Goal: Task Accomplishment & Management: Complete application form

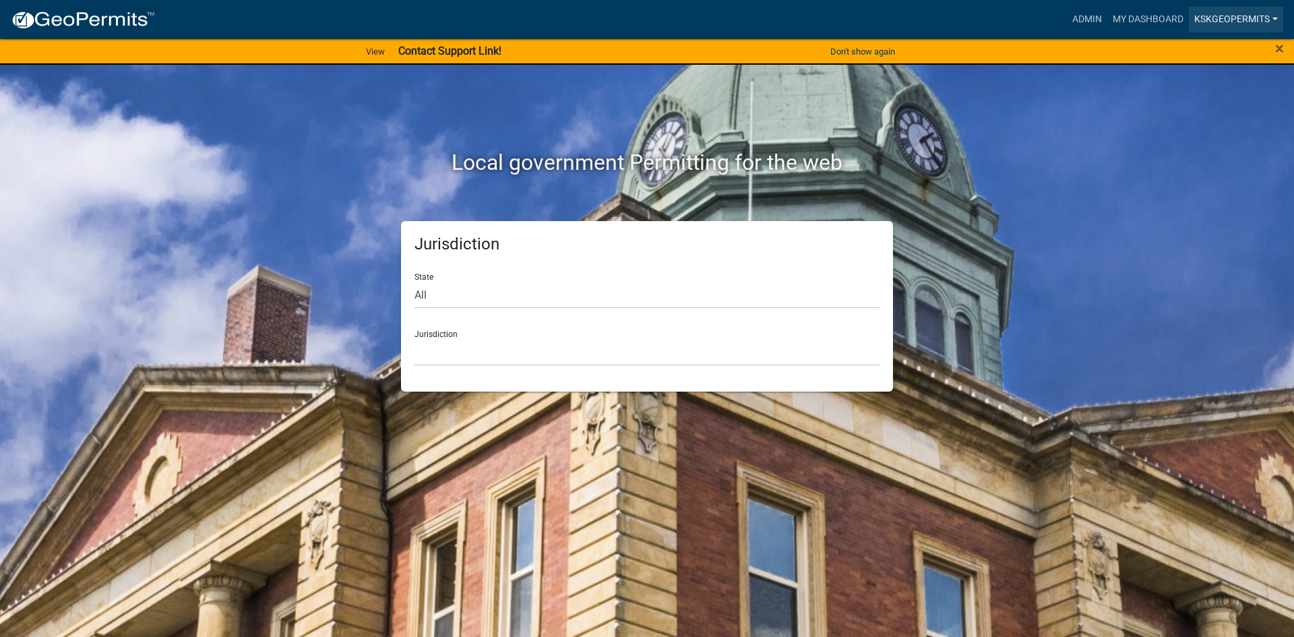
click at [1246, 15] on link "KSKgeopermits" at bounding box center [1236, 20] width 94 height 26
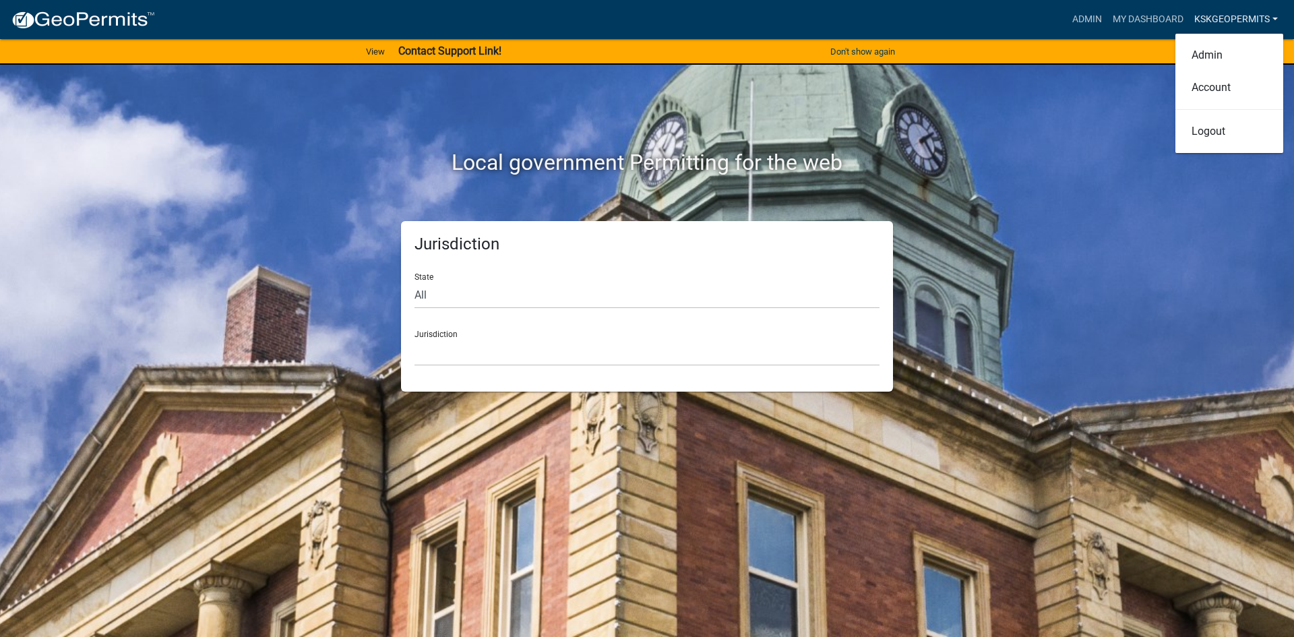
click at [1246, 15] on link "KSKgeopermits" at bounding box center [1236, 20] width 94 height 26
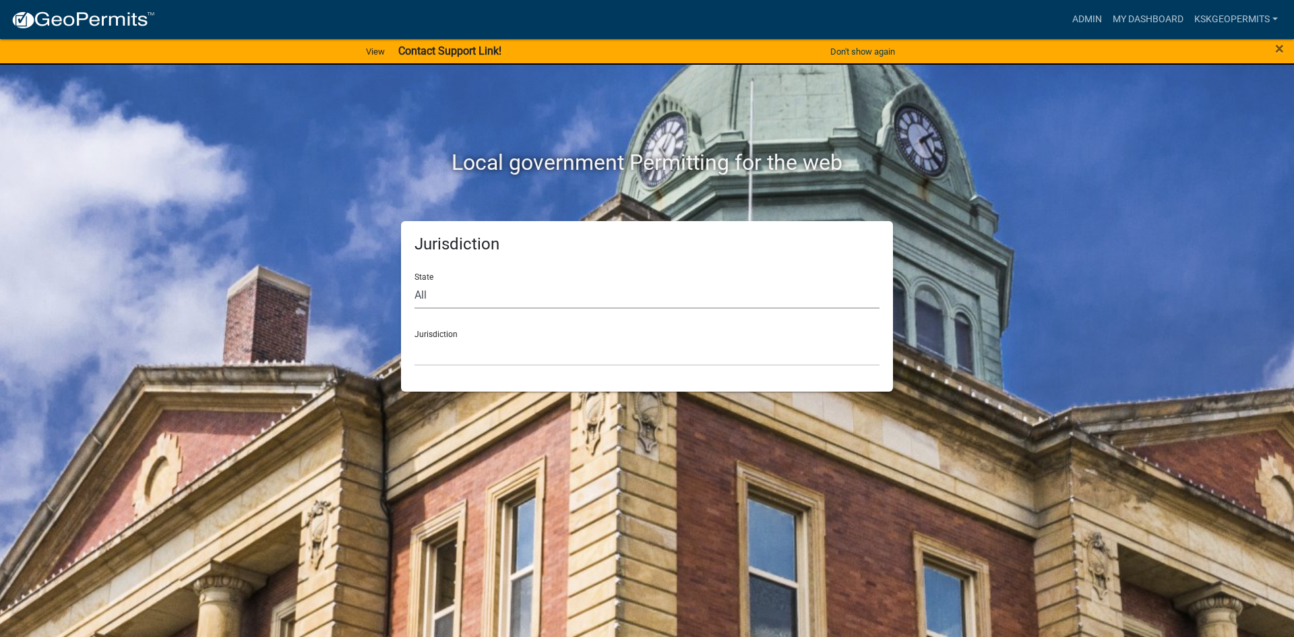
click at [420, 294] on select "All [US_STATE] [US_STATE] [US_STATE] [US_STATE] [US_STATE] [US_STATE] [US_STATE…" at bounding box center [646, 295] width 465 height 28
select select "[US_STATE]"
click at [414, 281] on select "All [US_STATE] [US_STATE] [US_STATE] [US_STATE] [US_STATE] [US_STATE] [US_STATE…" at bounding box center [646, 295] width 465 height 28
click at [447, 351] on select "City of [GEOGRAPHIC_DATA], [US_STATE] City of [GEOGRAPHIC_DATA], [US_STATE] Cit…" at bounding box center [646, 352] width 465 height 28
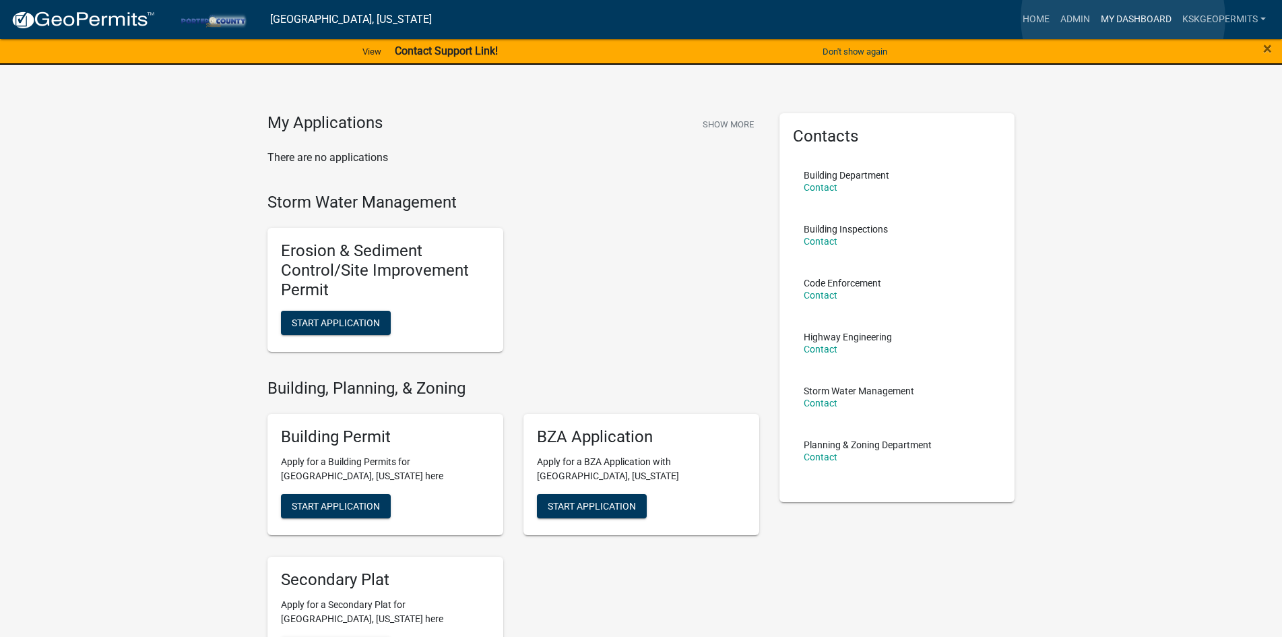
click at [1123, 18] on link "My Dashboard" at bounding box center [1137, 20] width 82 height 26
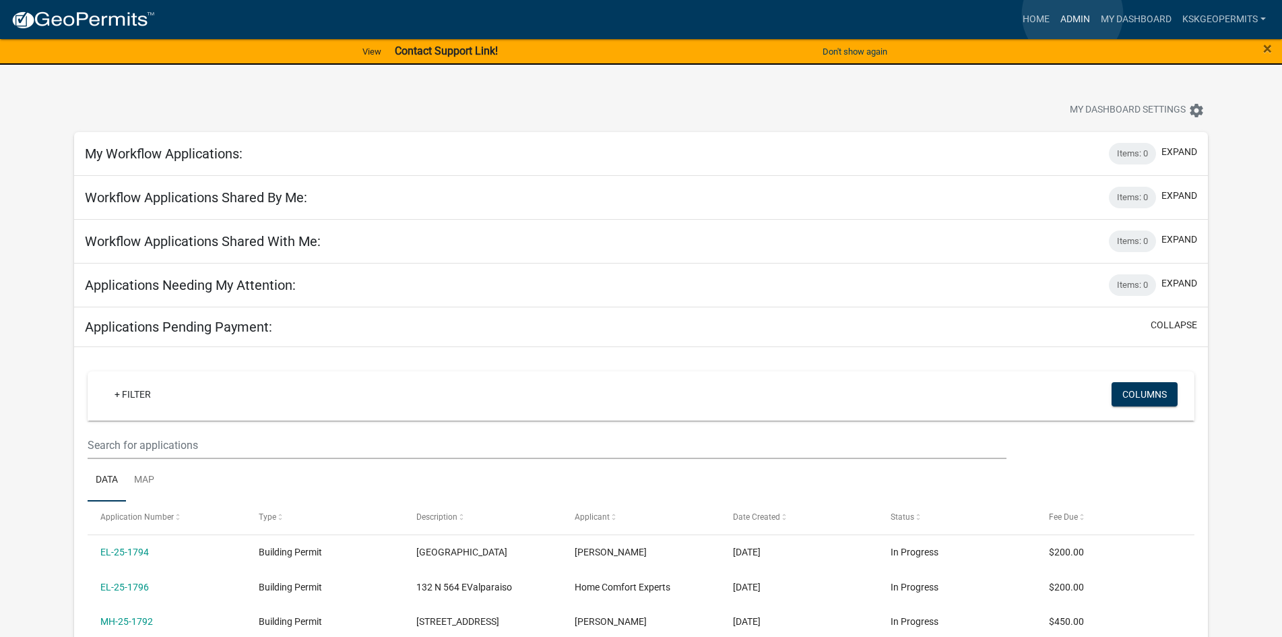
click at [1073, 14] on link "Admin" at bounding box center [1075, 20] width 40 height 26
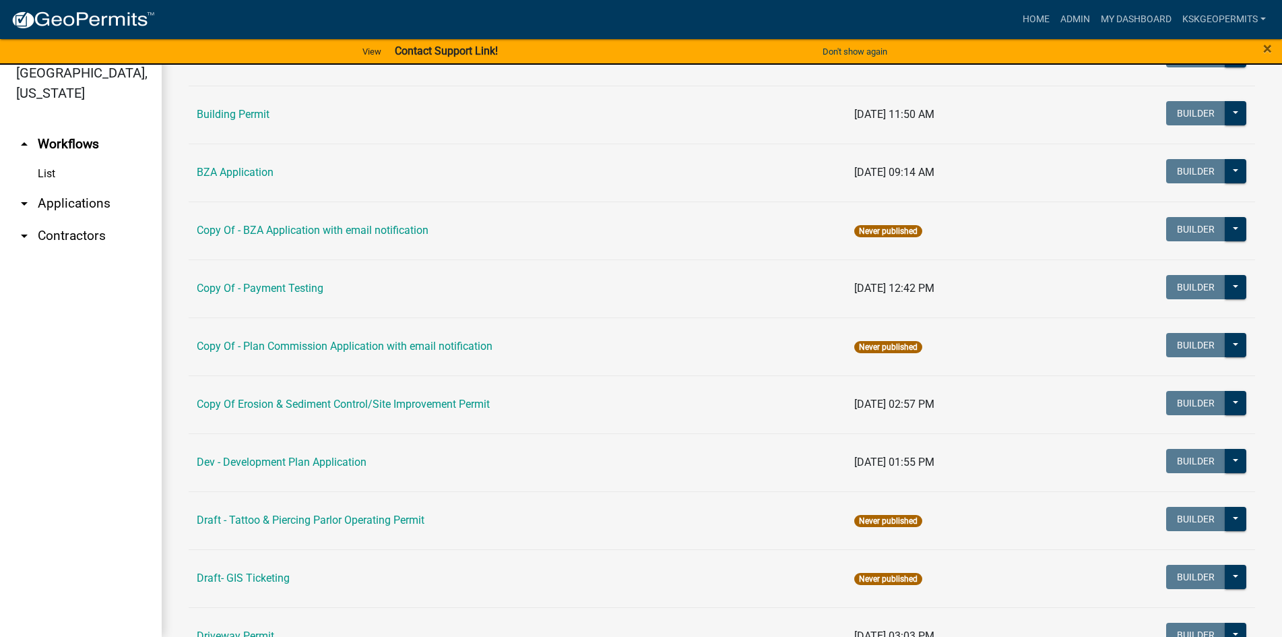
scroll to position [90, 0]
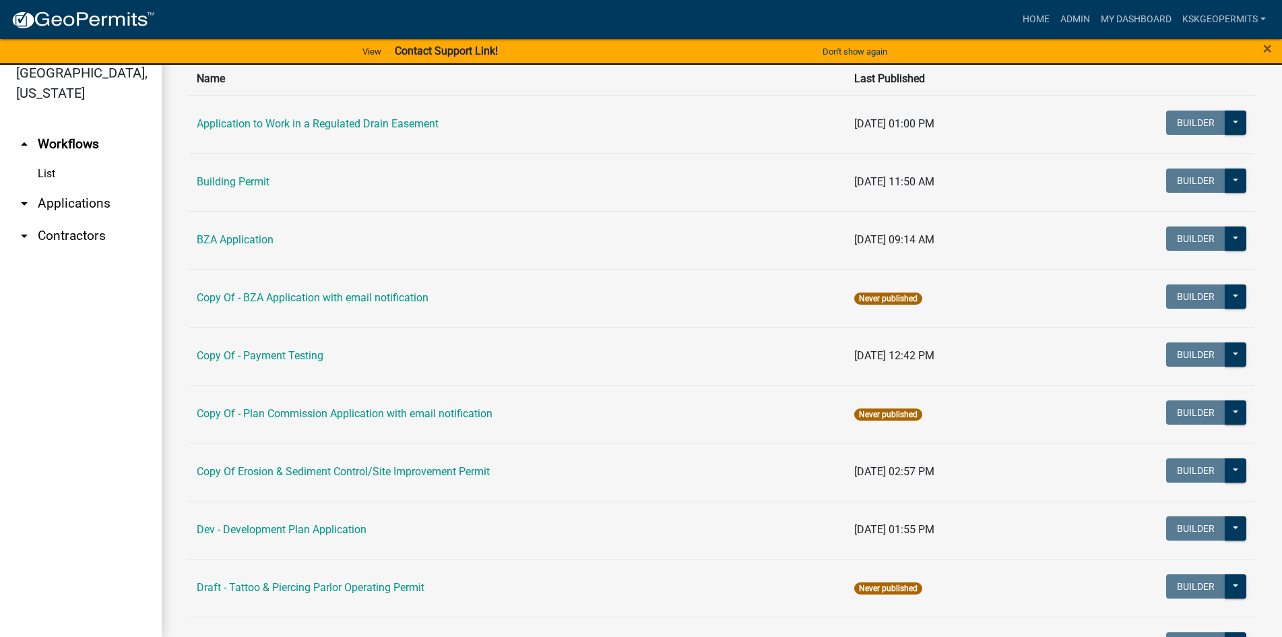
click at [229, 182] on link "Building Permit" at bounding box center [233, 181] width 73 height 13
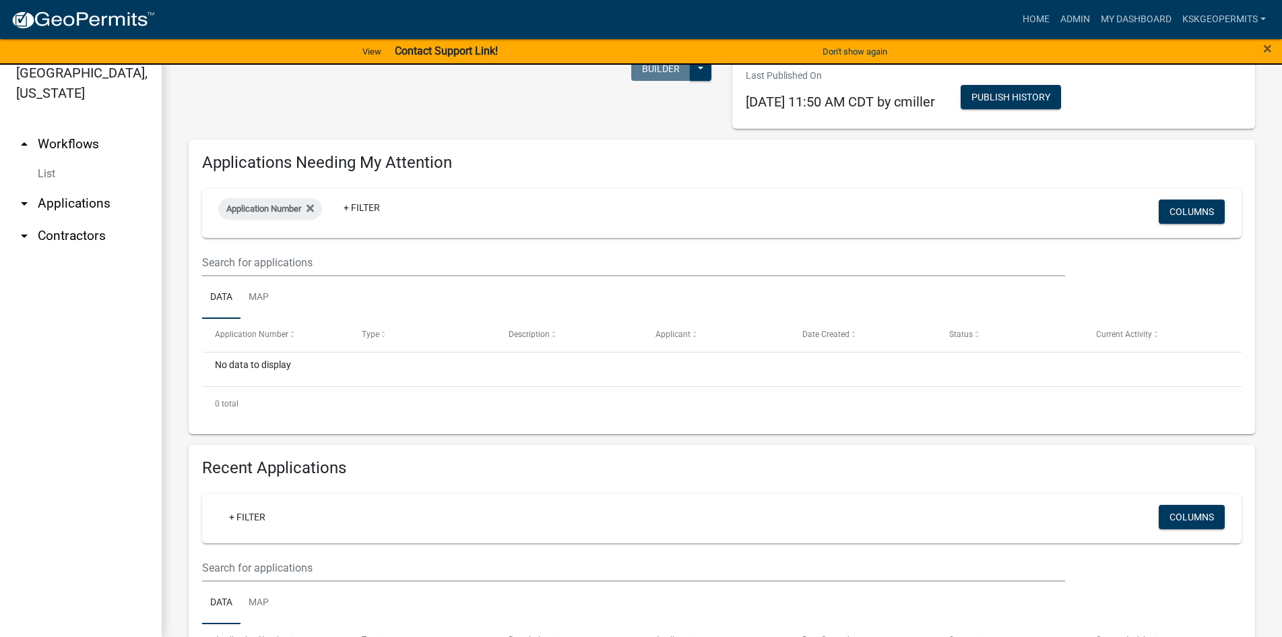
scroll to position [62, 0]
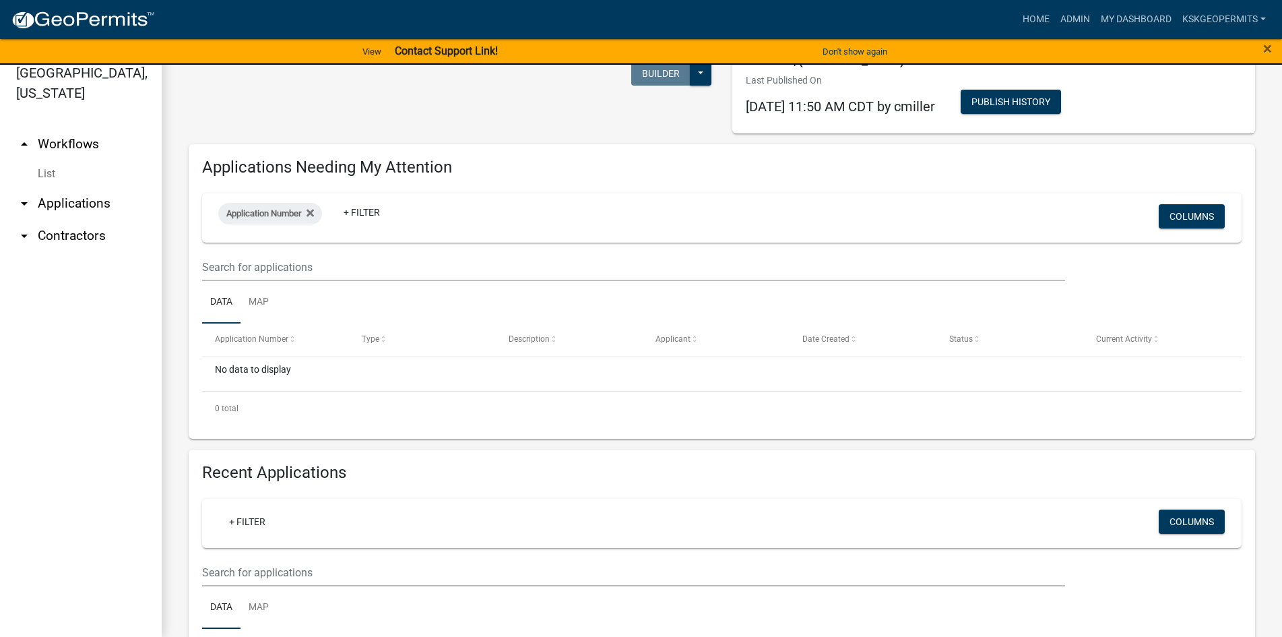
click at [65, 128] on link "arrow_drop_up Workflows" at bounding box center [81, 144] width 162 height 32
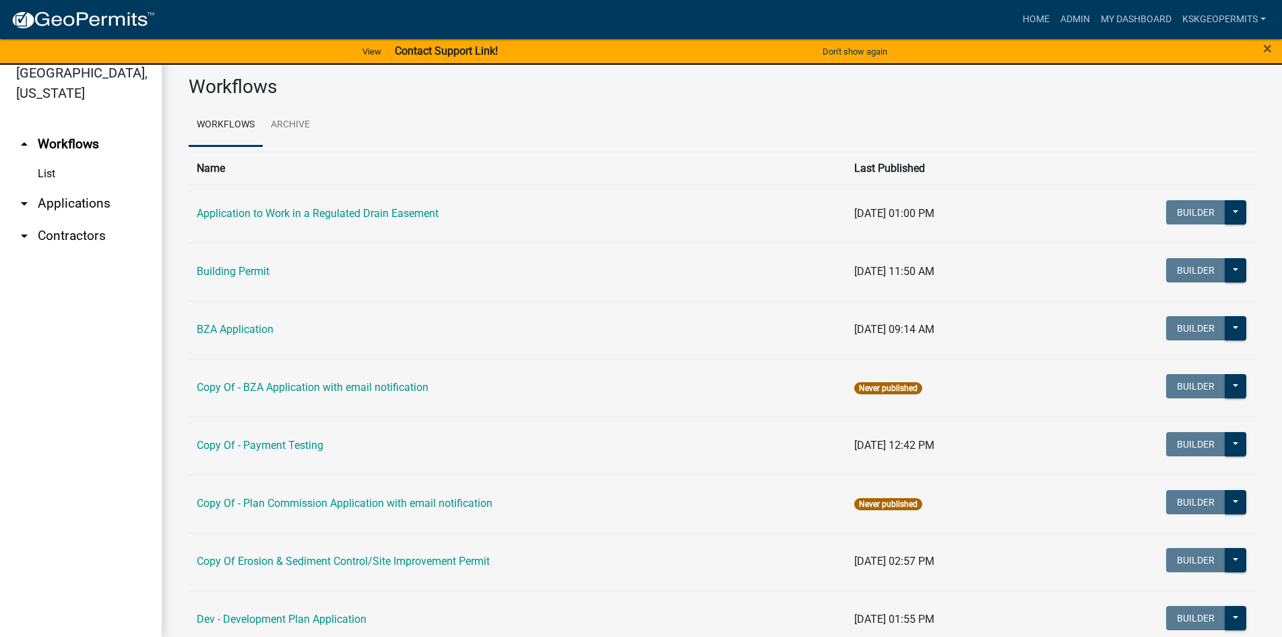
click at [64, 187] on link "arrow_drop_down Applications" at bounding box center [81, 203] width 162 height 32
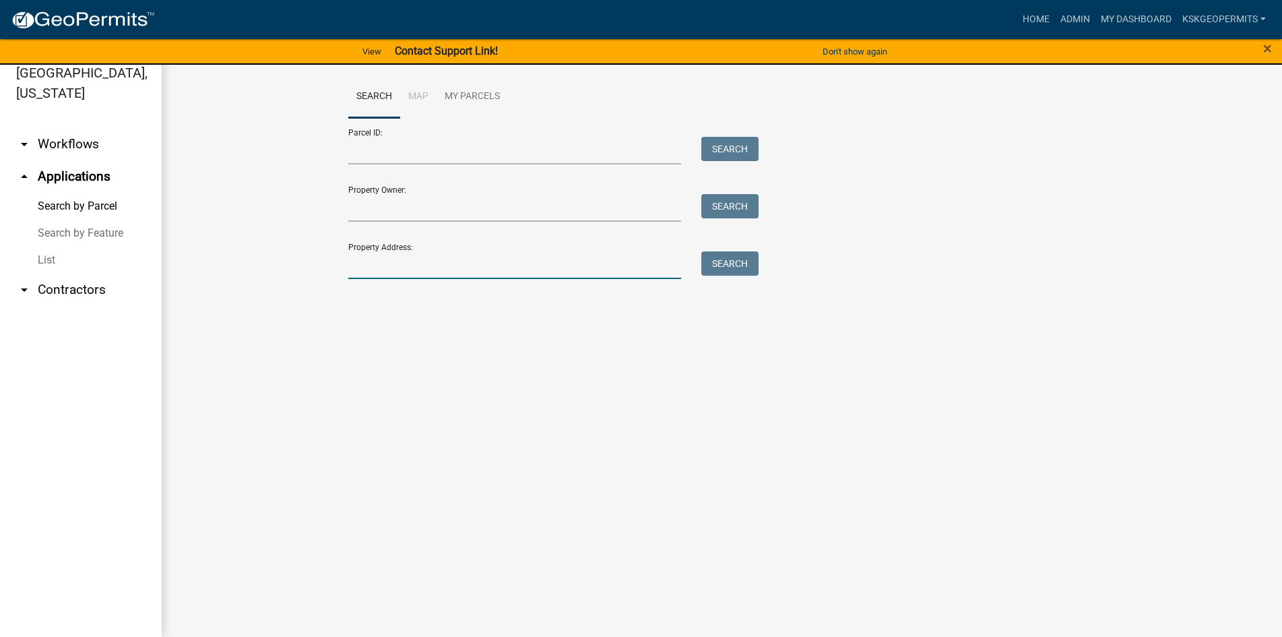
click at [386, 265] on input "Property Address:" at bounding box center [515, 265] width 334 height 28
type input "384 Raritan"
click at [737, 266] on button "Search" at bounding box center [729, 263] width 57 height 24
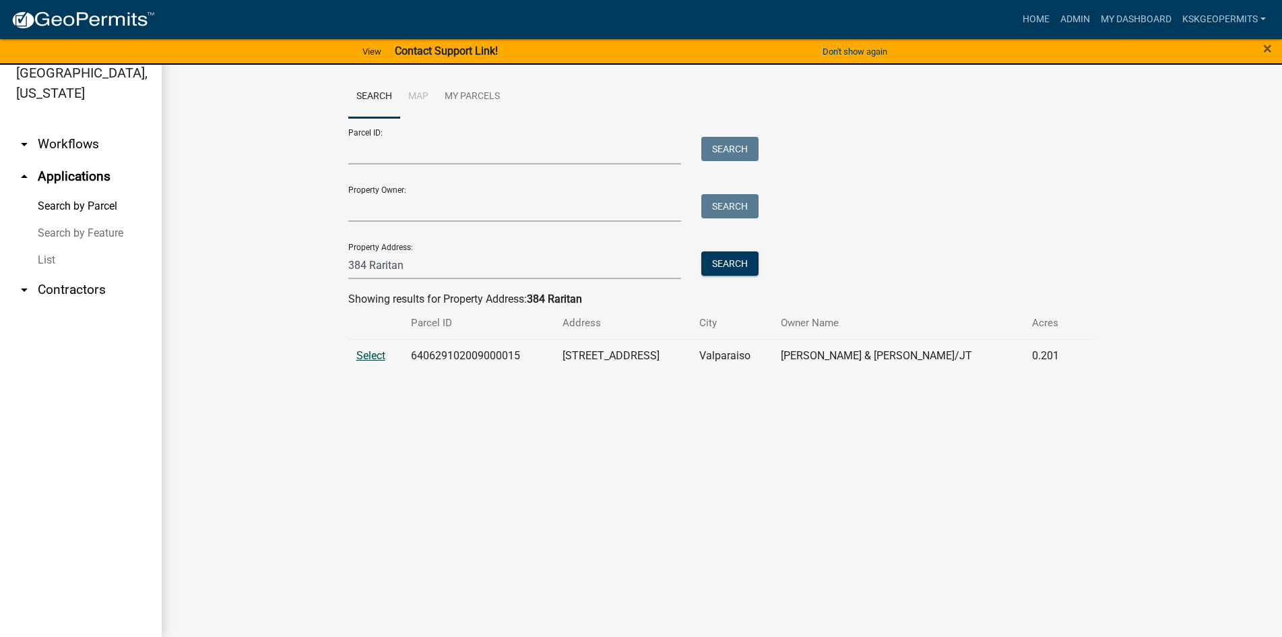
click at [369, 355] on span "Select" at bounding box center [370, 355] width 29 height 13
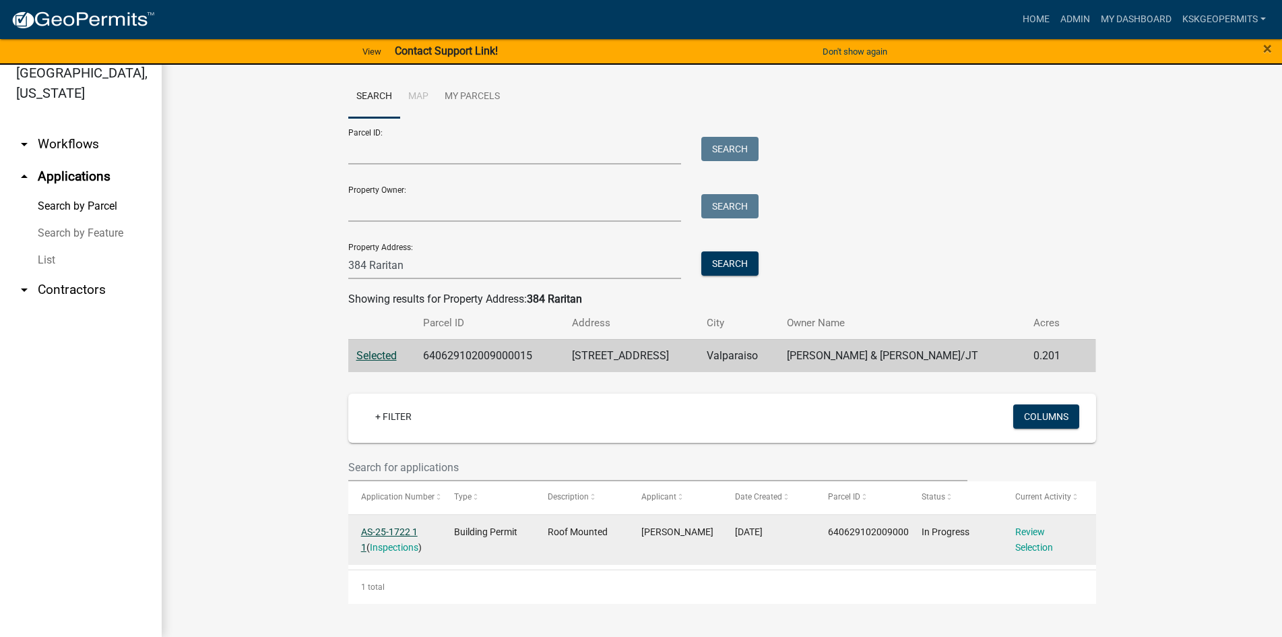
click at [388, 531] on link "AS-25-1722 1 1" at bounding box center [389, 539] width 57 height 26
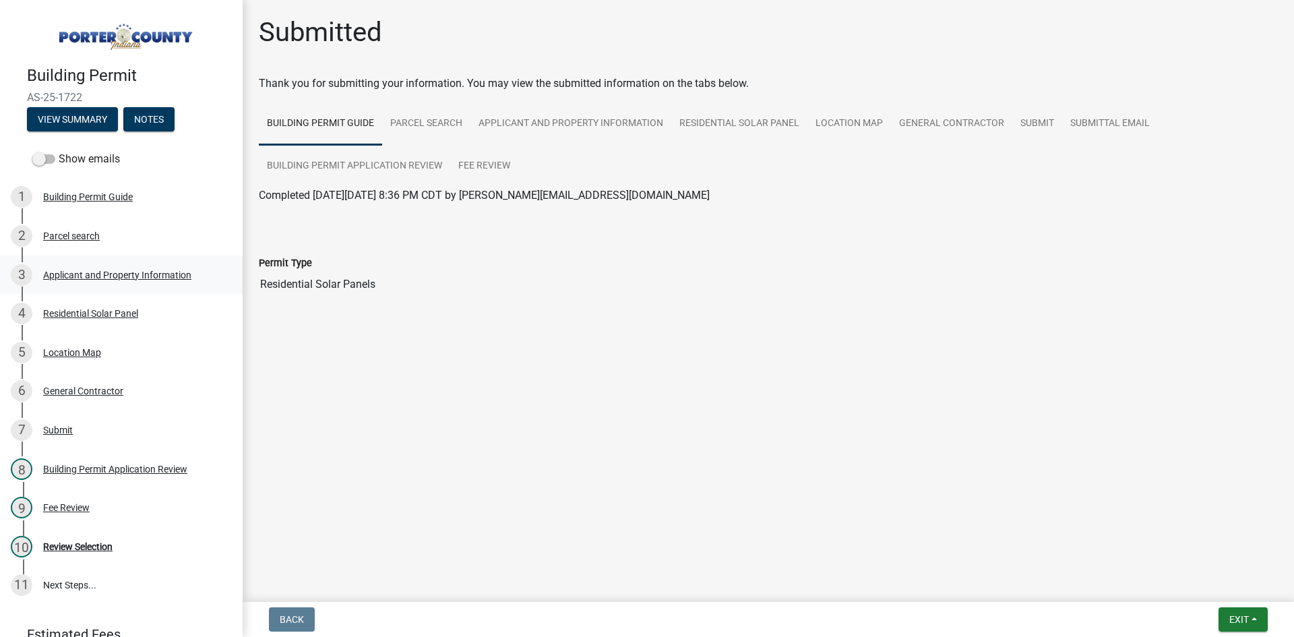
click at [83, 272] on div "Applicant and Property Information" at bounding box center [117, 274] width 148 height 9
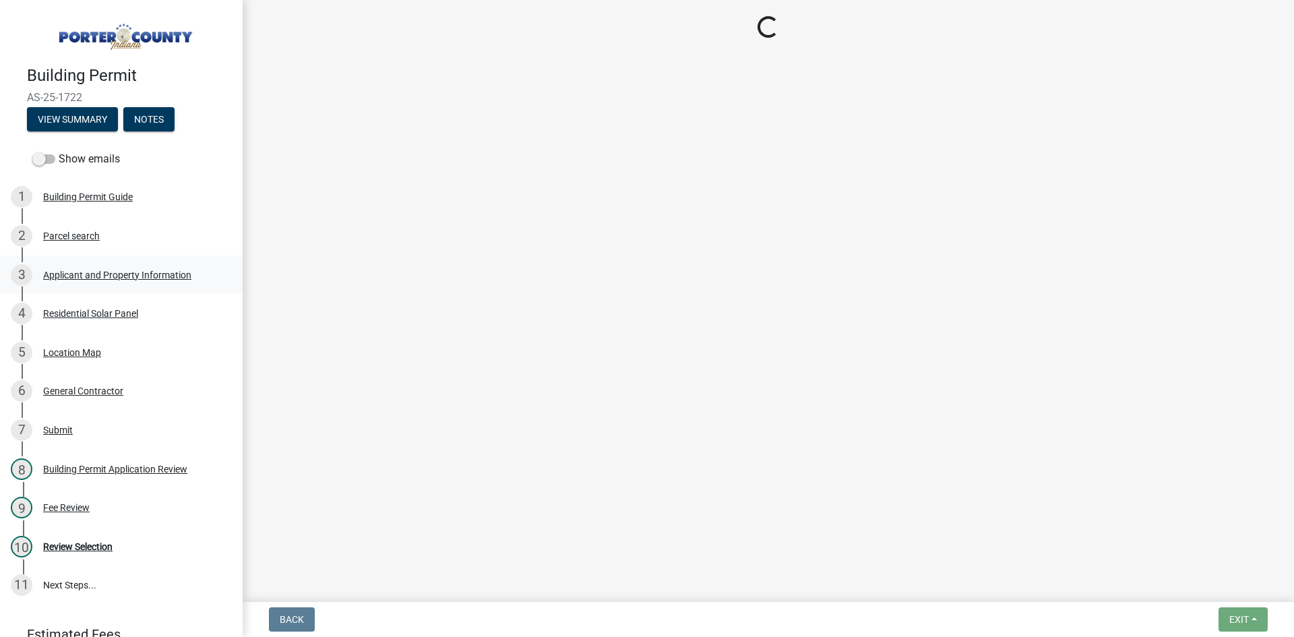
select select "3ef279d8-364d-4472-9edf-8c32643de6c0"
select select "c796f995-08fe-487b-a20e-70ab553361d3"
select select "0d764019-f1ff-4f3b-9299-33f0d080acc7"
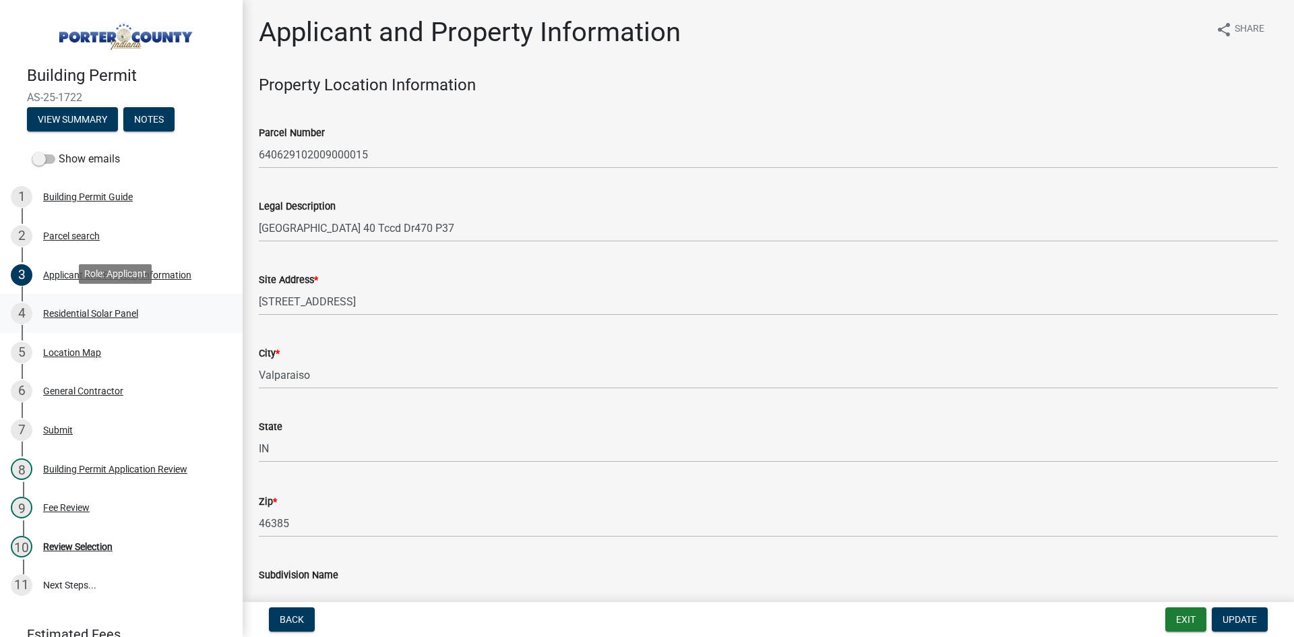
click at [87, 311] on div "Residential Solar Panel" at bounding box center [90, 313] width 95 height 9
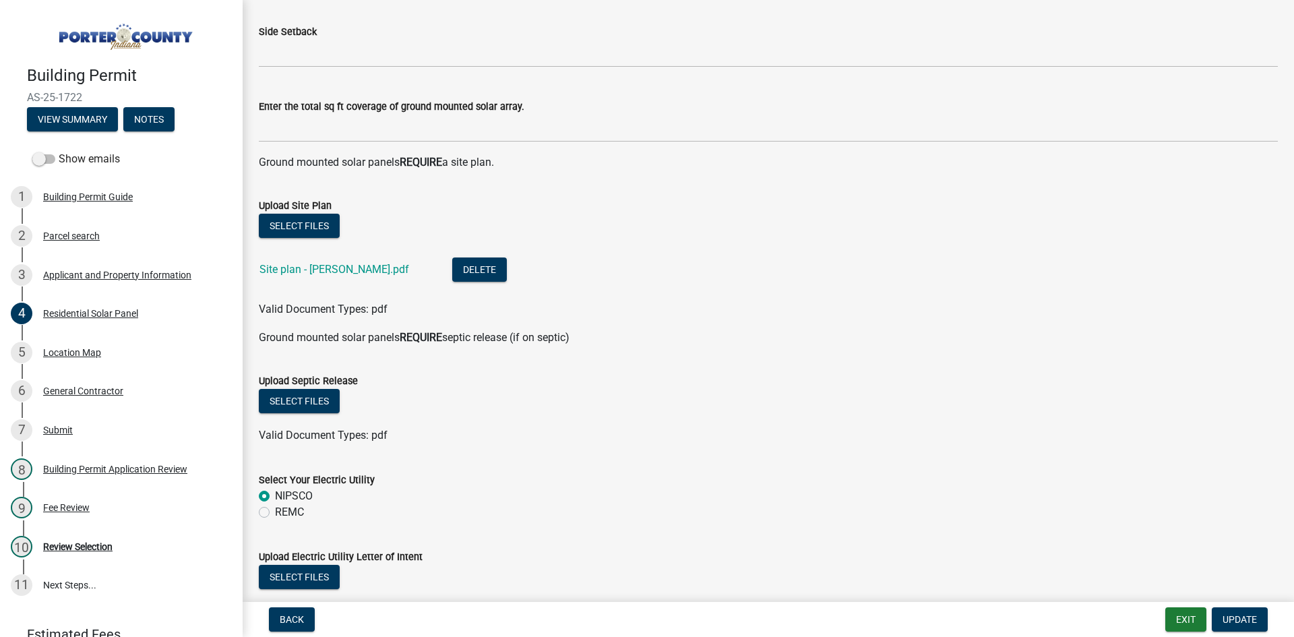
scroll to position [404, 0]
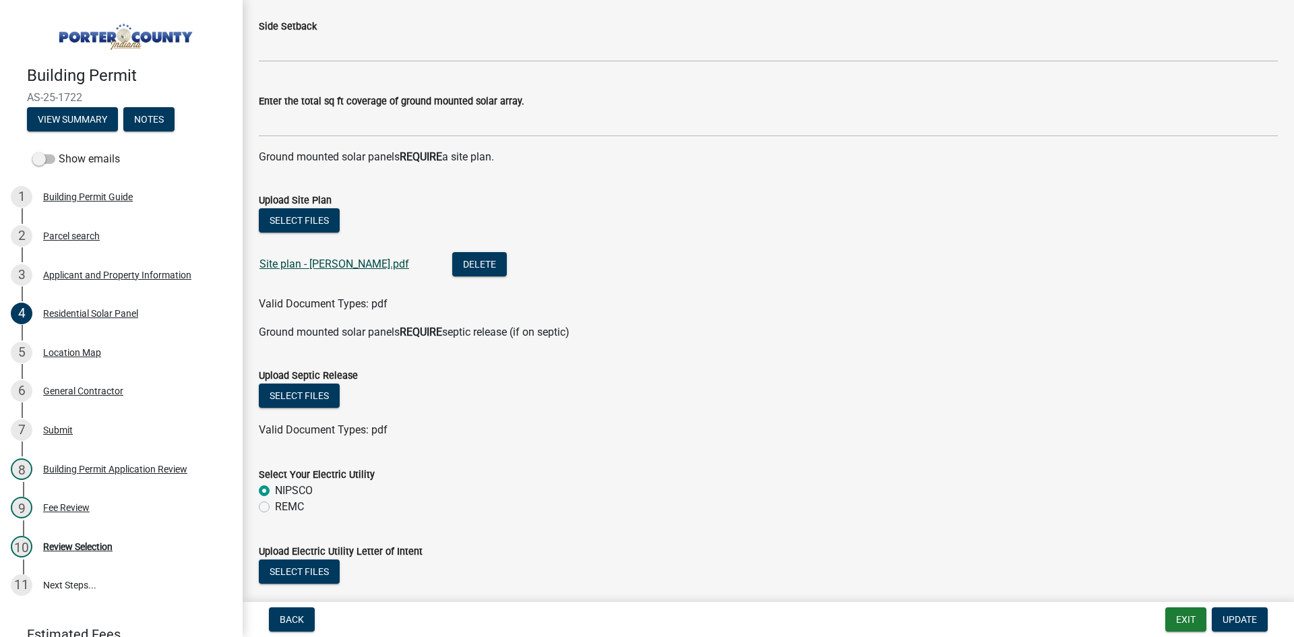
click at [318, 263] on link "Site plan - [PERSON_NAME].pdf" at bounding box center [334, 263] width 150 height 13
click at [299, 615] on span "Back" at bounding box center [292, 619] width 24 height 11
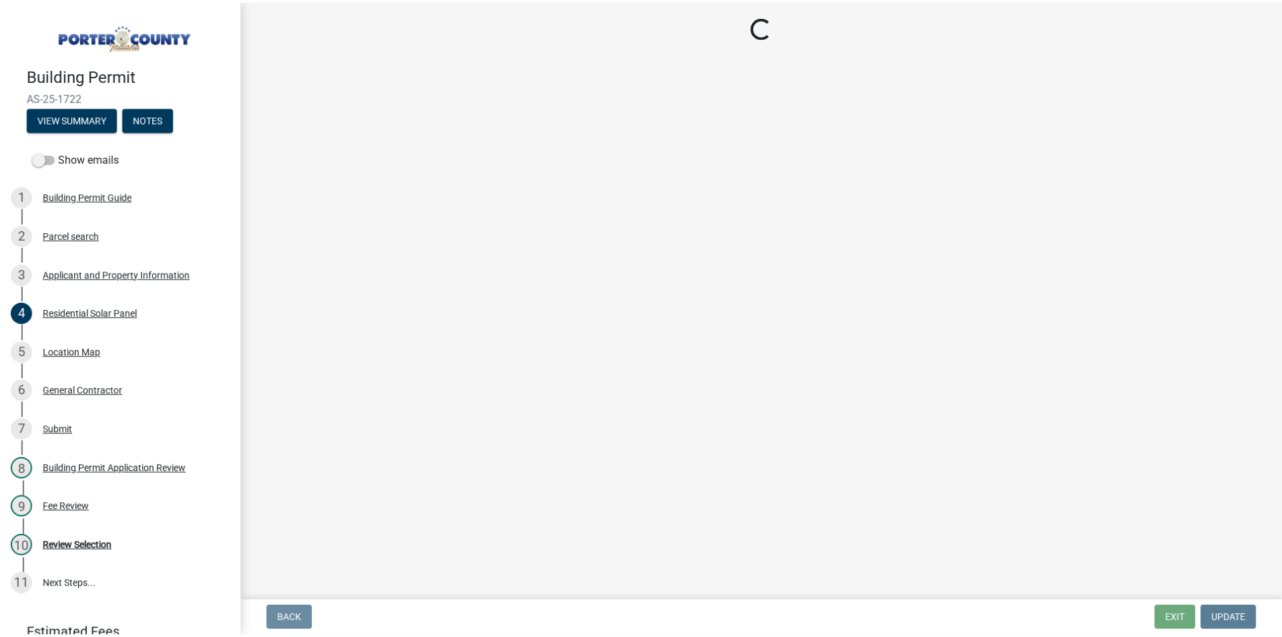
scroll to position [0, 0]
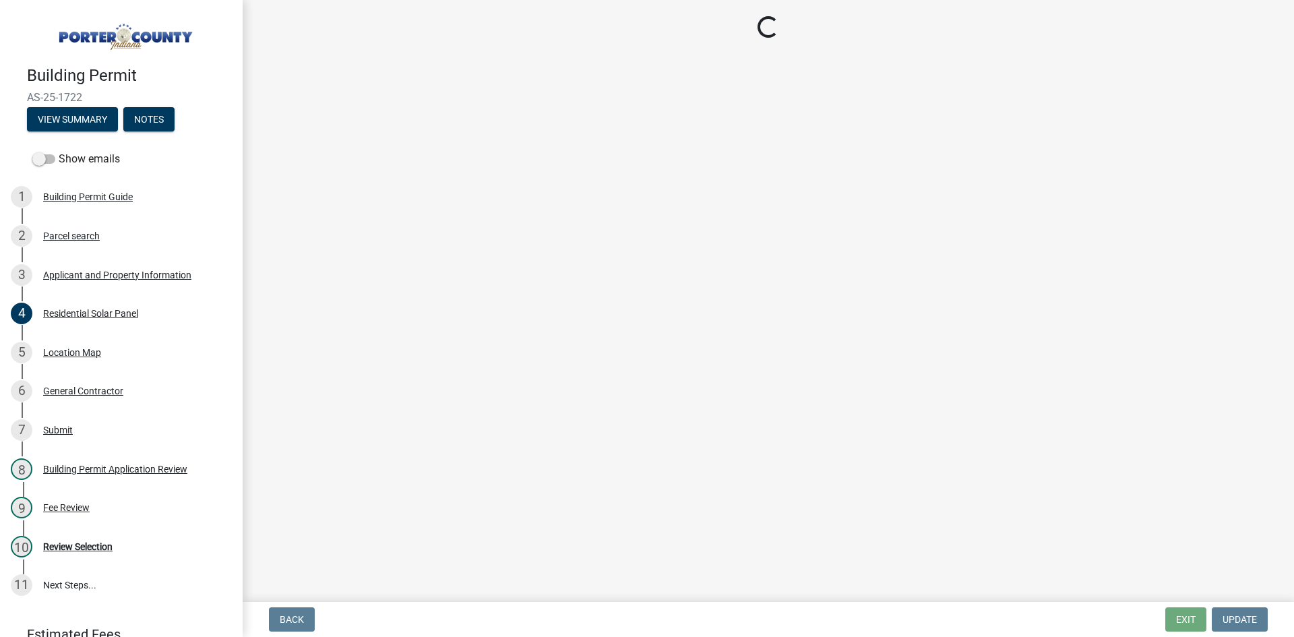
select select "3ef279d8-364d-4472-9edf-8c32643de6c0"
select select "c796f995-08fe-487b-a20e-70ab553361d3"
select select "0d764019-f1ff-4f3b-9299-33f0d080acc7"
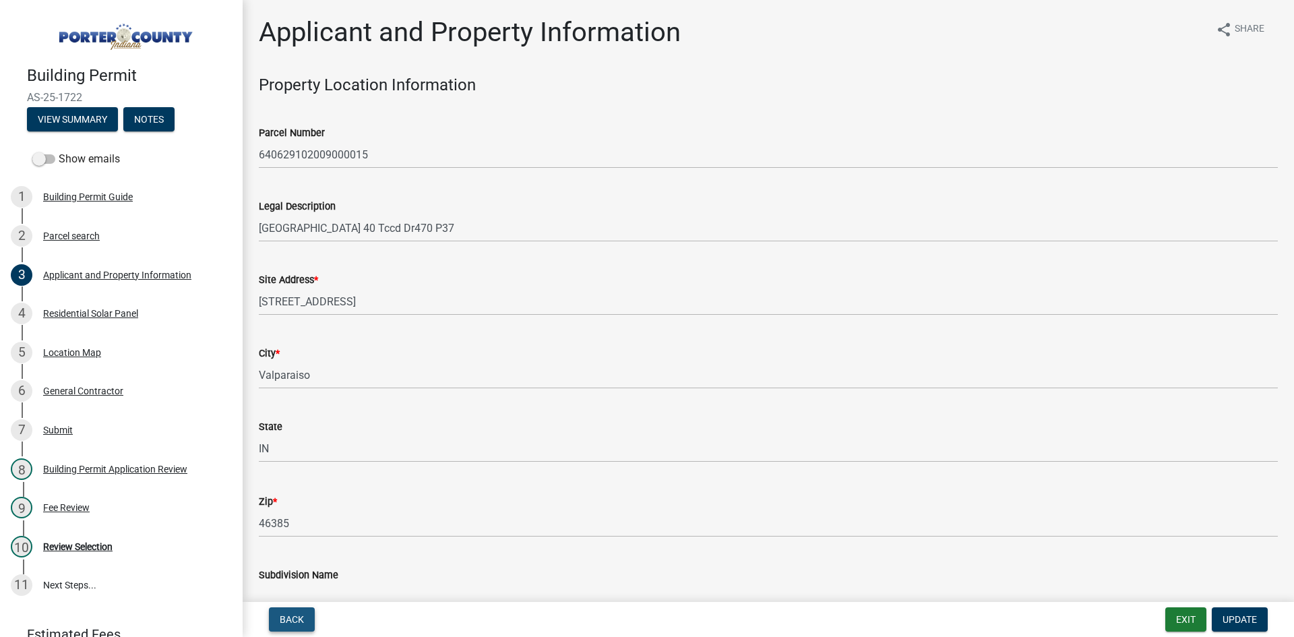
click at [280, 617] on span "Back" at bounding box center [292, 619] width 24 height 11
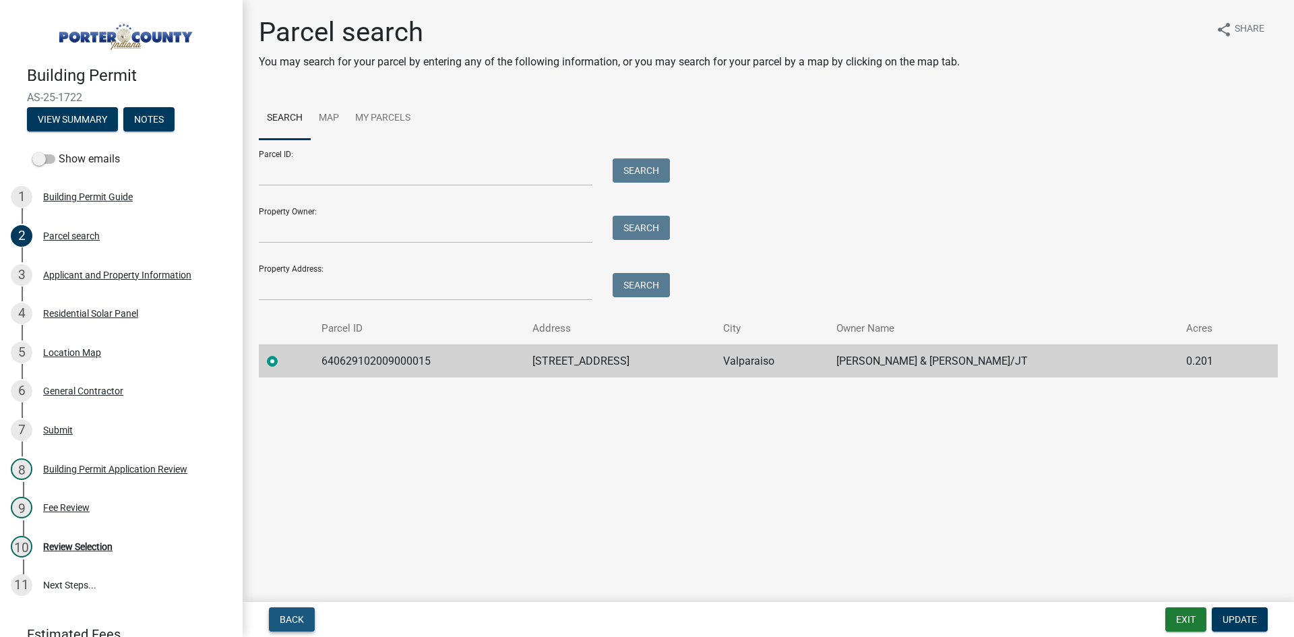
click at [297, 614] on span "Back" at bounding box center [292, 619] width 24 height 11
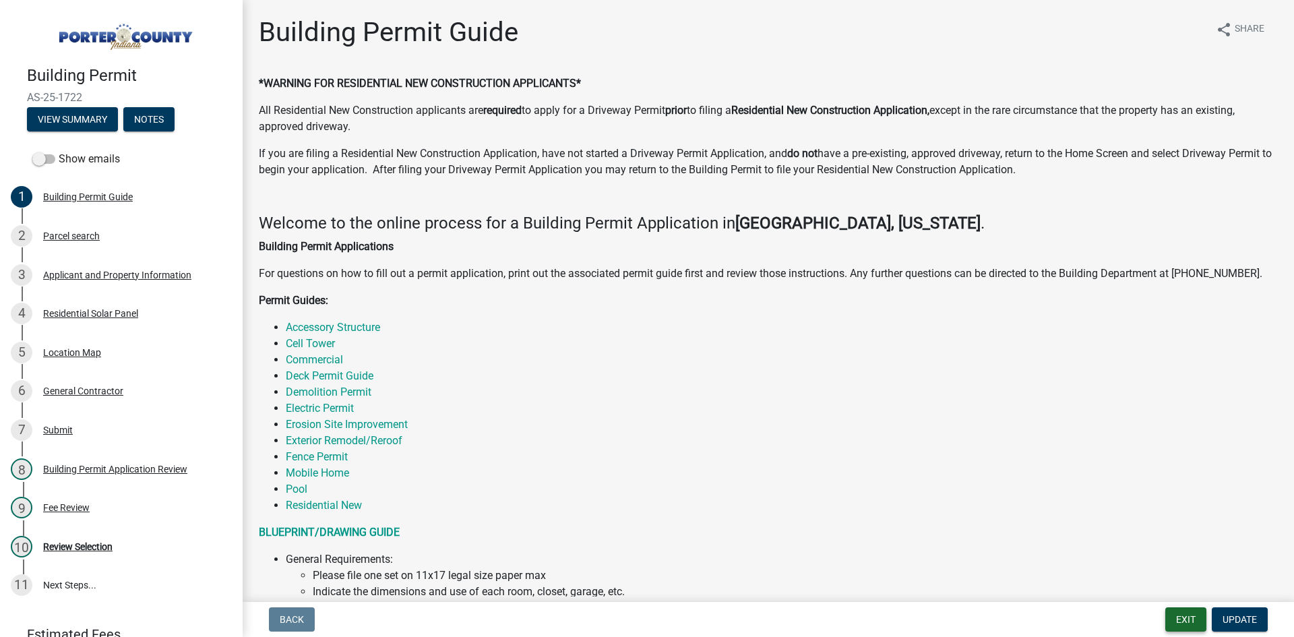
click at [1189, 615] on button "Exit" at bounding box center [1185, 619] width 41 height 24
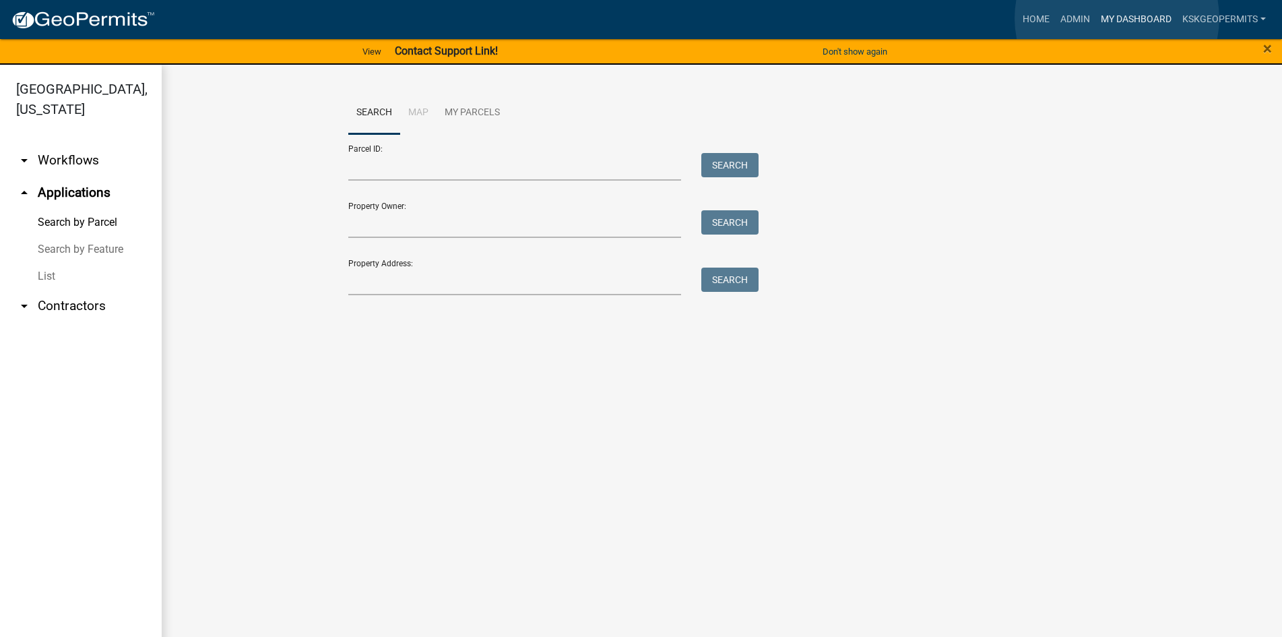
click at [1117, 18] on link "My Dashboard" at bounding box center [1137, 20] width 82 height 26
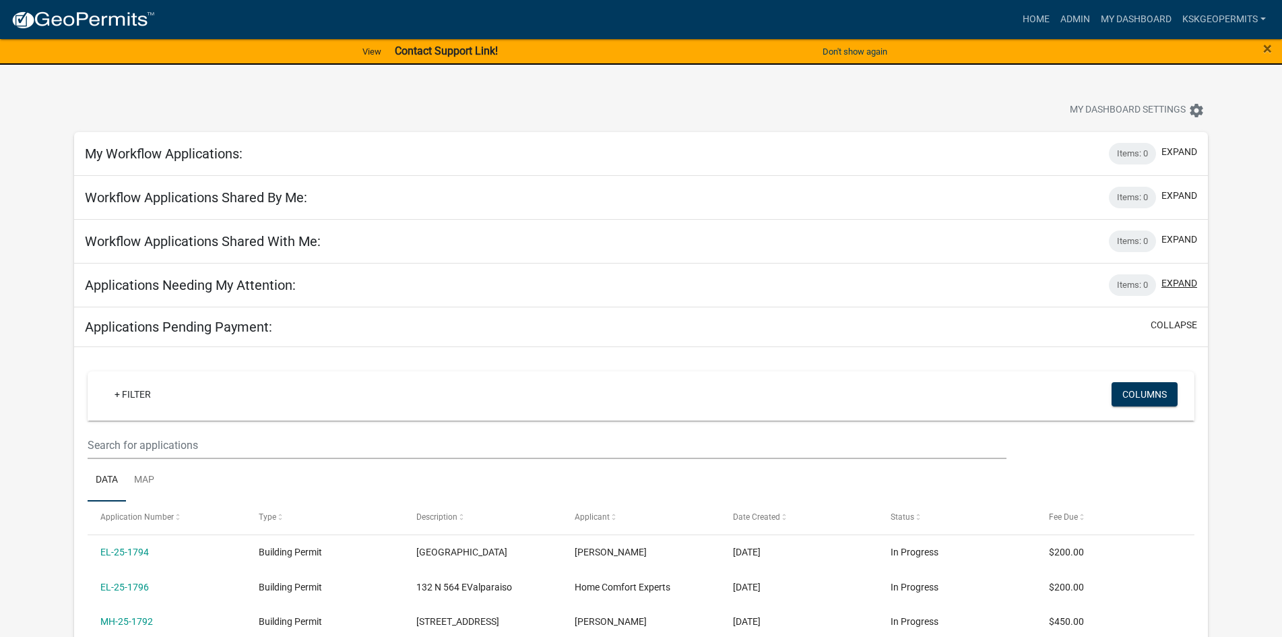
click at [1170, 280] on button "expand" at bounding box center [1180, 283] width 36 height 14
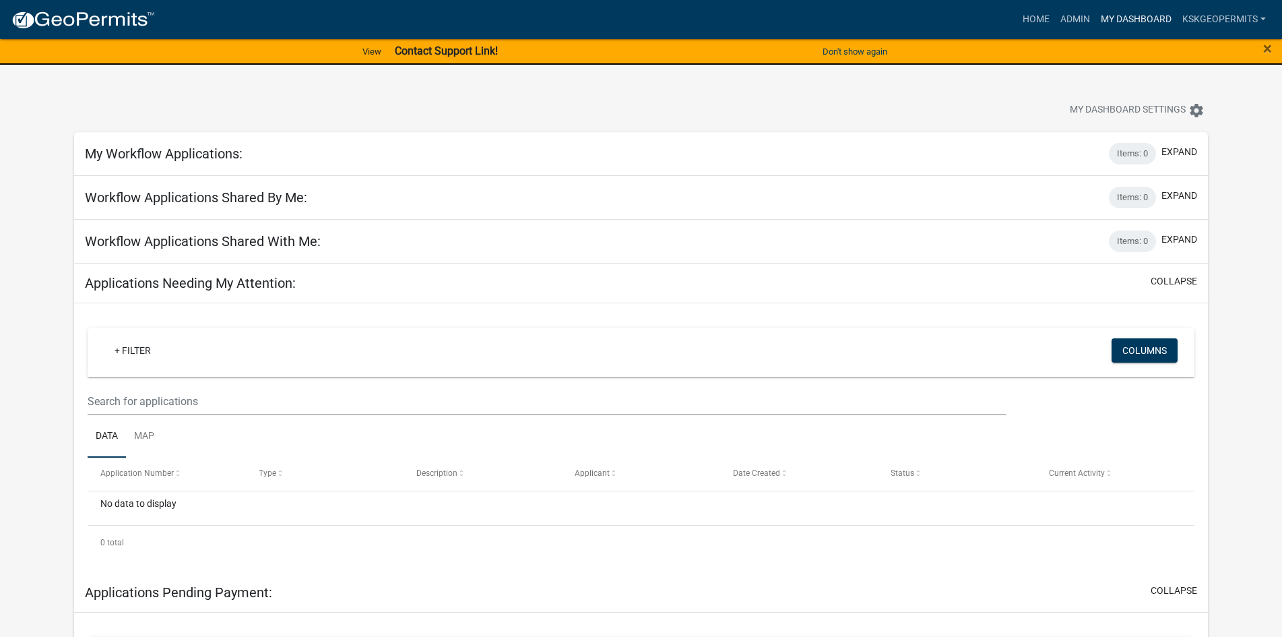
click at [1142, 18] on link "My Dashboard" at bounding box center [1137, 20] width 82 height 26
click at [1075, 18] on link "Admin" at bounding box center [1075, 20] width 40 height 26
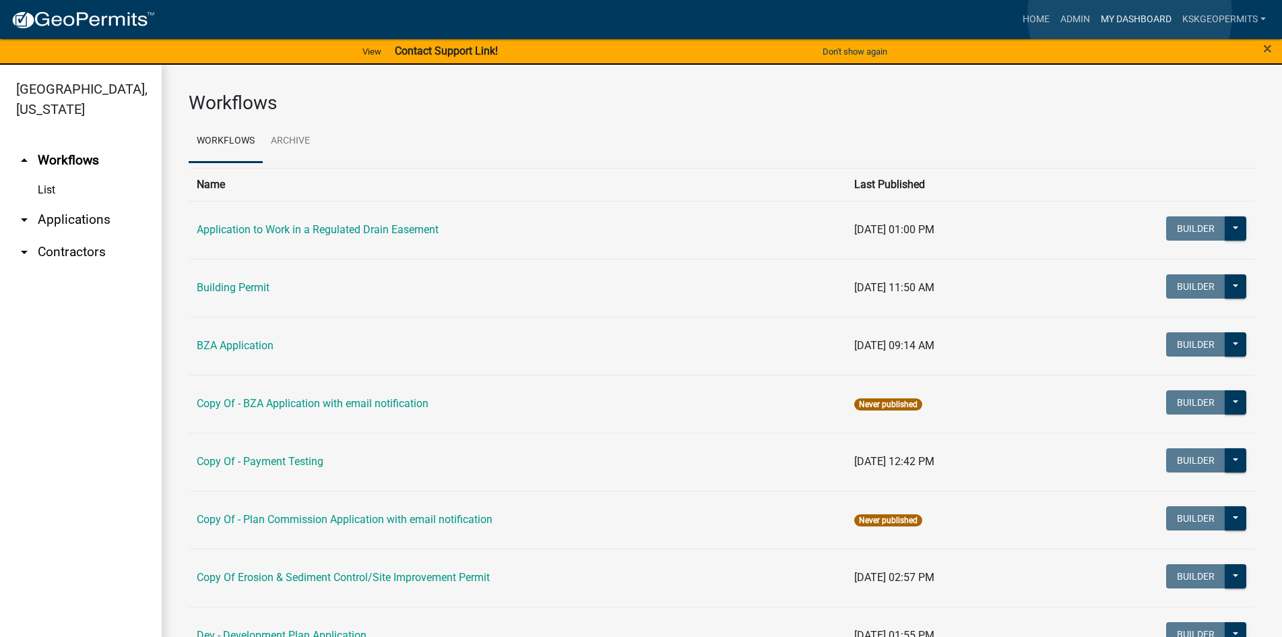
click at [1130, 14] on link "My Dashboard" at bounding box center [1137, 20] width 82 height 26
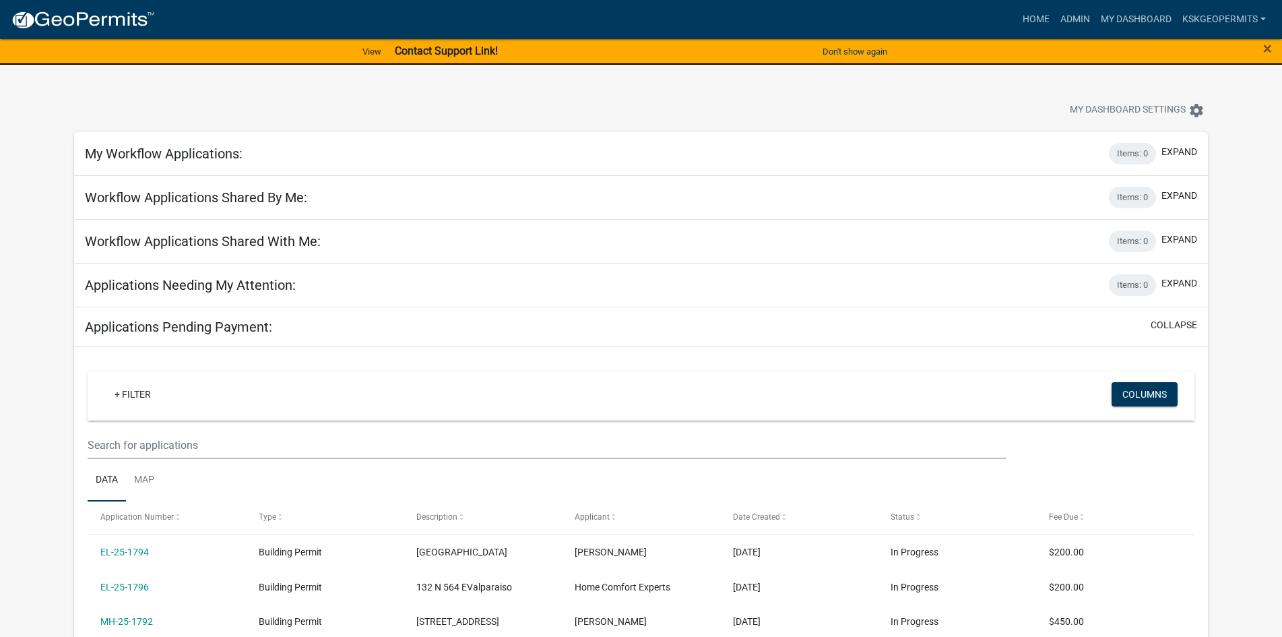
click at [210, 199] on h5 "Workflow Applications Shared By Me:" at bounding box center [196, 197] width 222 height 16
click at [1183, 193] on button "expand" at bounding box center [1180, 196] width 36 height 14
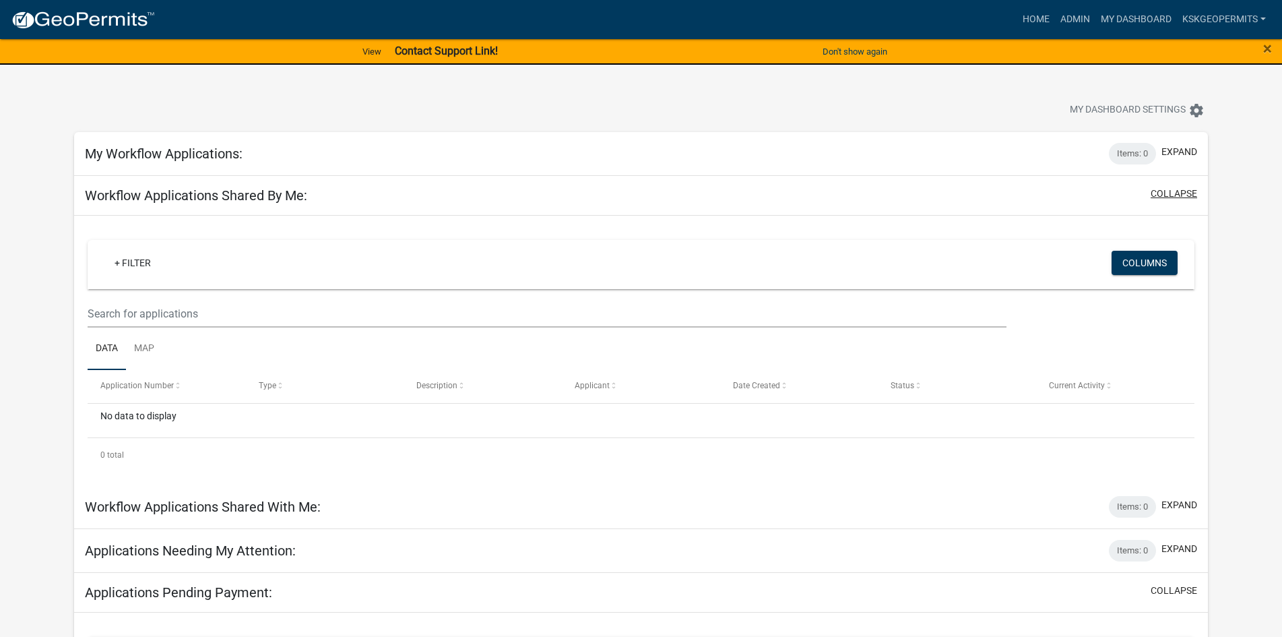
scroll to position [67, 0]
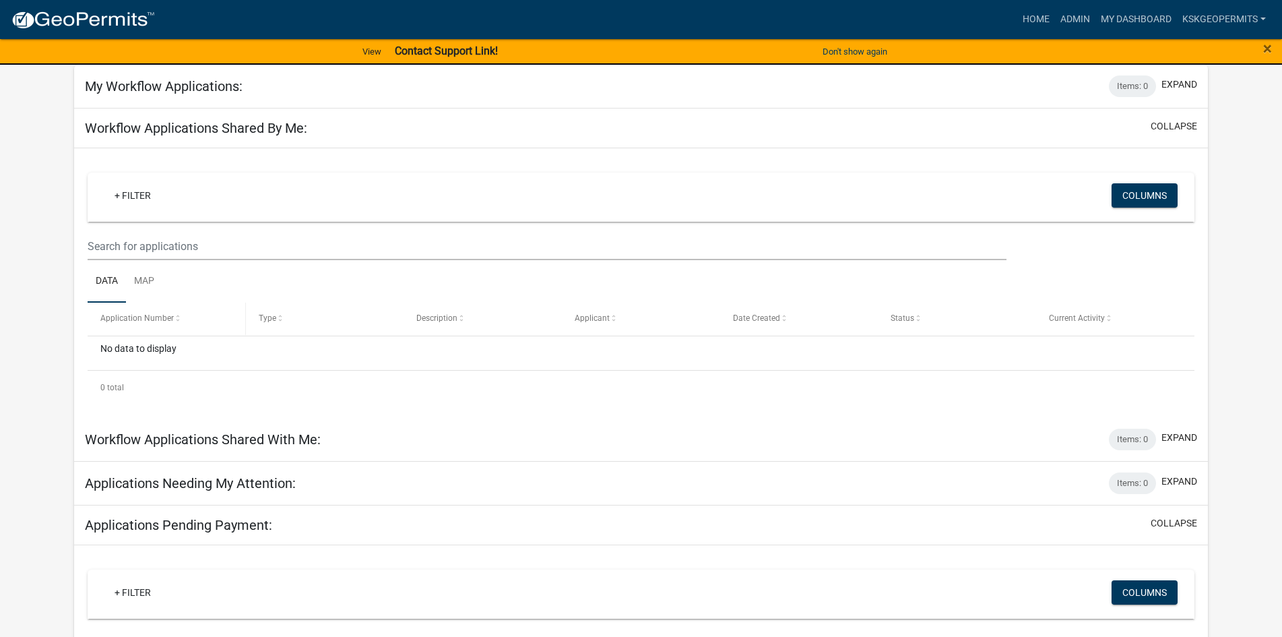
click at [106, 323] on div "Application Number" at bounding box center [166, 318] width 132 height 13
click at [104, 319] on span "Application Number" at bounding box center [136, 317] width 73 height 9
click at [177, 318] on span at bounding box center [178, 318] width 8 height 9
click at [148, 352] on div "No data to display" at bounding box center [641, 353] width 1107 height 34
click at [137, 387] on div "0 total" at bounding box center [641, 388] width 1107 height 34
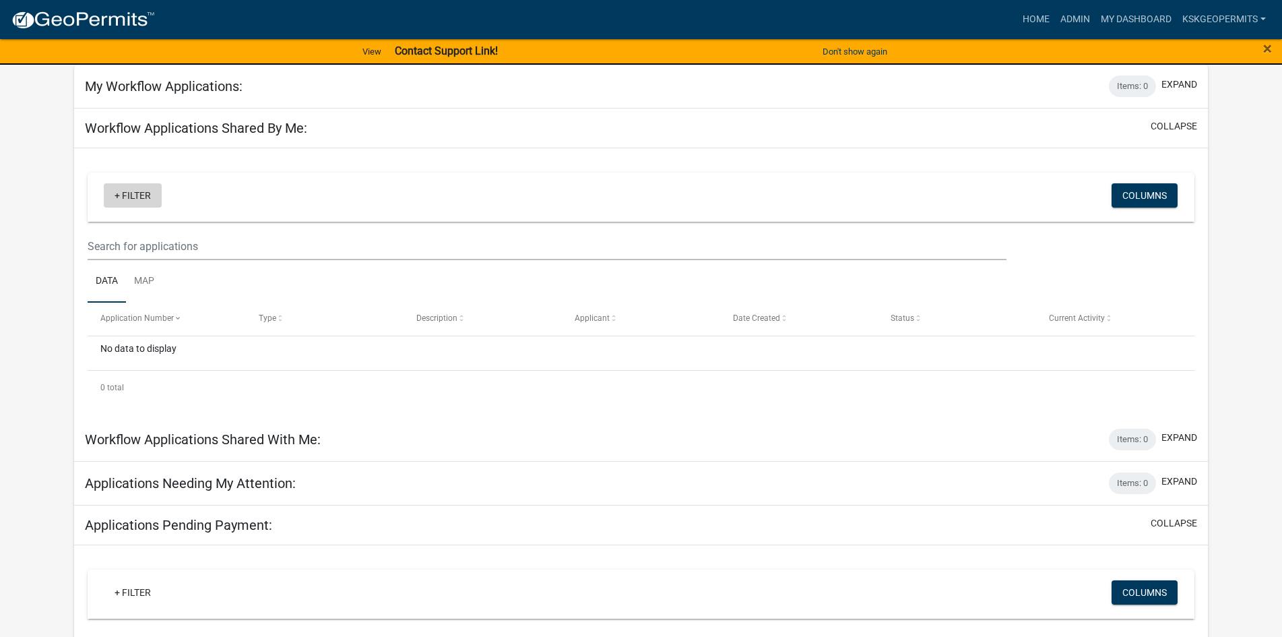
click at [155, 195] on link "+ Filter" at bounding box center [133, 195] width 58 height 24
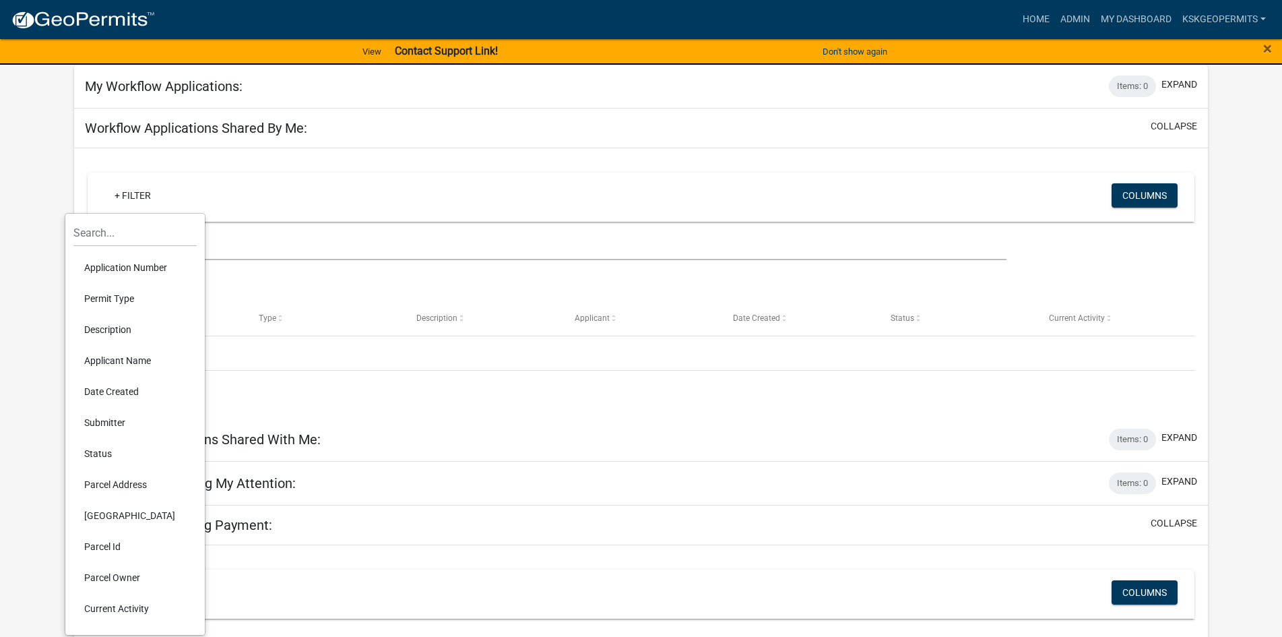
click at [123, 266] on li "Application Number" at bounding box center [134, 267] width 123 height 31
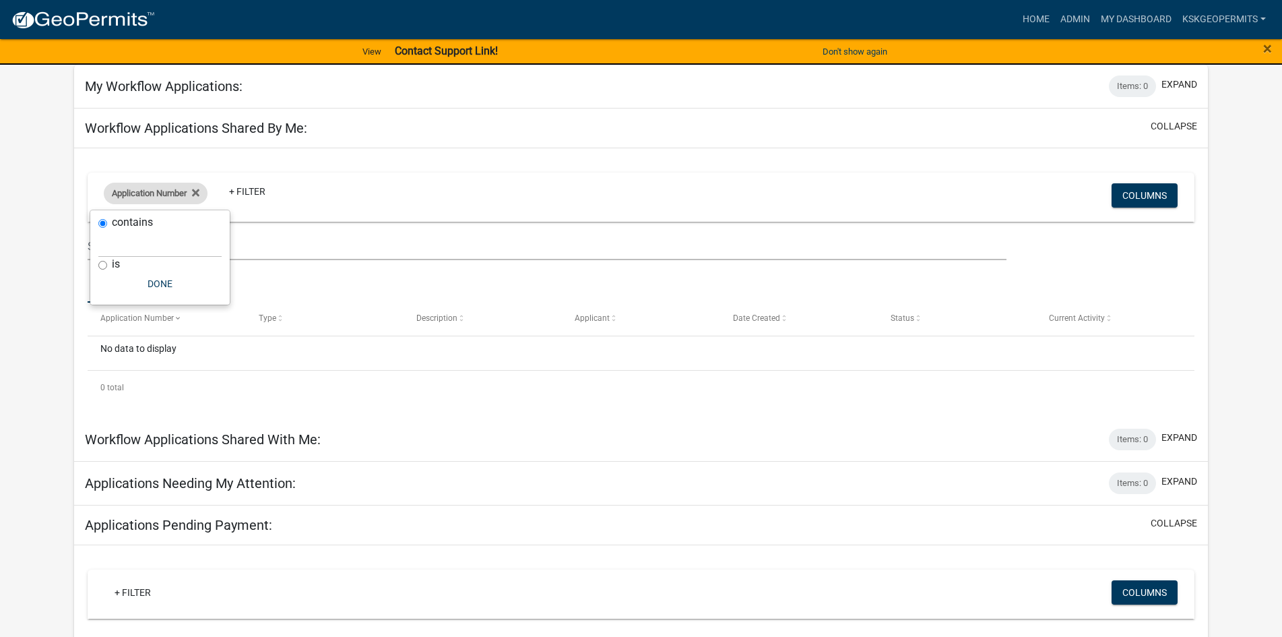
click at [130, 191] on span "Application Number" at bounding box center [149, 193] width 75 height 10
click at [130, 193] on span "Application Number" at bounding box center [149, 193] width 75 height 10
click at [167, 284] on button "Done" at bounding box center [159, 284] width 123 height 24
click at [120, 191] on span "Application Number" at bounding box center [149, 193] width 75 height 10
click at [274, 188] on link "+ Filter" at bounding box center [247, 191] width 58 height 24
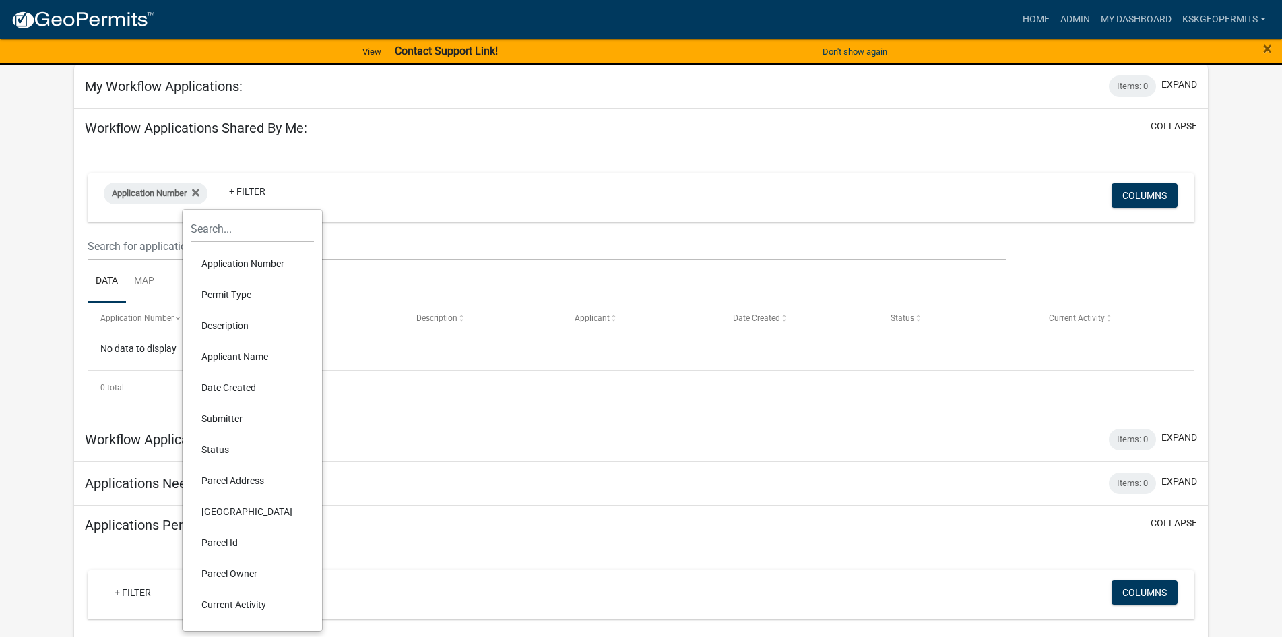
click at [361, 191] on div "Application Number + Filter" at bounding box center [459, 196] width 730 height 35
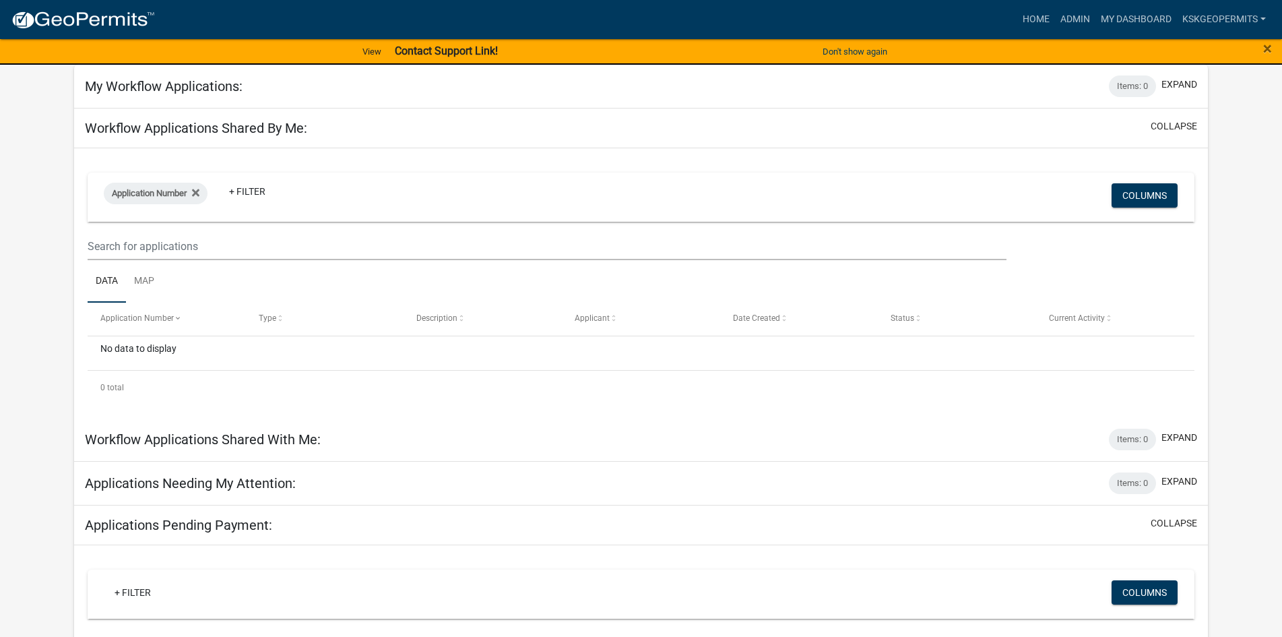
click at [299, 191] on div "Application Number + Filter" at bounding box center [459, 196] width 730 height 35
click at [245, 189] on link "+ Filter" at bounding box center [247, 191] width 58 height 24
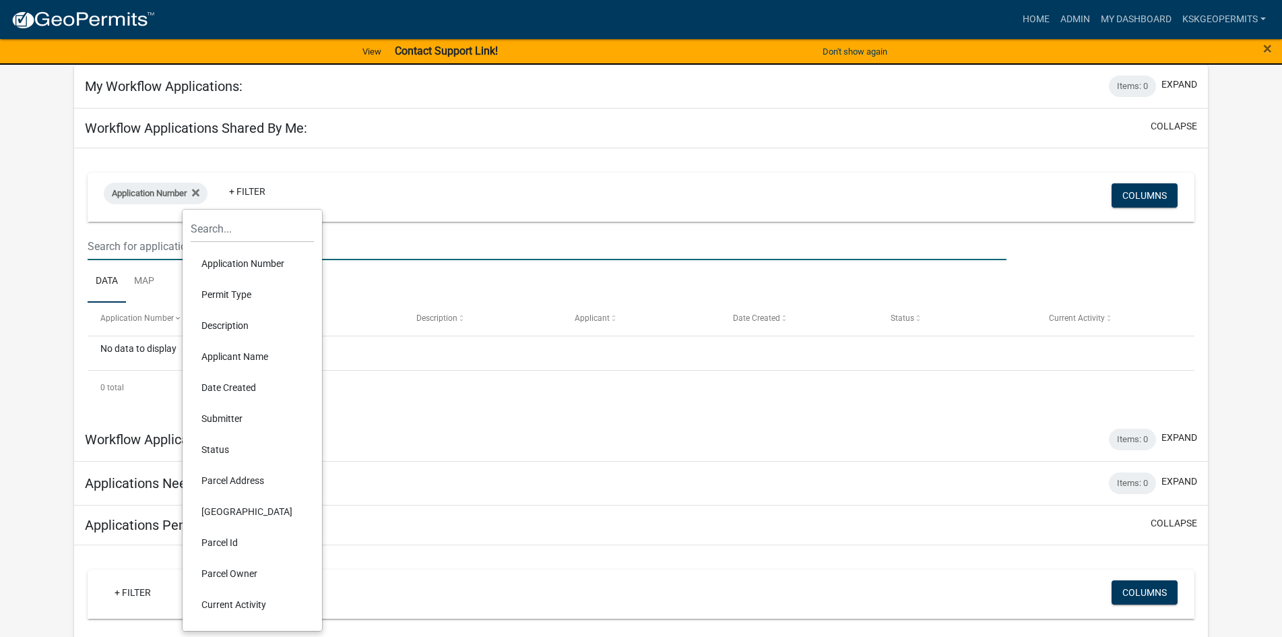
click at [161, 247] on input "text" at bounding box center [547, 246] width 919 height 28
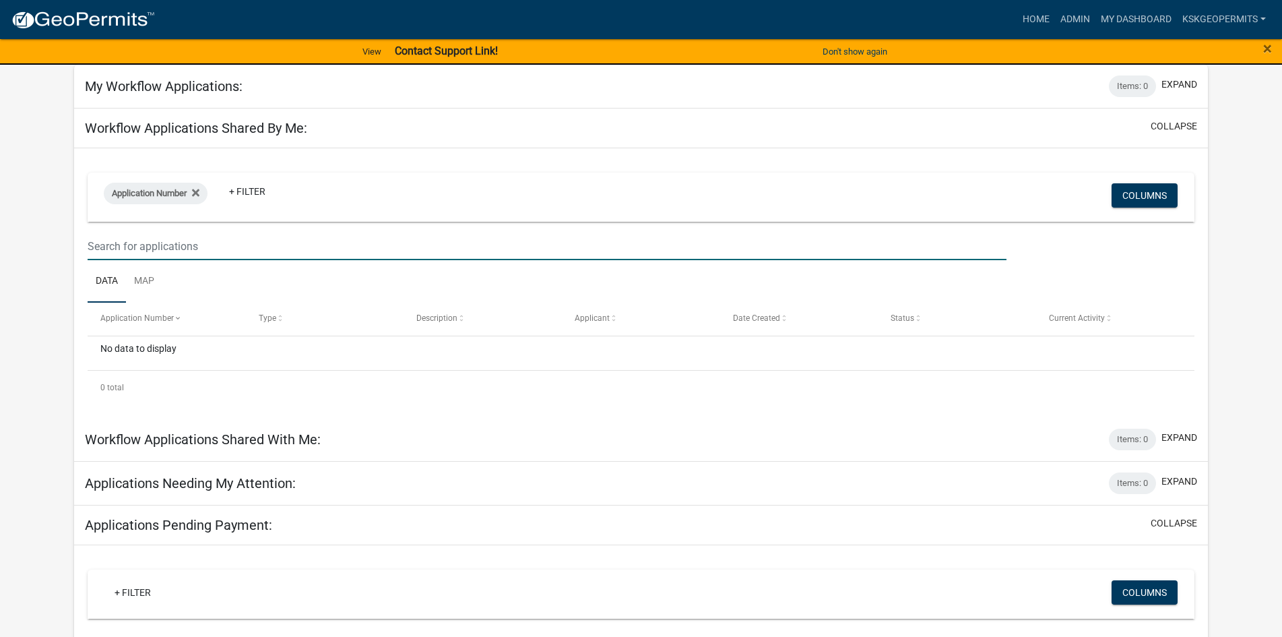
type input "as-25-1636"
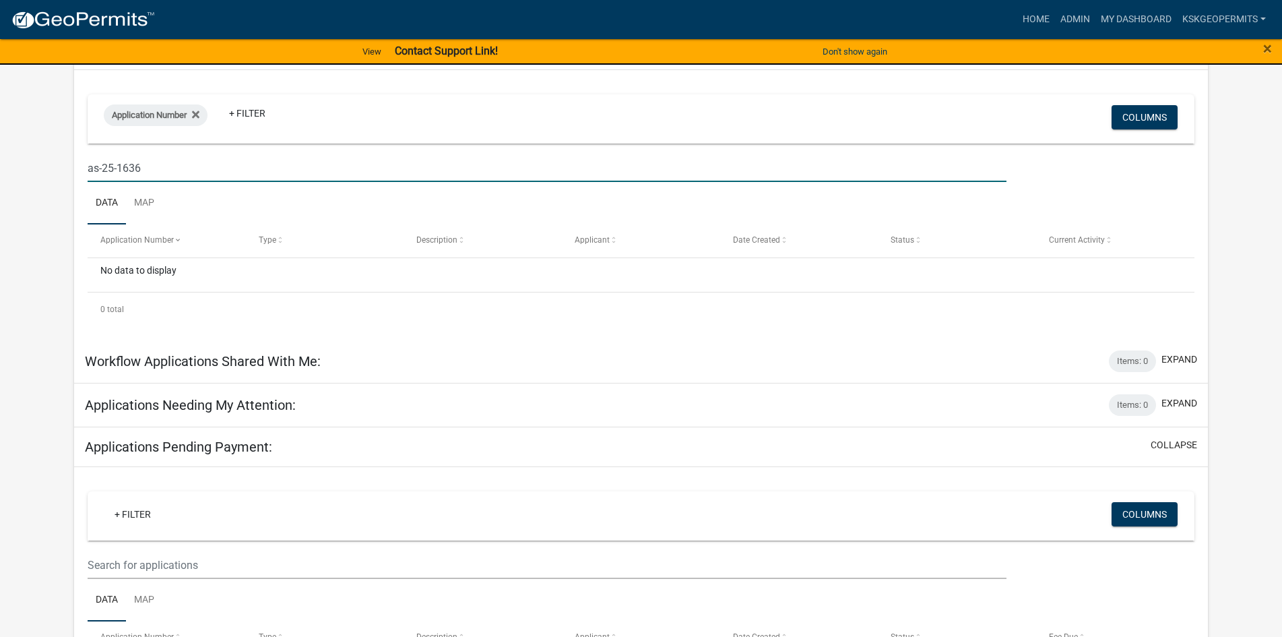
scroll to position [135, 0]
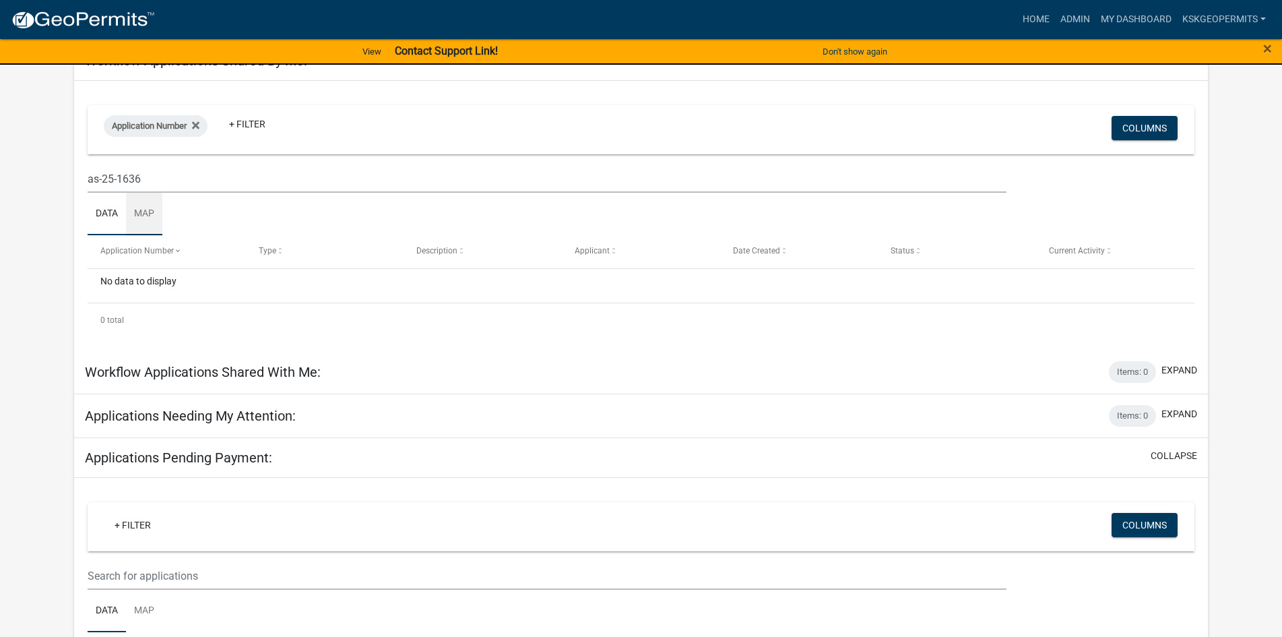
click at [149, 213] on link "Map" at bounding box center [144, 214] width 36 height 43
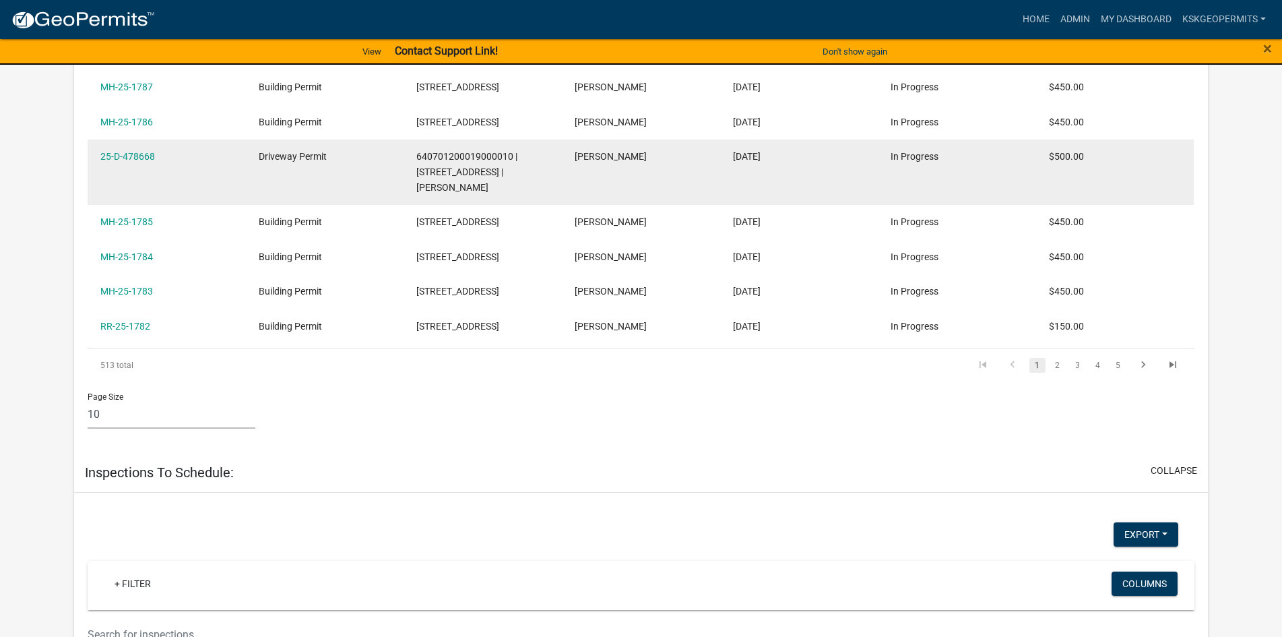
scroll to position [583, 0]
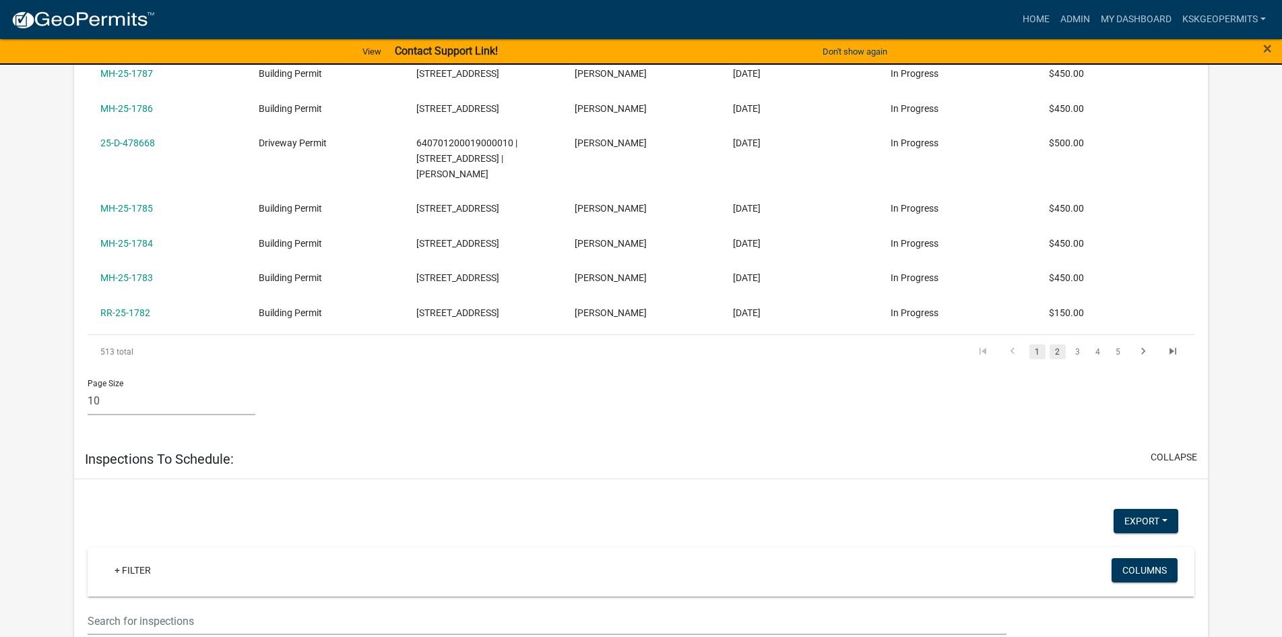
click at [1057, 352] on link "2" at bounding box center [1058, 351] width 16 height 15
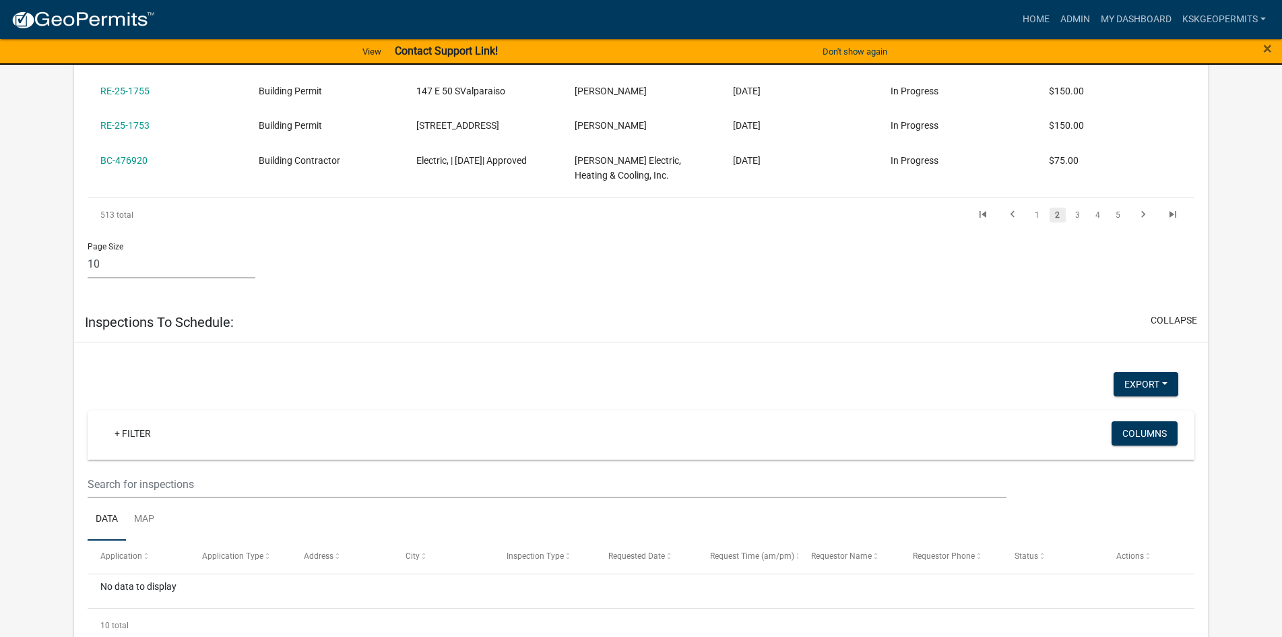
scroll to position [718, 0]
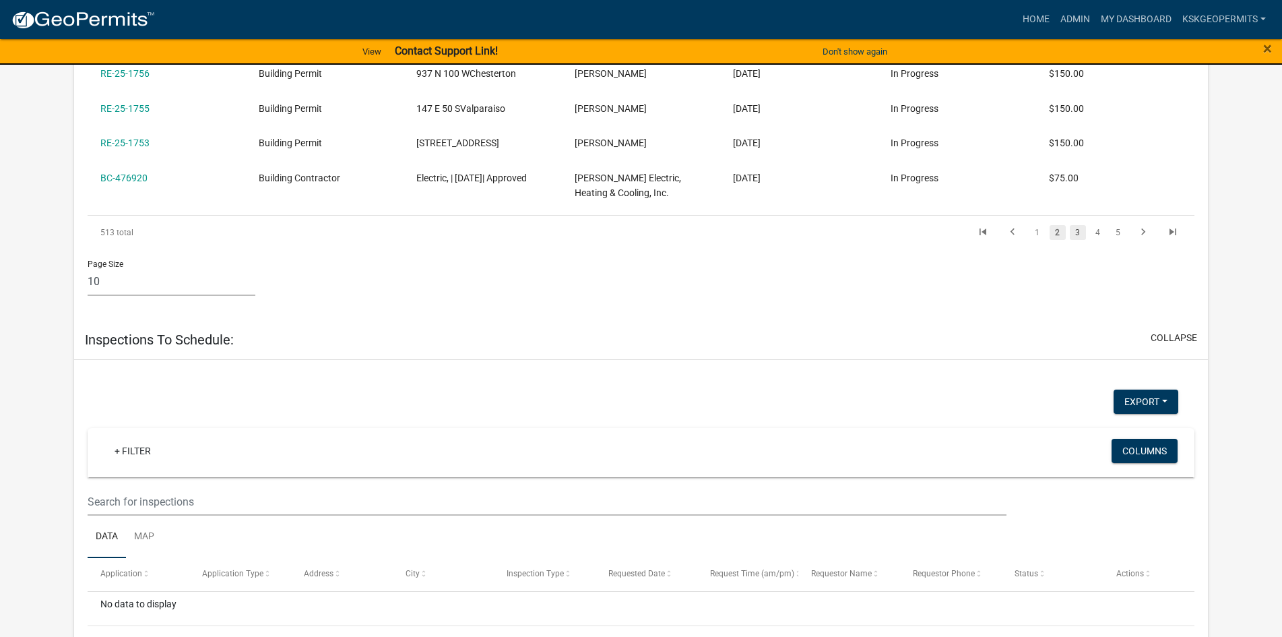
click at [1078, 230] on link "3" at bounding box center [1078, 232] width 16 height 15
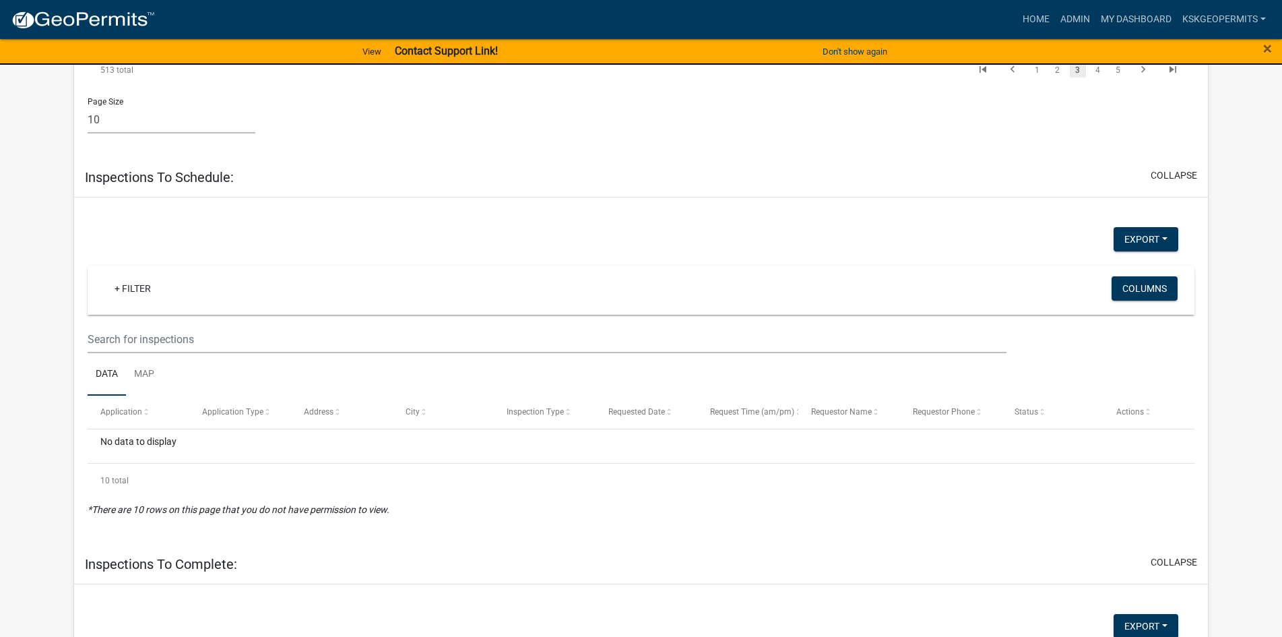
scroll to position [702, 0]
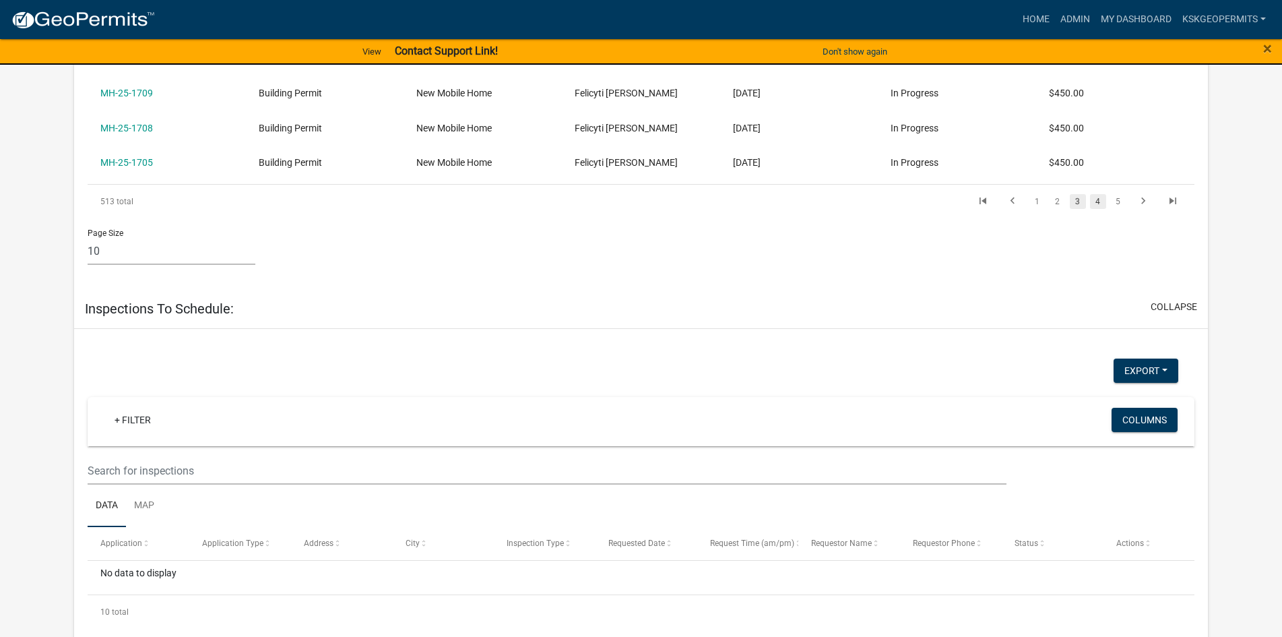
click at [1094, 200] on link "4" at bounding box center [1098, 201] width 16 height 15
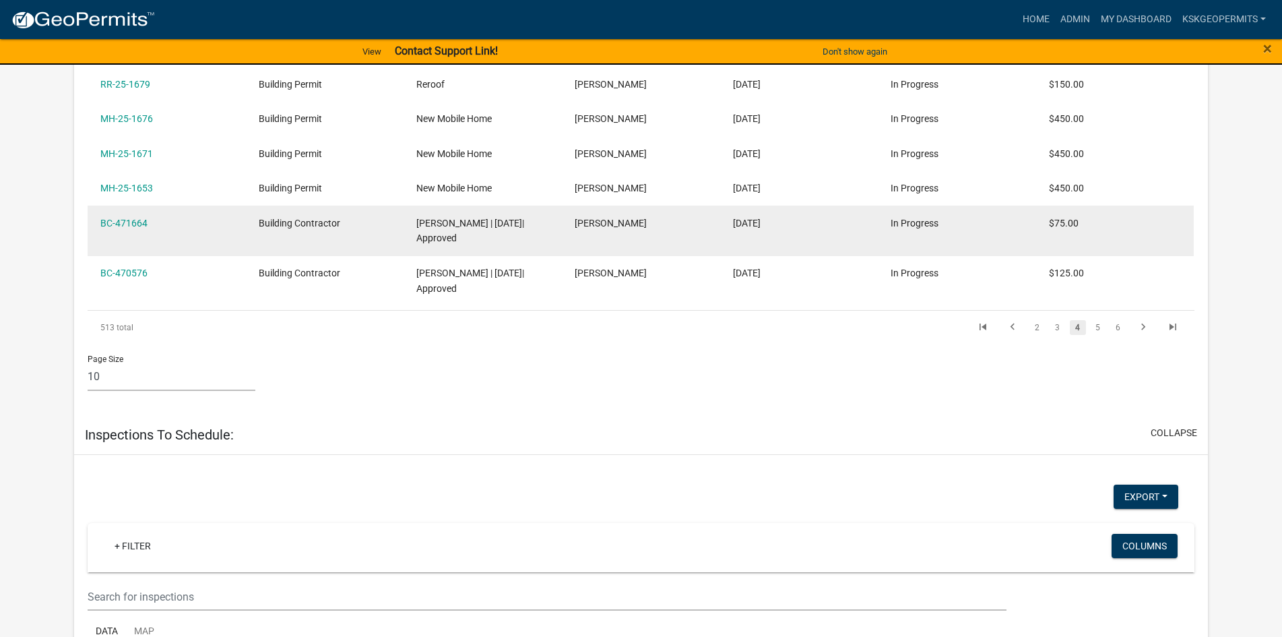
scroll to position [702, 0]
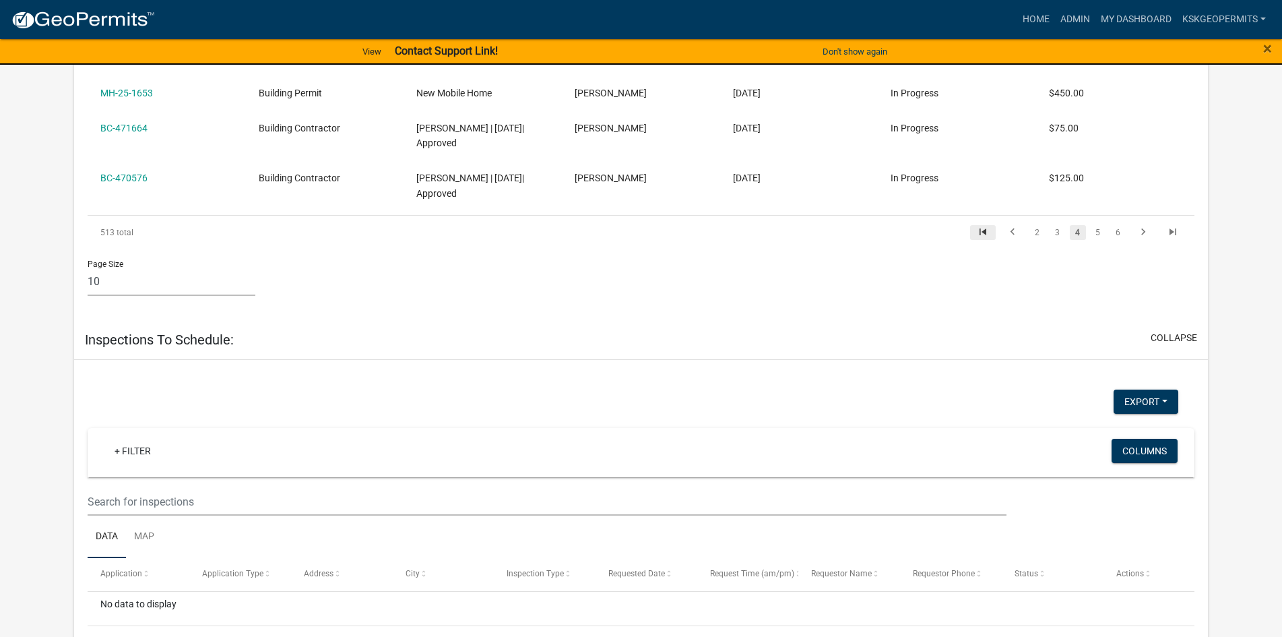
click at [984, 226] on icon "go to first page" at bounding box center [983, 234] width 18 height 16
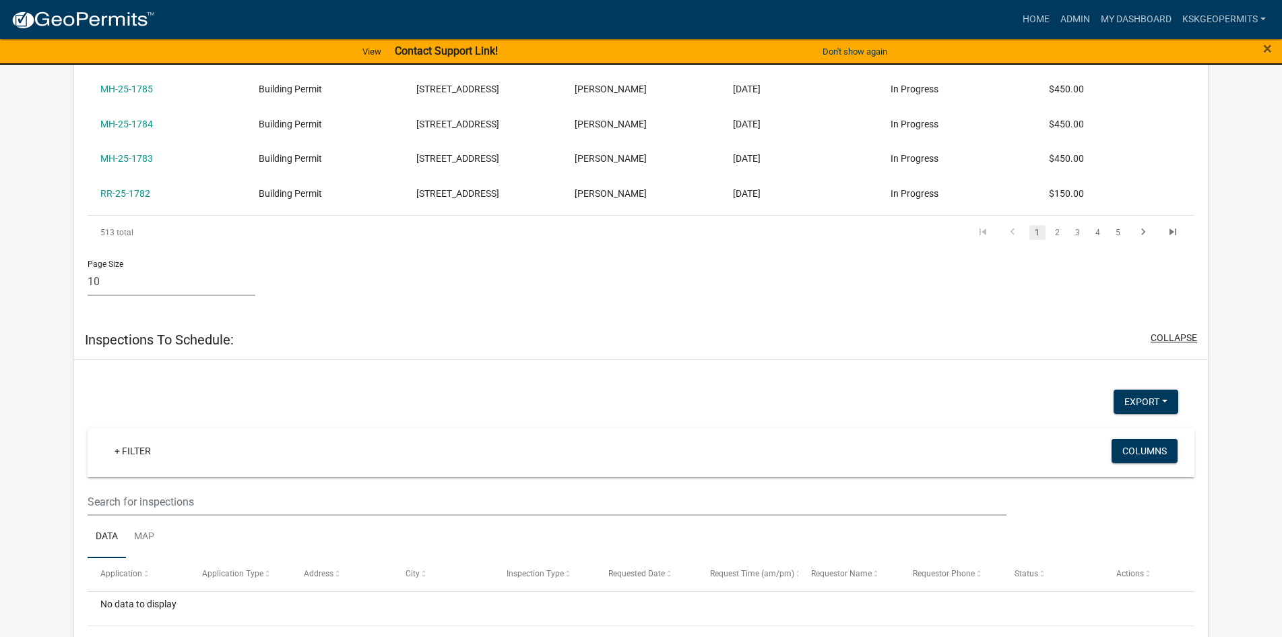
click at [1165, 334] on button "collapse" at bounding box center [1174, 338] width 46 height 14
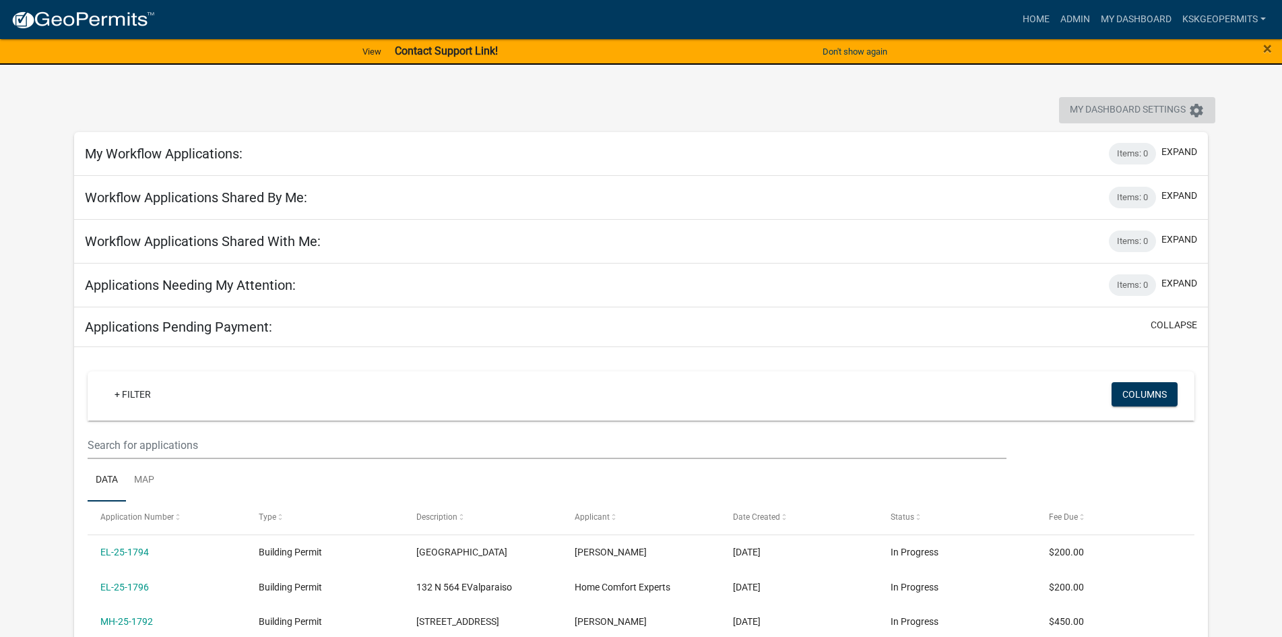
click at [1075, 109] on span "My Dashboard Settings" at bounding box center [1128, 110] width 116 height 16
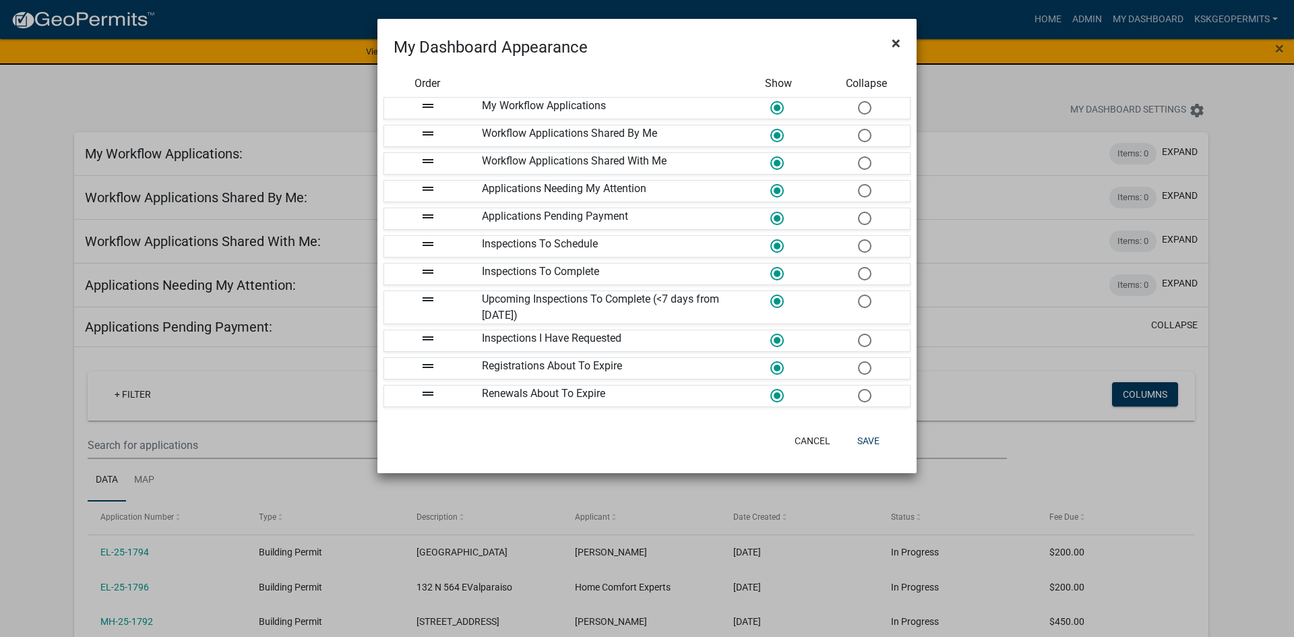
click at [894, 43] on span "×" at bounding box center [895, 43] width 9 height 19
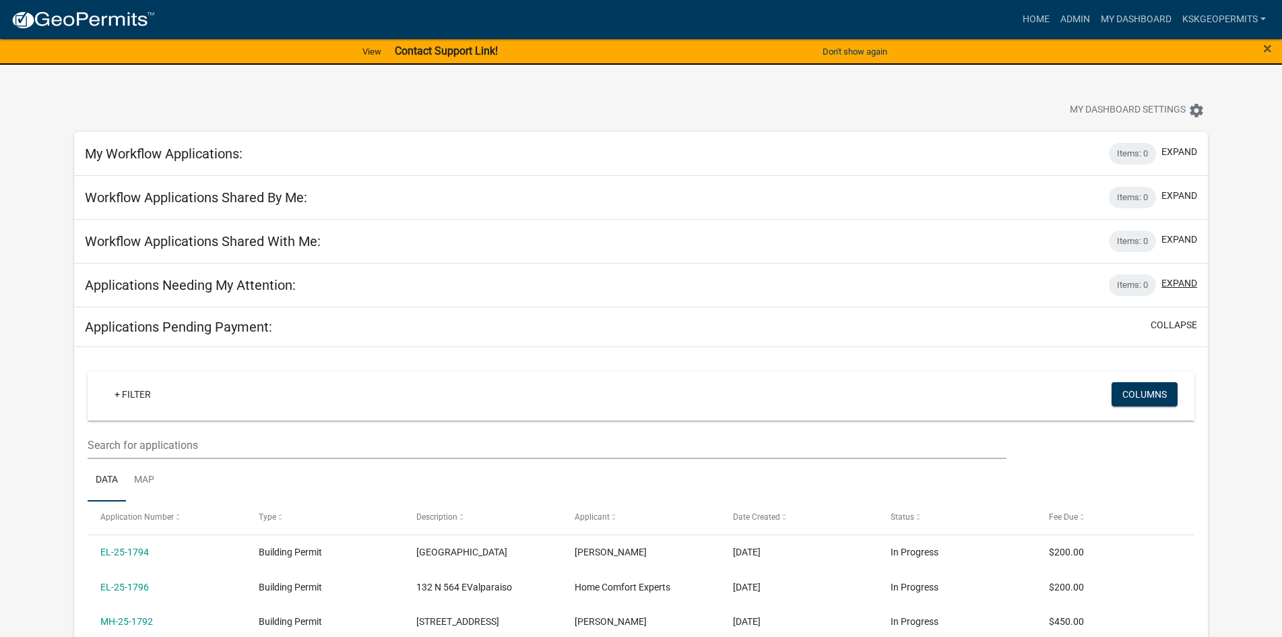
click at [1188, 284] on button "expand" at bounding box center [1180, 283] width 36 height 14
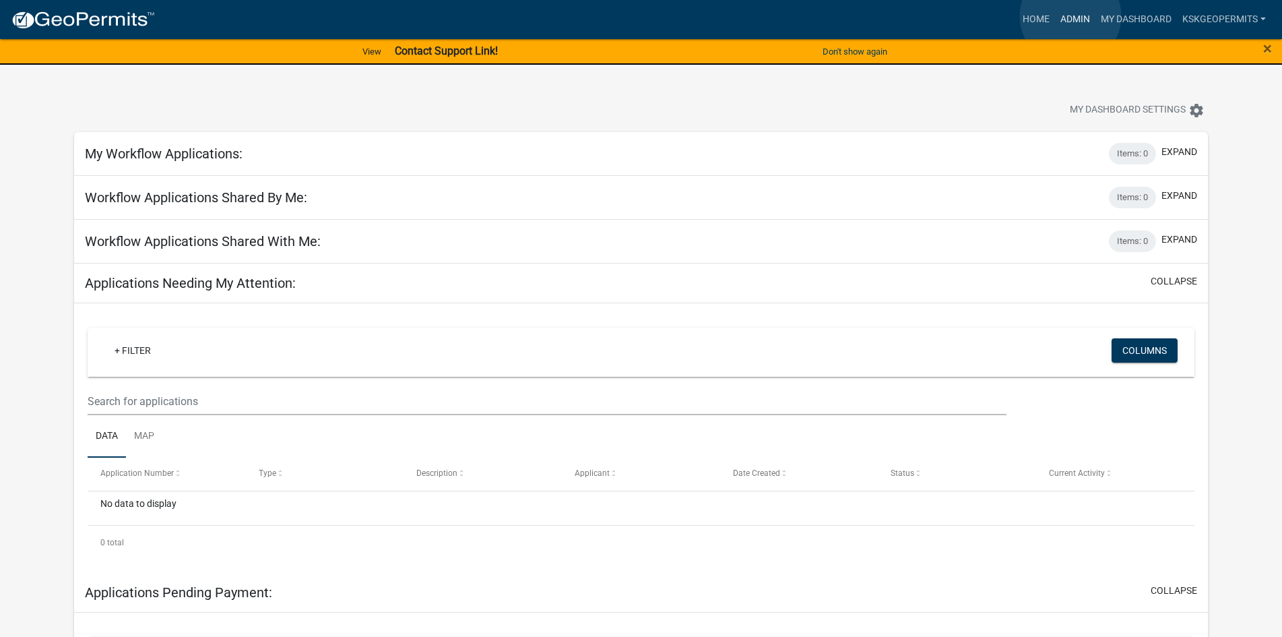
click at [1070, 16] on link "Admin" at bounding box center [1075, 20] width 40 height 26
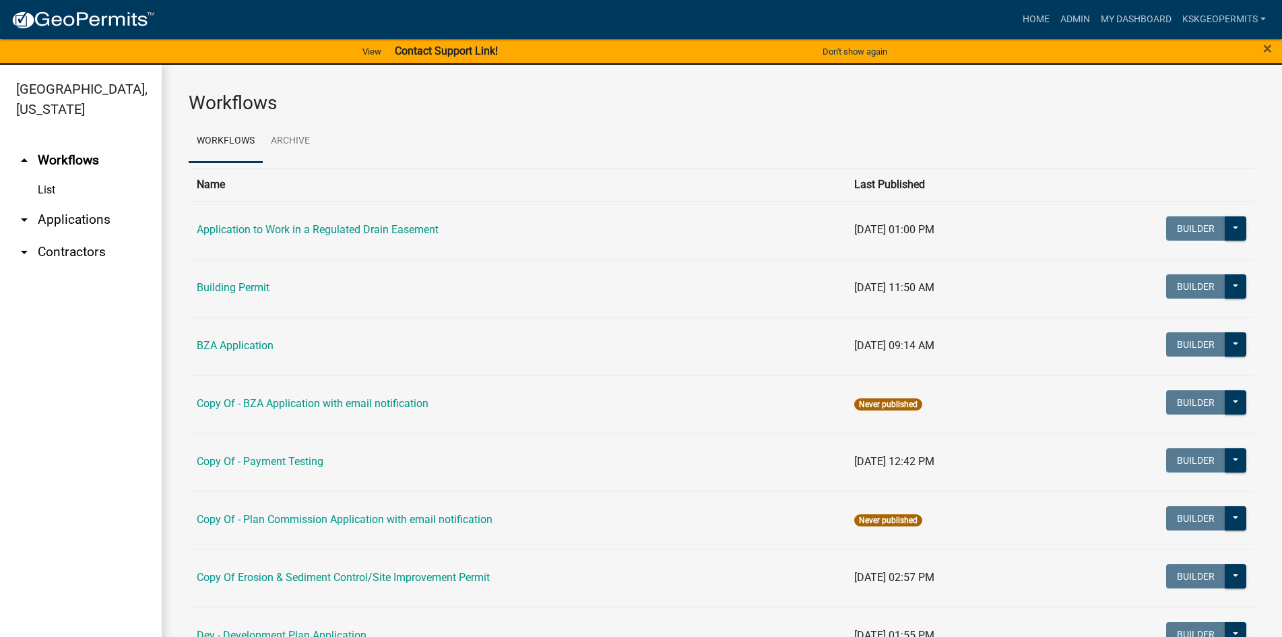
click at [214, 183] on th "Name" at bounding box center [518, 184] width 658 height 33
click at [239, 284] on link "Building Permit" at bounding box center [233, 287] width 73 height 13
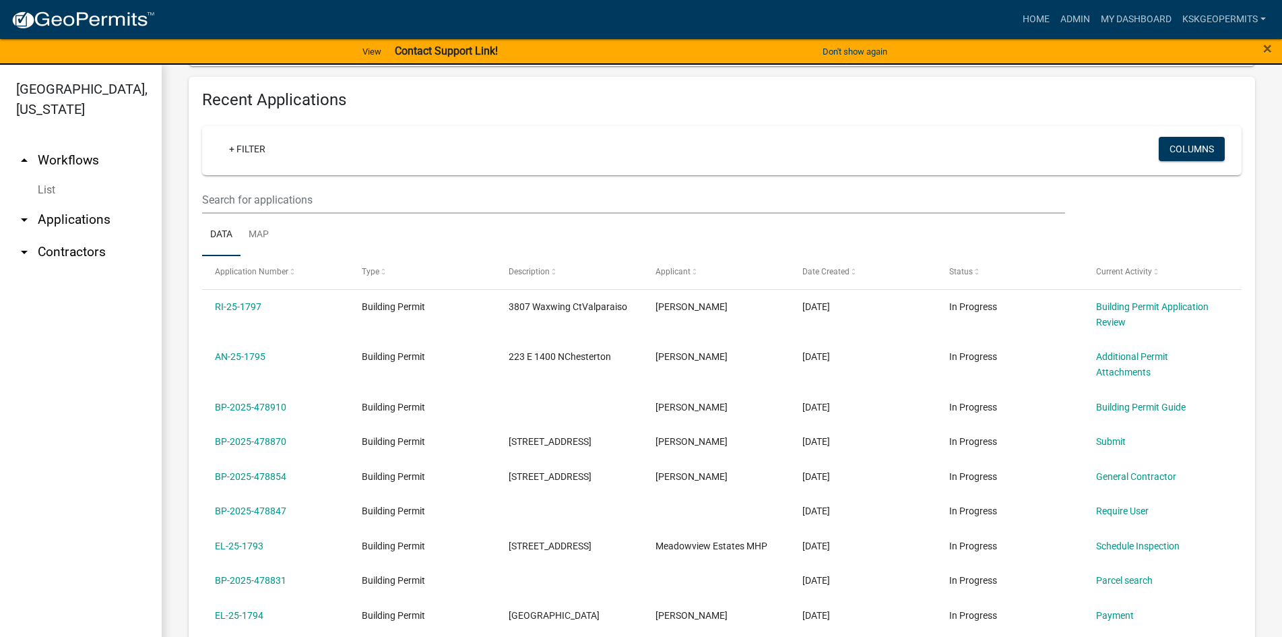
scroll to position [472, 0]
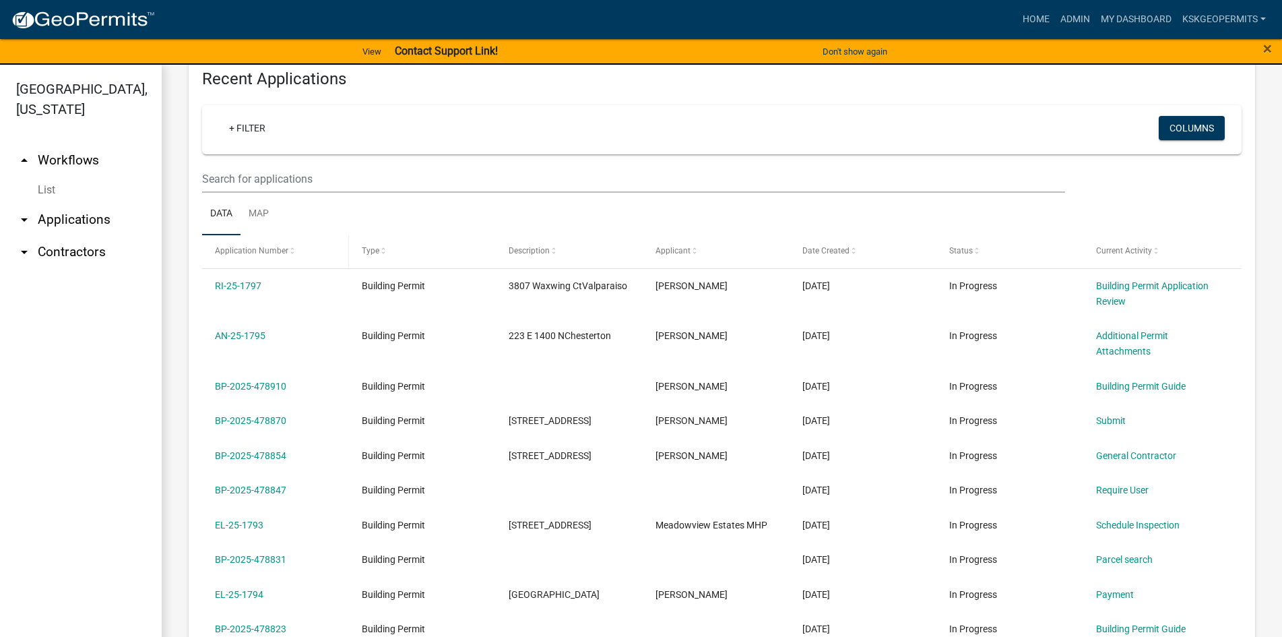
click at [290, 253] on span at bounding box center [292, 251] width 8 height 9
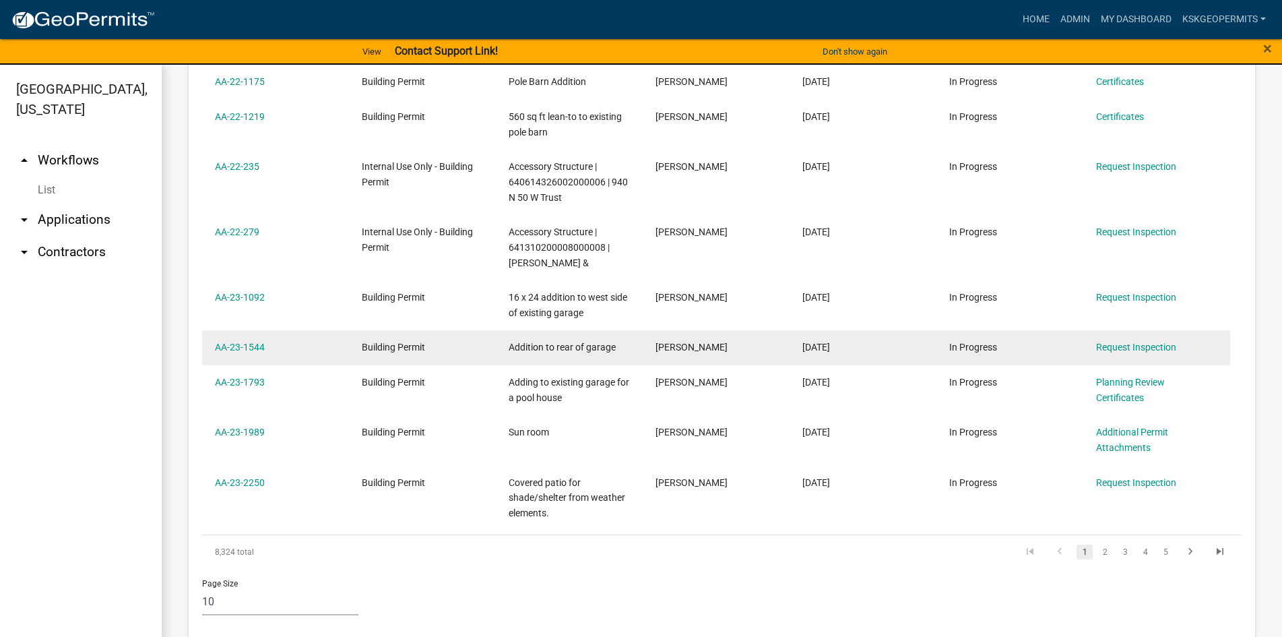
scroll to position [739, 0]
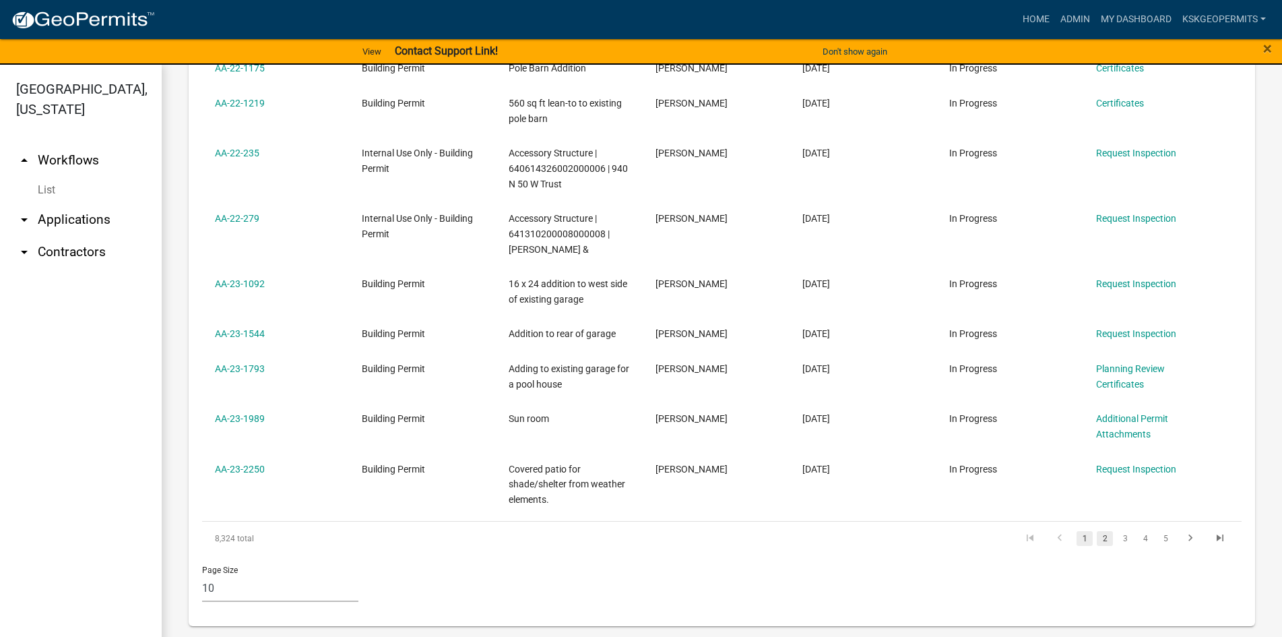
click at [1097, 538] on link "2" at bounding box center [1105, 538] width 16 height 15
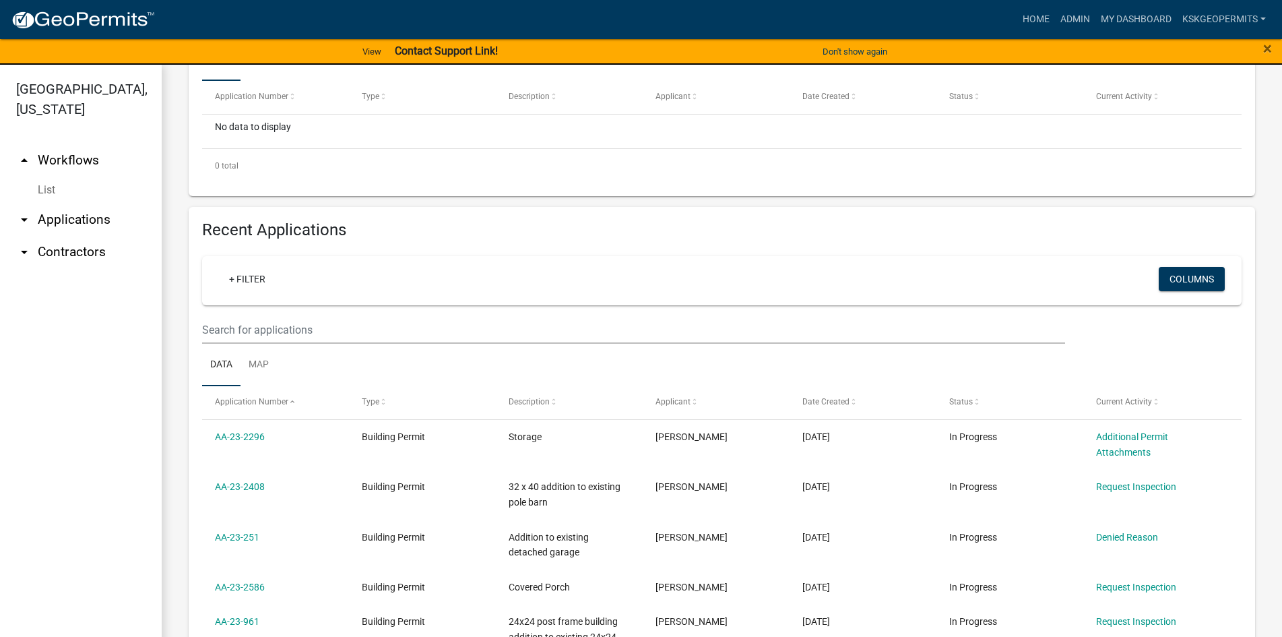
scroll to position [319, 0]
click at [291, 402] on span at bounding box center [292, 403] width 8 height 9
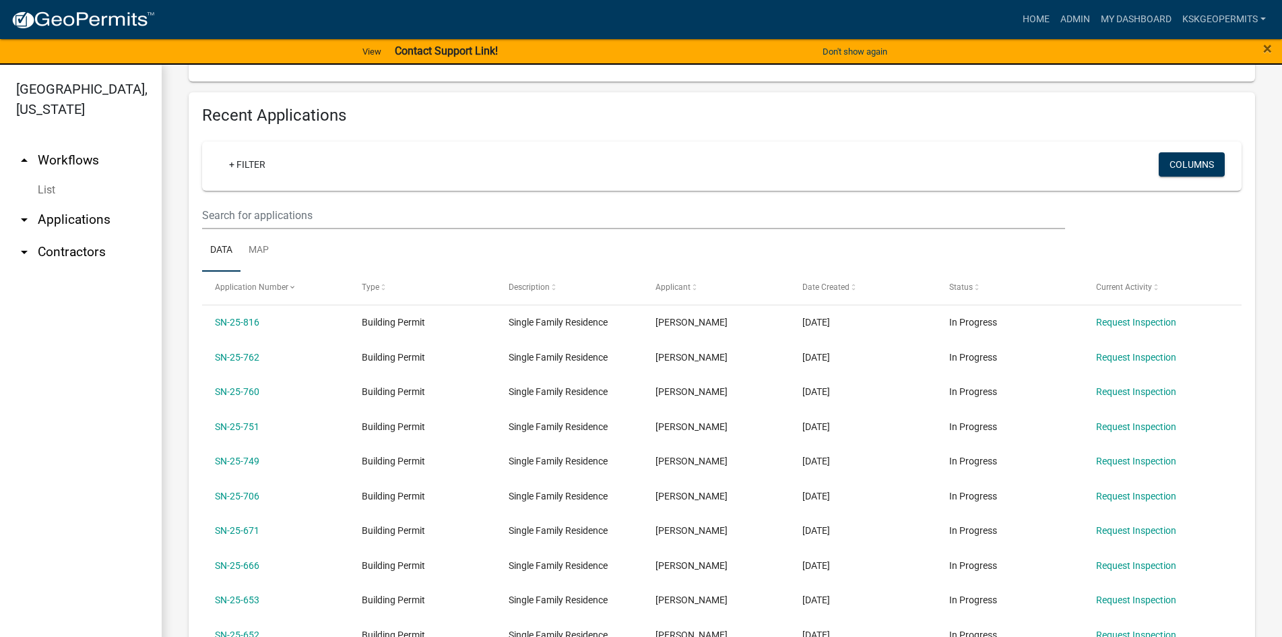
scroll to position [252, 0]
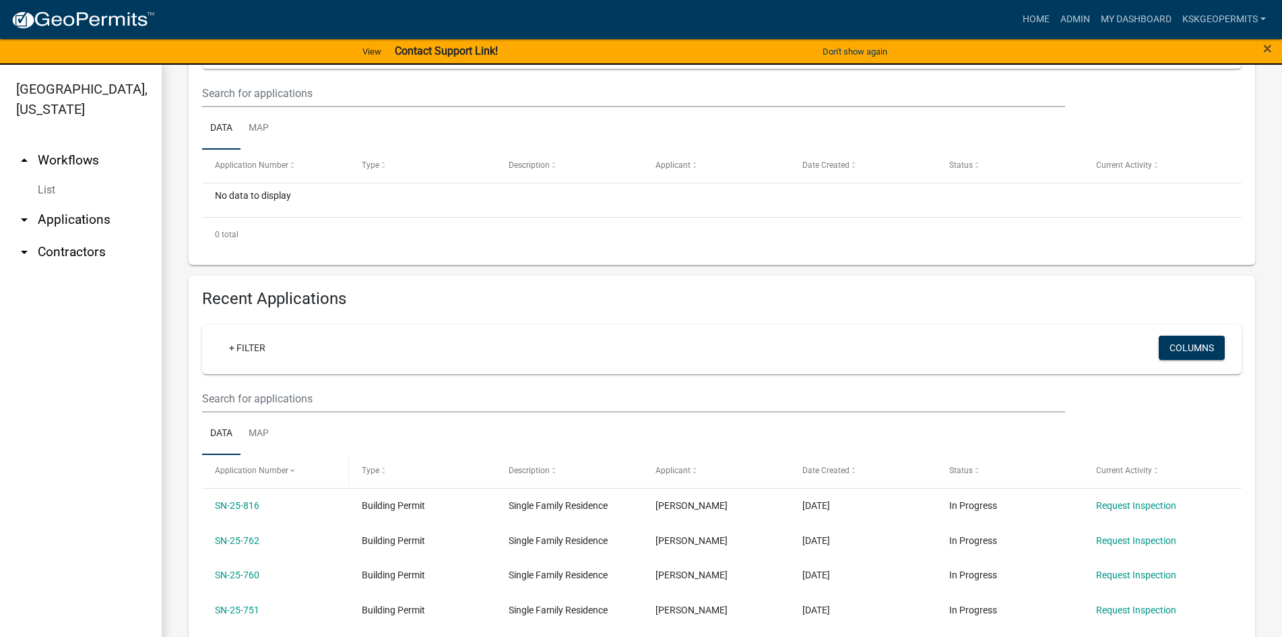
click at [294, 467] on span at bounding box center [292, 470] width 8 height 9
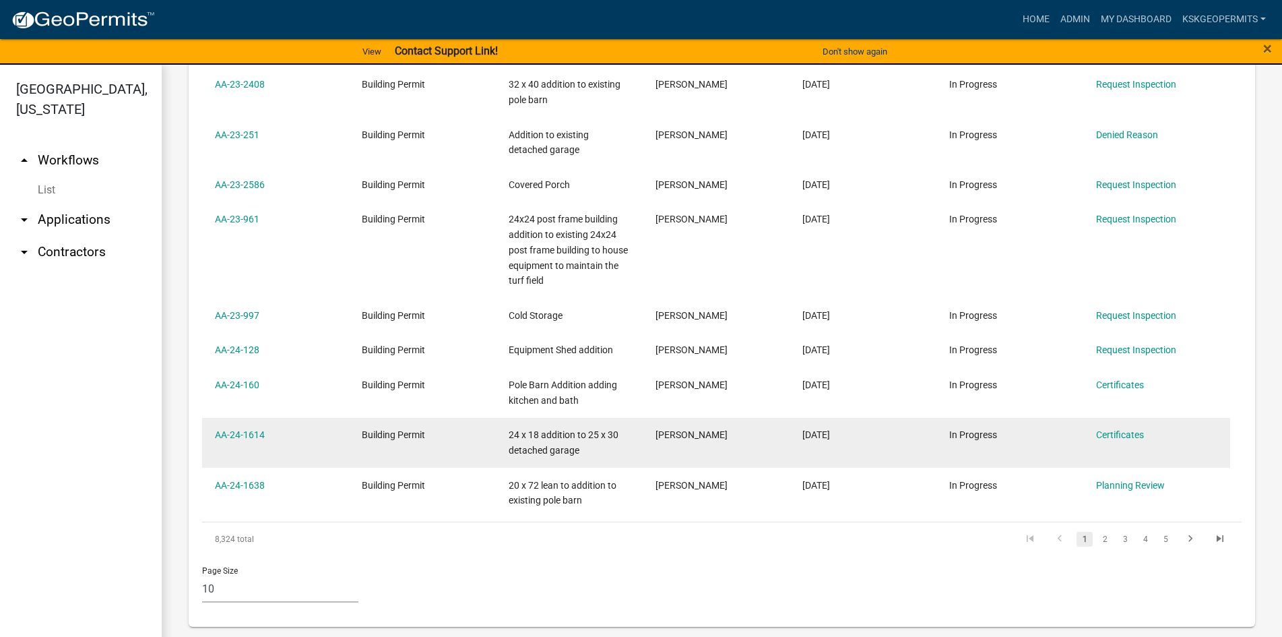
scroll to position [724, 0]
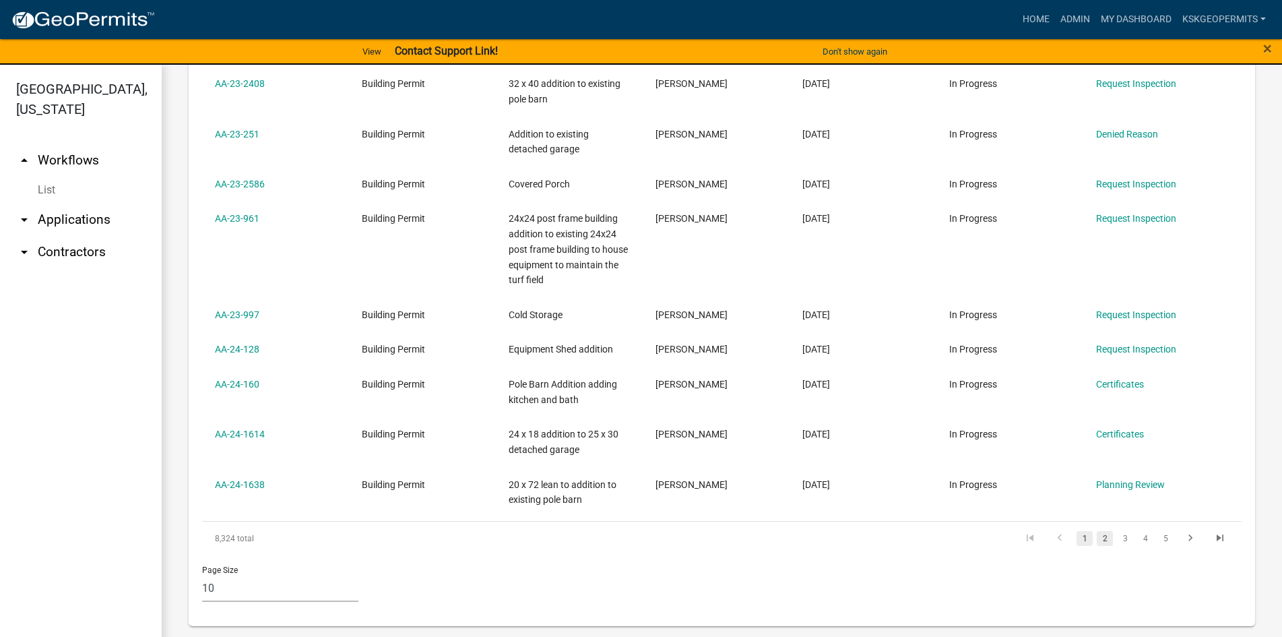
click at [1097, 540] on link "2" at bounding box center [1105, 538] width 16 height 15
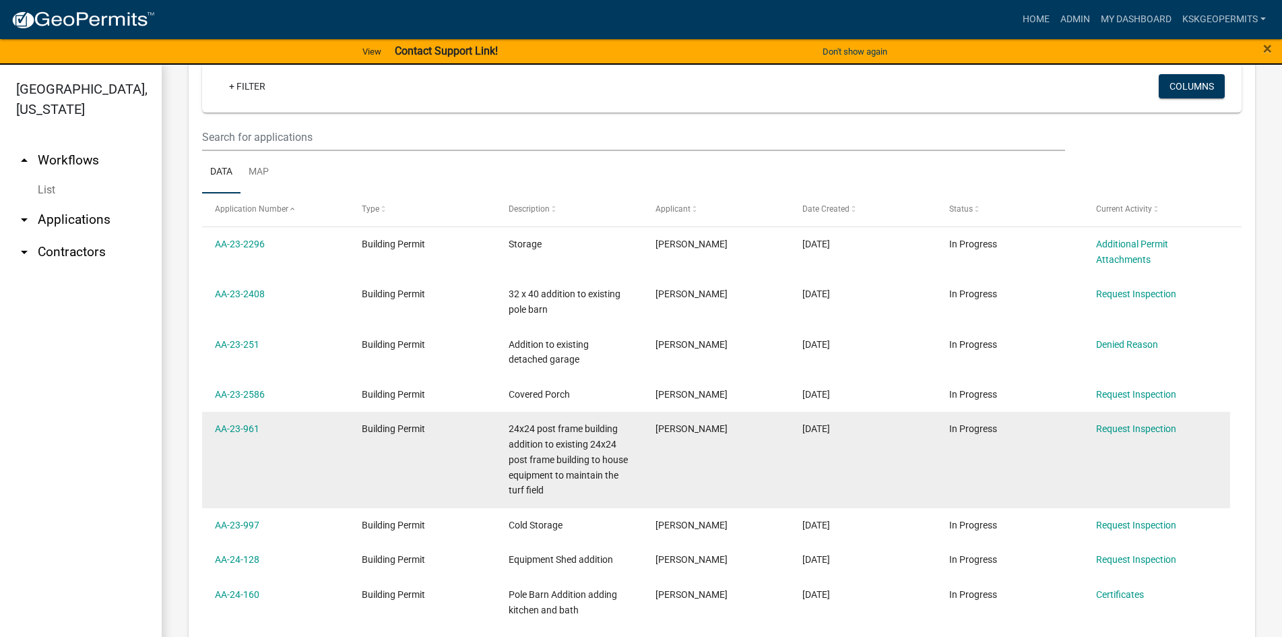
scroll to position [454, 0]
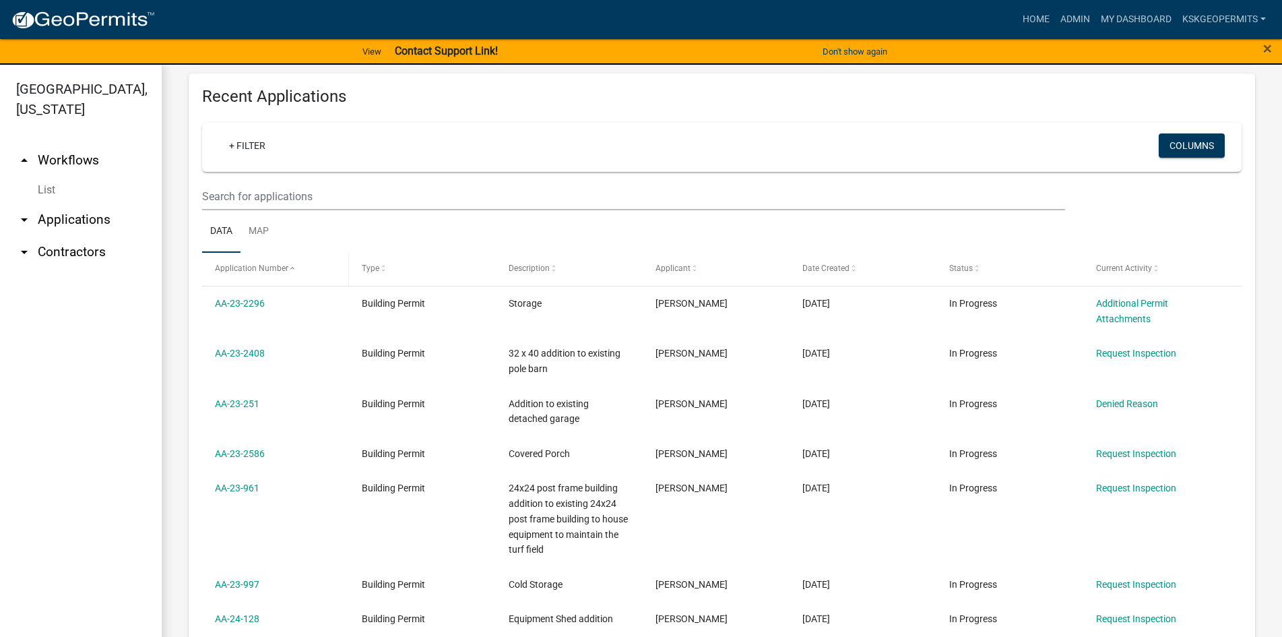
click at [289, 266] on span at bounding box center [292, 268] width 8 height 9
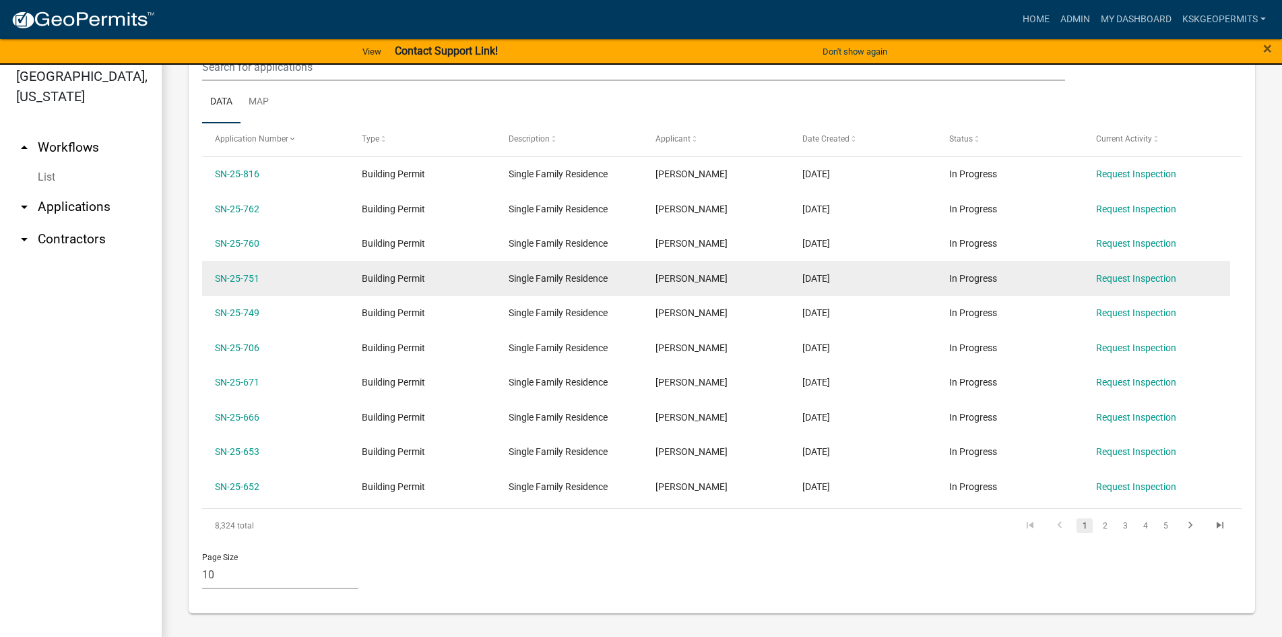
scroll to position [16, 0]
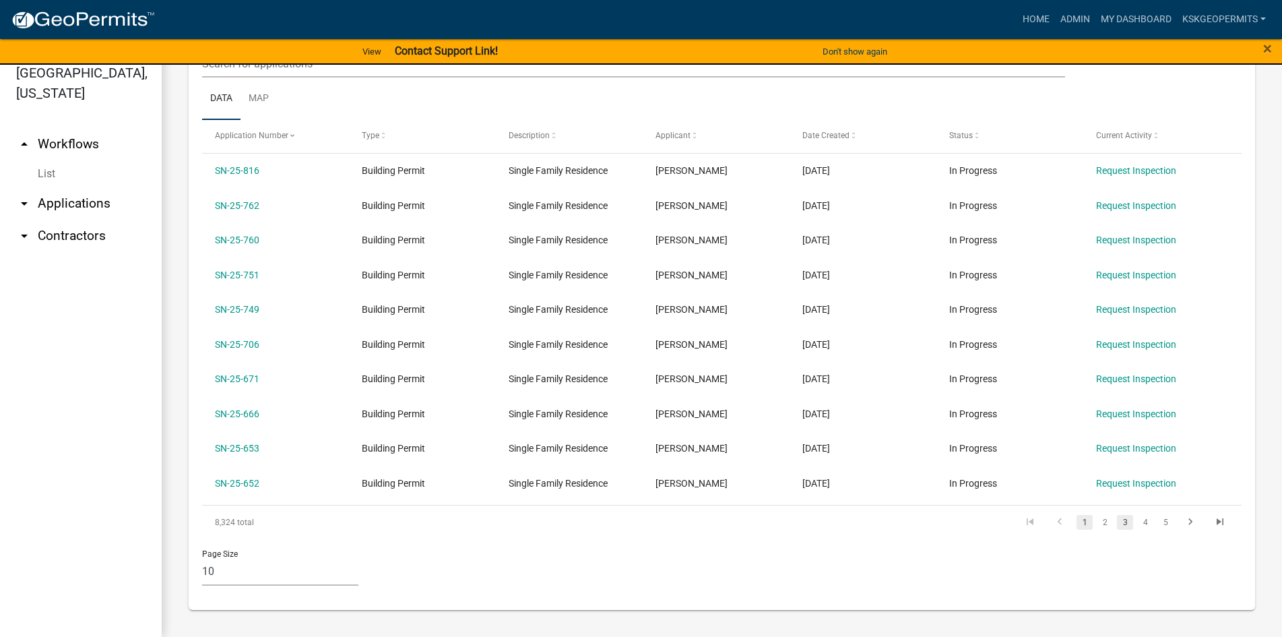
click at [1117, 524] on link "3" at bounding box center [1125, 522] width 16 height 15
click at [1137, 522] on link "4" at bounding box center [1145, 522] width 16 height 15
click at [1137, 522] on link "5" at bounding box center [1145, 522] width 16 height 15
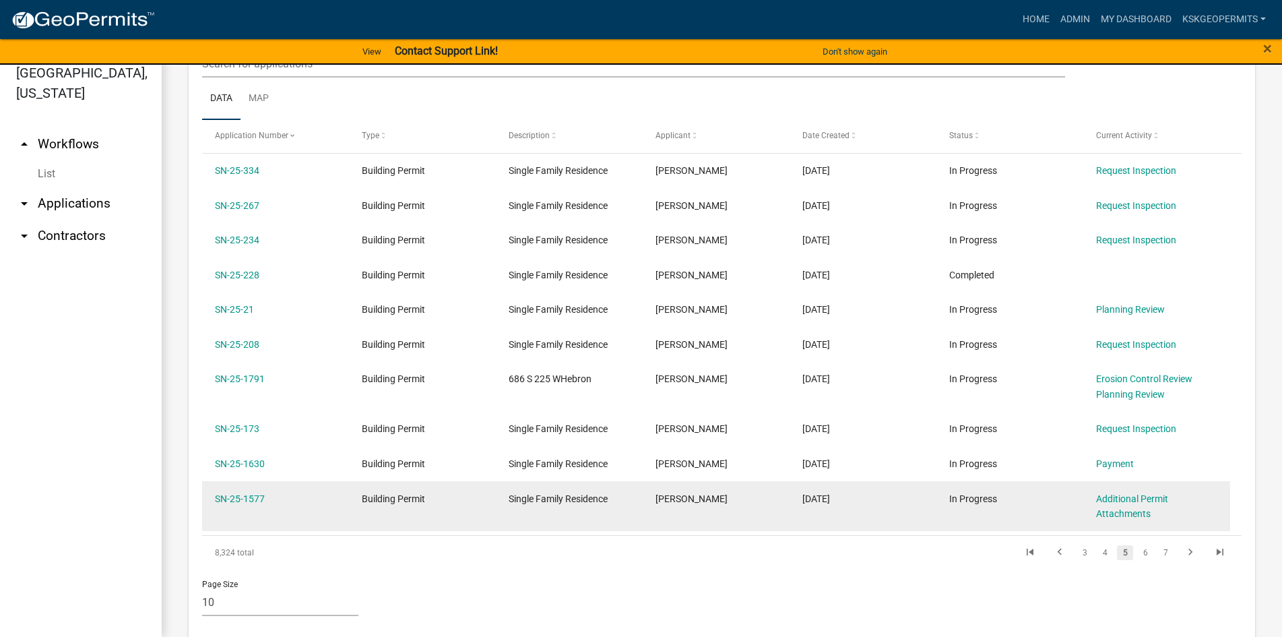
click at [1133, 522] on datatable-body-cell "Additional Permit Attachments" at bounding box center [1157, 506] width 147 height 50
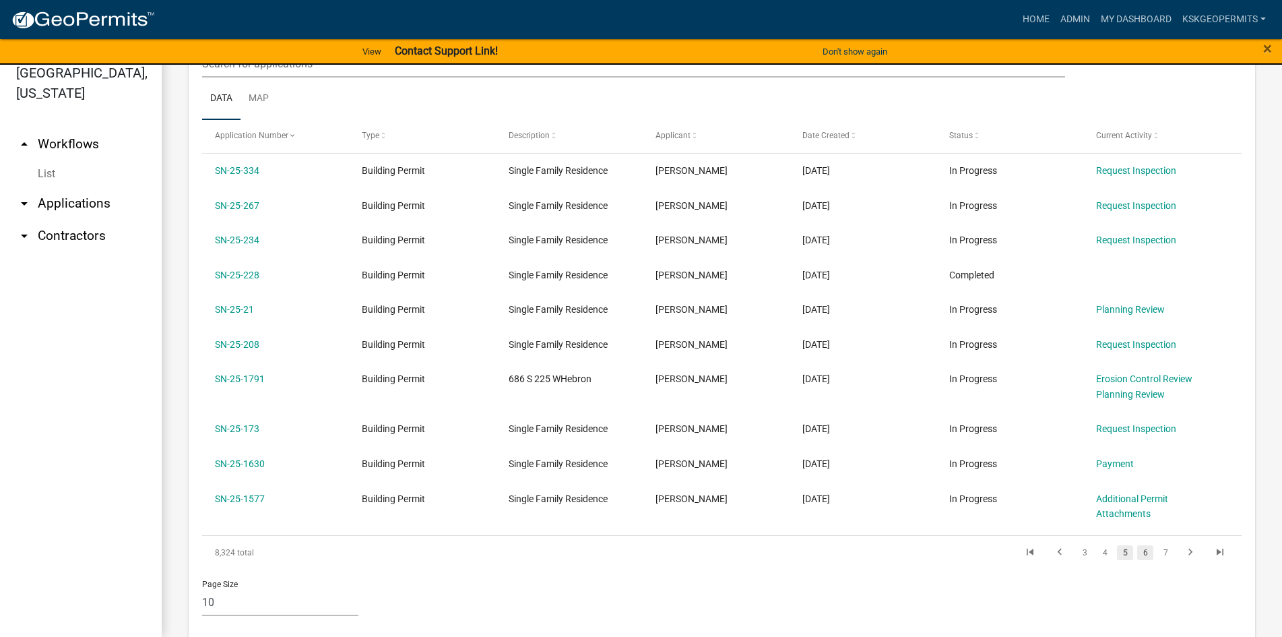
click at [1137, 556] on link "6" at bounding box center [1145, 552] width 16 height 15
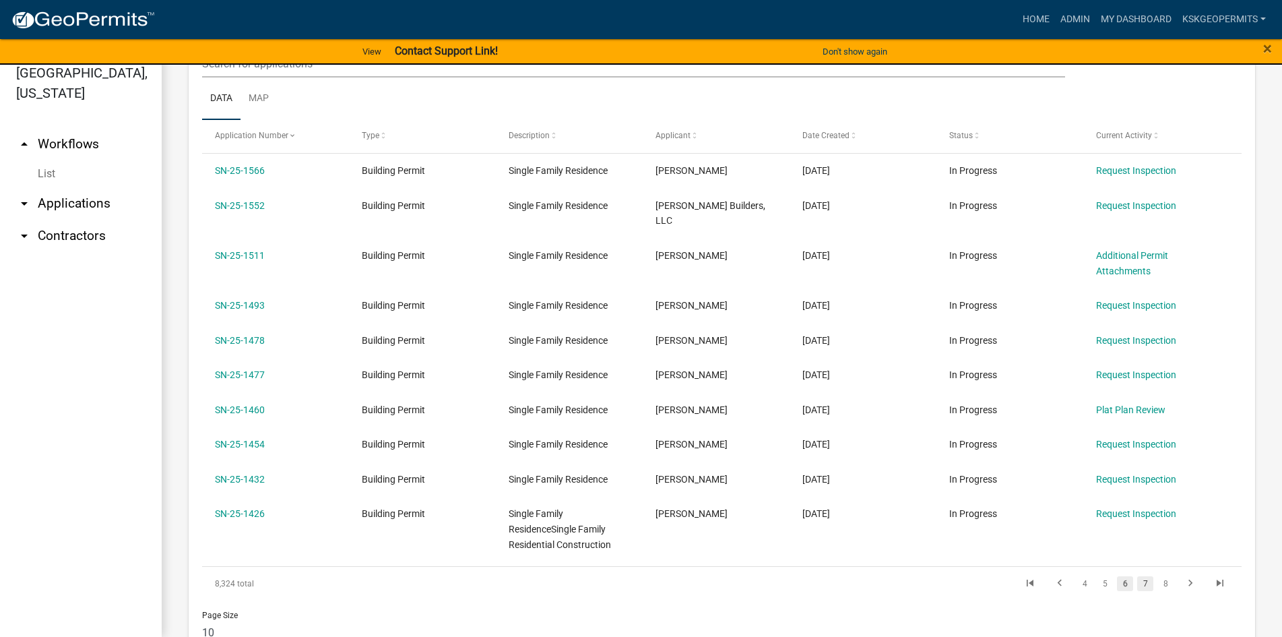
click at [1137, 576] on link "7" at bounding box center [1145, 583] width 16 height 15
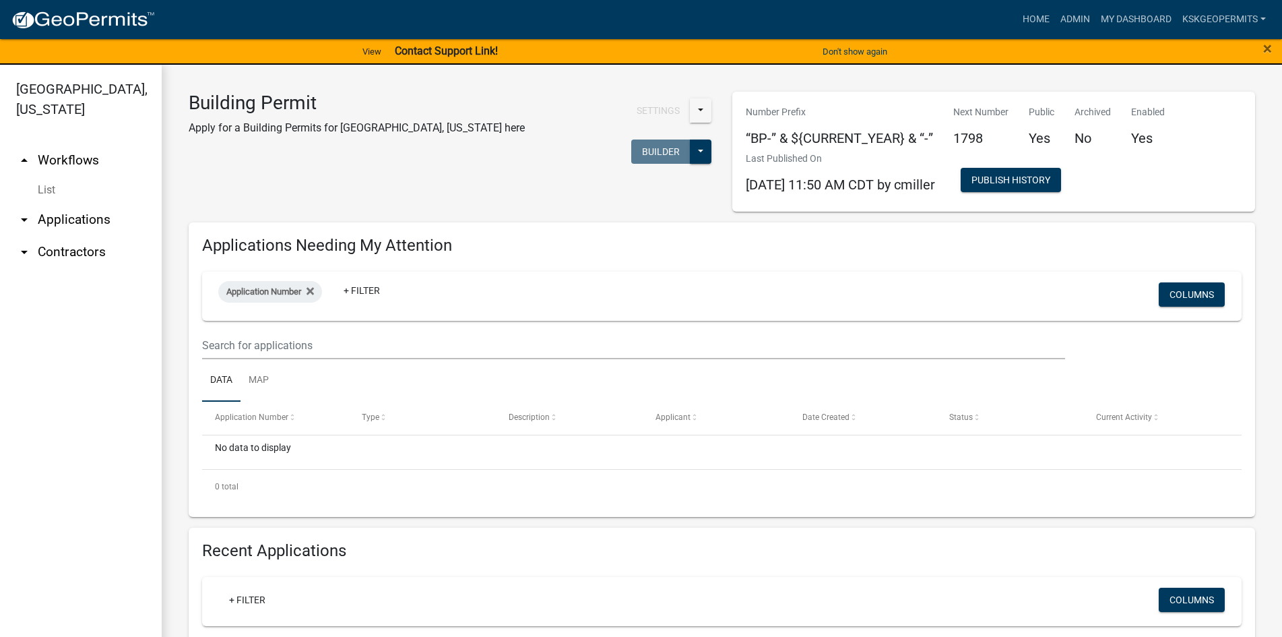
click at [65, 144] on link "arrow_drop_up Workflows" at bounding box center [81, 160] width 162 height 32
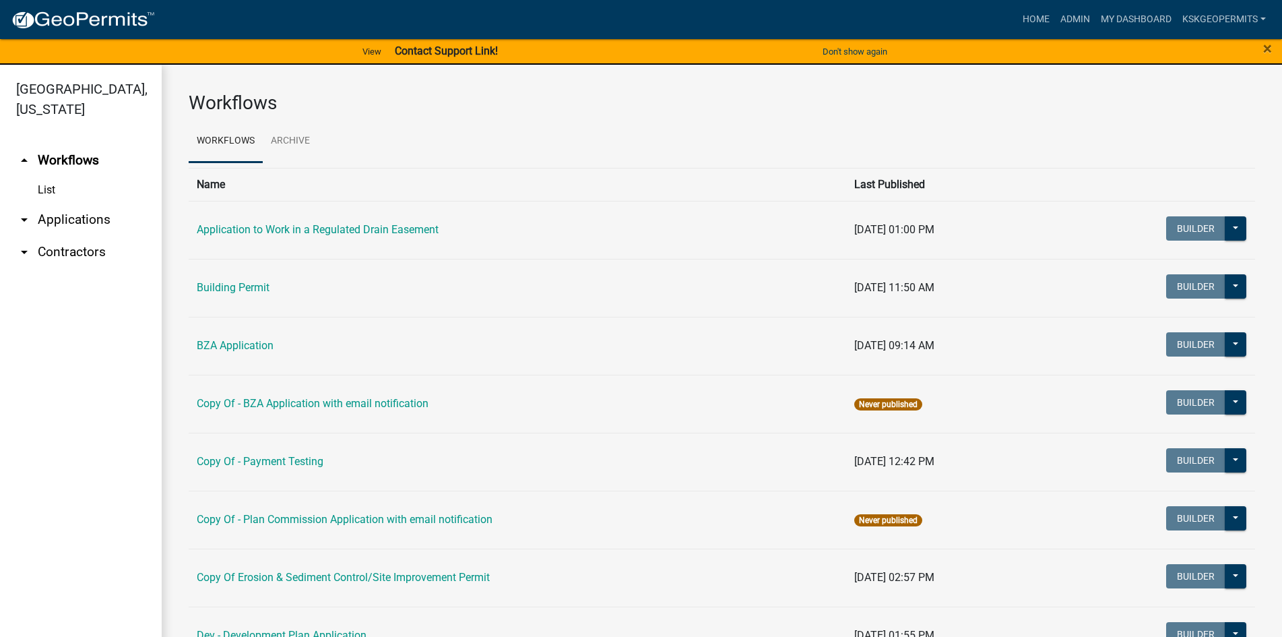
click at [46, 177] on link "List" at bounding box center [81, 190] width 162 height 27
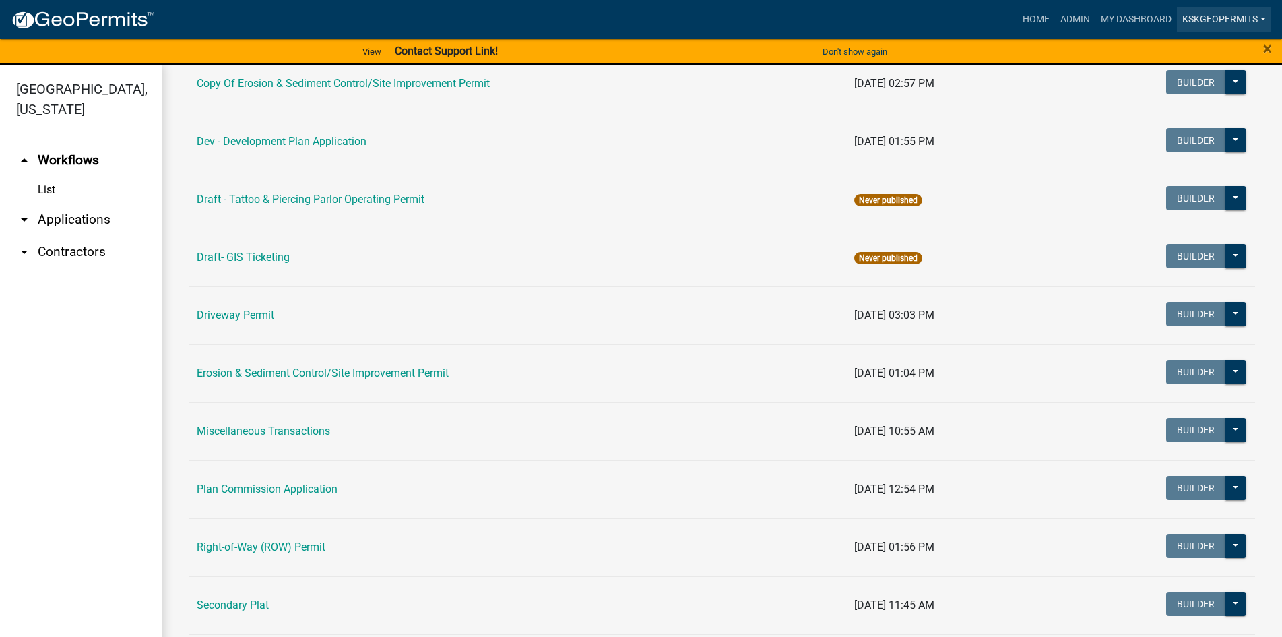
click at [1261, 15] on link "KSKgeopermits" at bounding box center [1224, 20] width 94 height 26
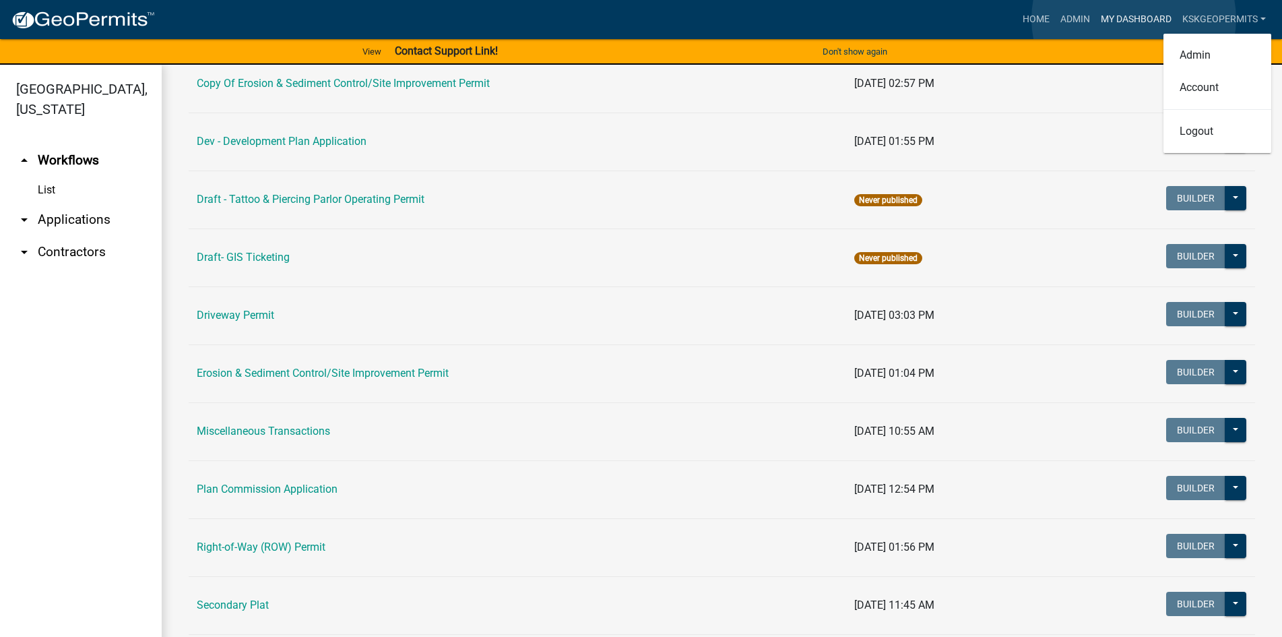
click at [1134, 19] on link "My Dashboard" at bounding box center [1137, 20] width 82 height 26
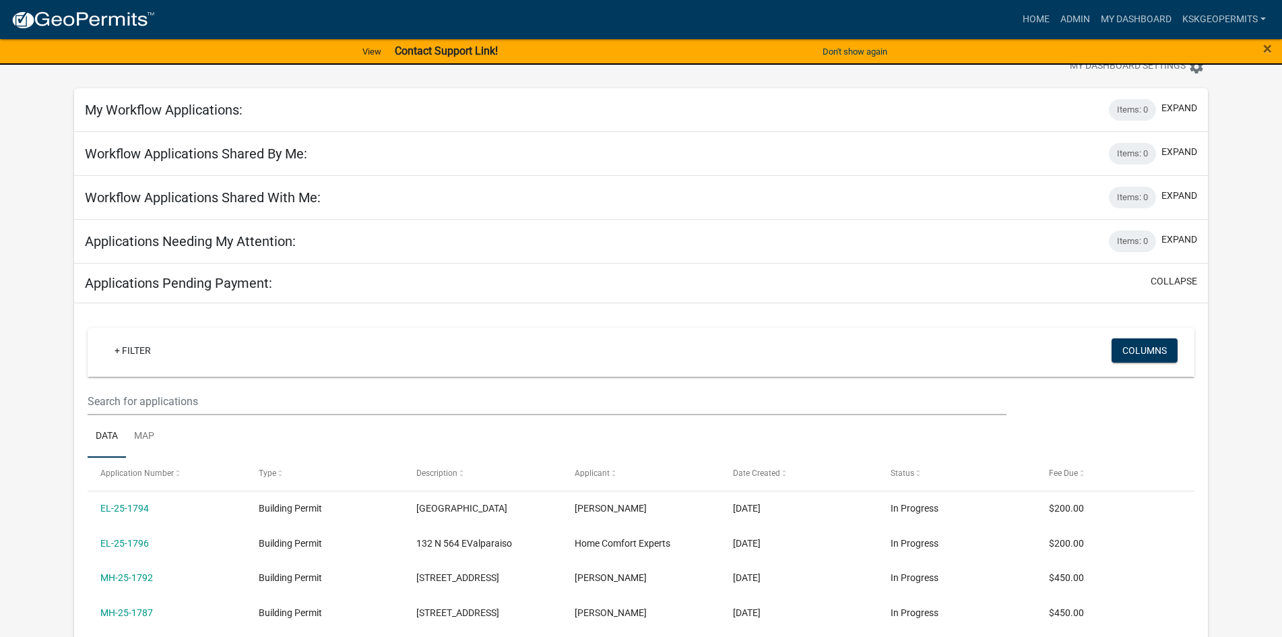
scroll to position [67, 0]
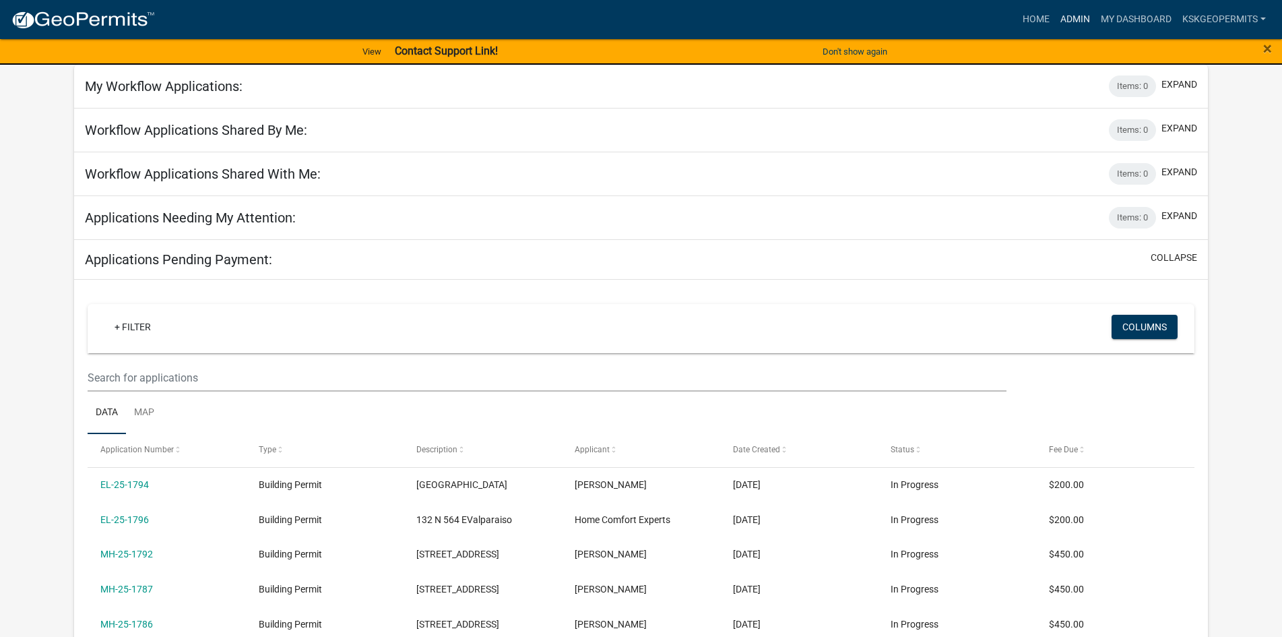
click at [1077, 18] on link "Admin" at bounding box center [1075, 20] width 40 height 26
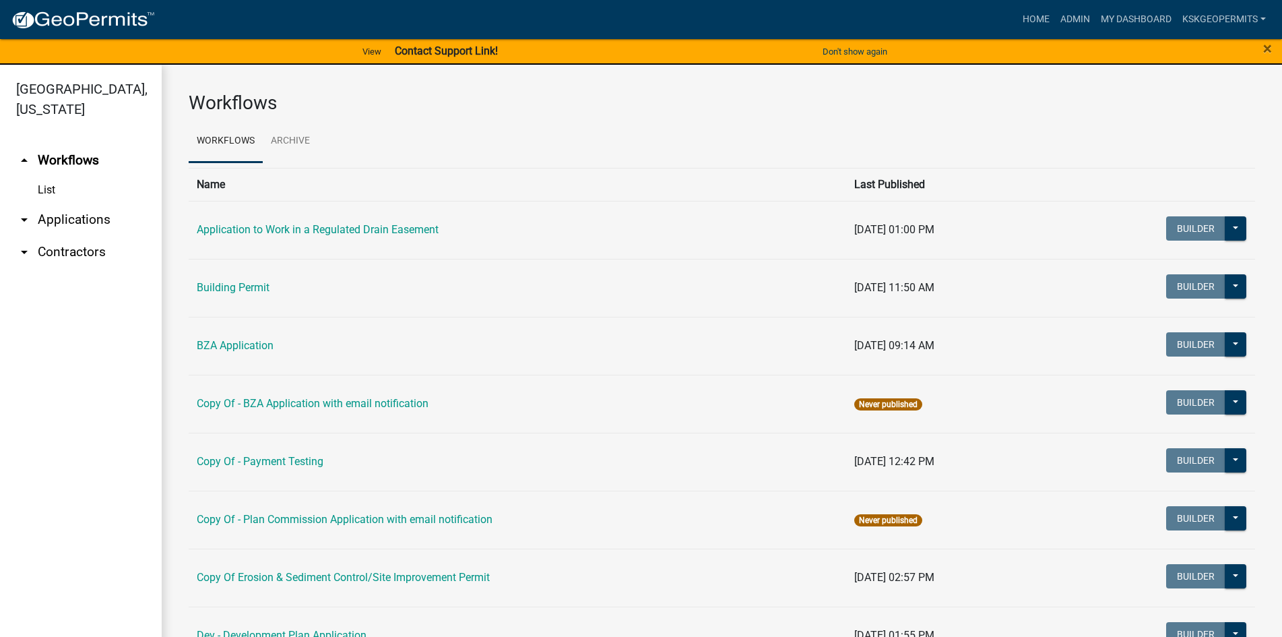
click at [49, 177] on link "List" at bounding box center [81, 190] width 162 height 27
click at [45, 177] on link "List" at bounding box center [81, 190] width 162 height 27
click at [47, 177] on link "List" at bounding box center [81, 190] width 162 height 27
click at [45, 177] on link "List" at bounding box center [81, 190] width 162 height 27
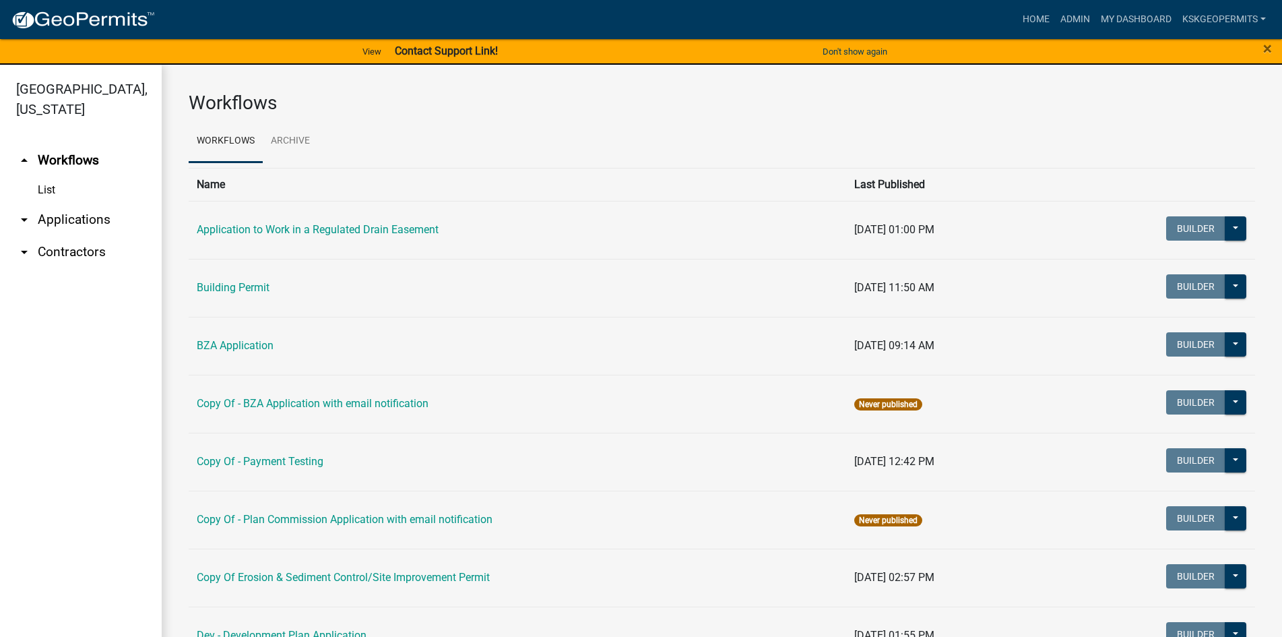
click at [65, 144] on link "arrow_drop_up Workflows" at bounding box center [81, 160] width 162 height 32
click at [72, 204] on link "arrow_drop_down Applications" at bounding box center [81, 220] width 162 height 32
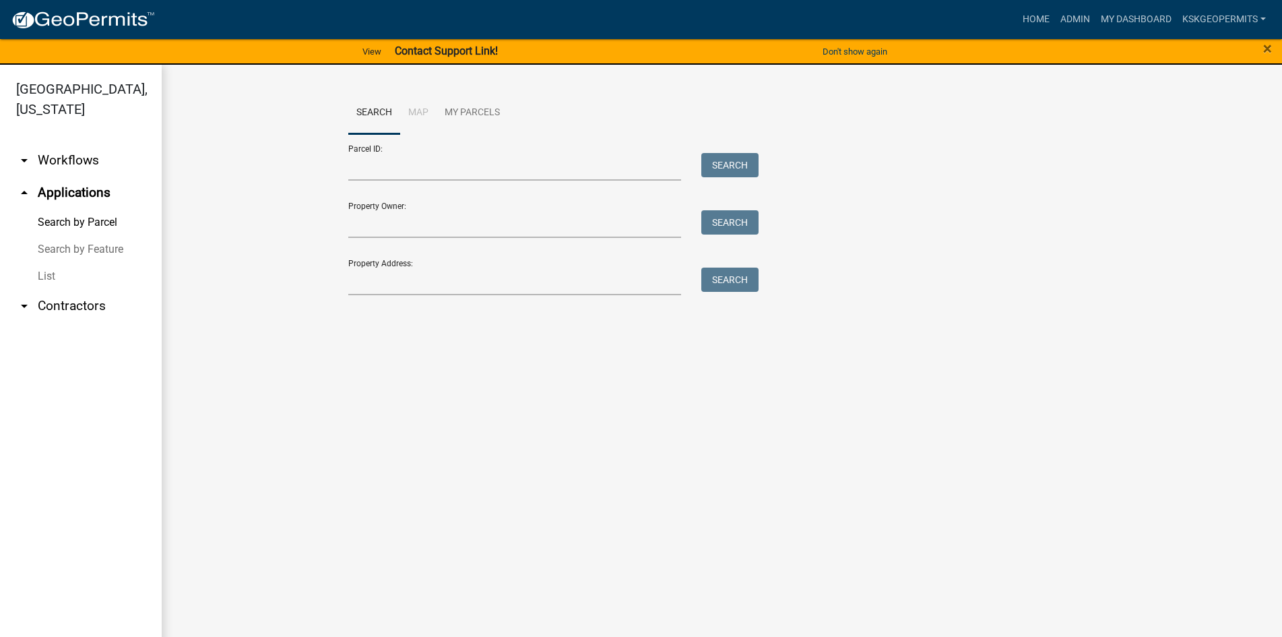
click at [49, 263] on link "List" at bounding box center [81, 276] width 162 height 27
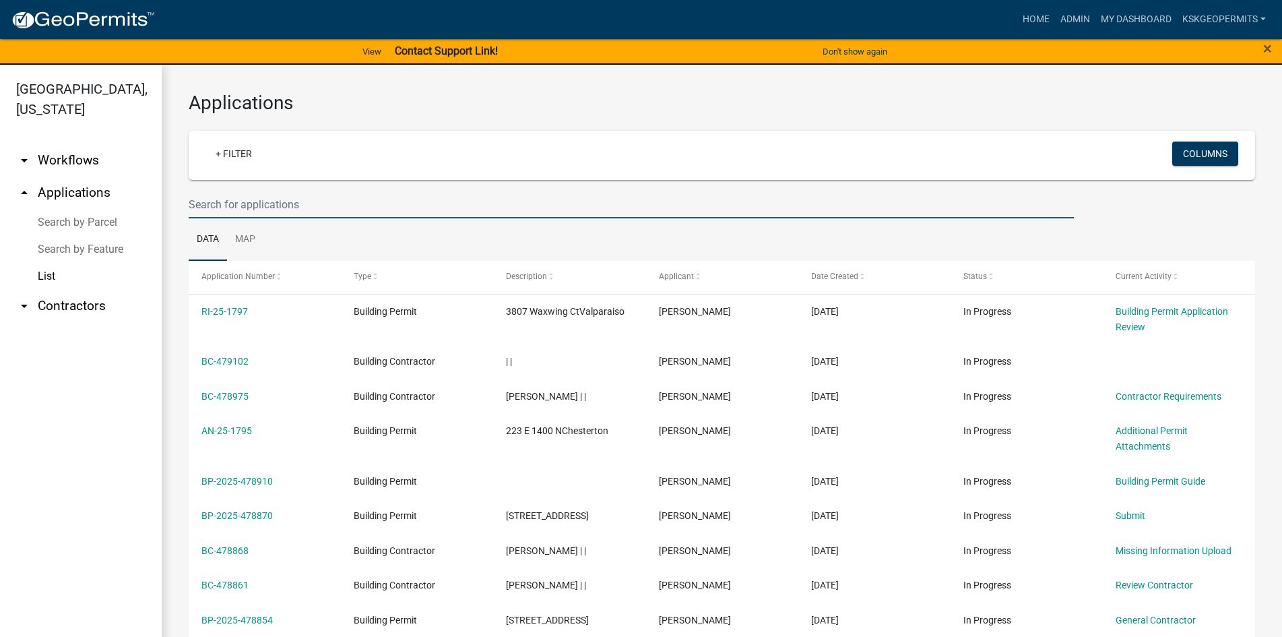
click at [201, 199] on input "text" at bounding box center [631, 205] width 885 height 28
type input "as-25-1636"
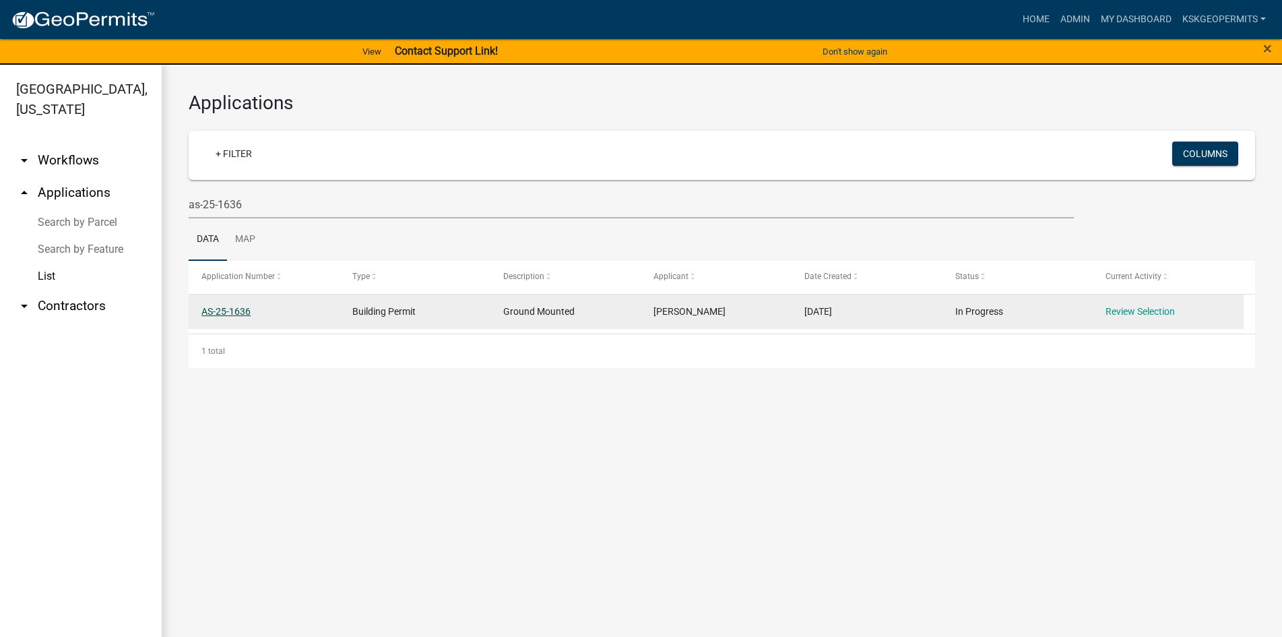
click at [230, 311] on link "AS-25-1636" at bounding box center [225, 311] width 49 height 11
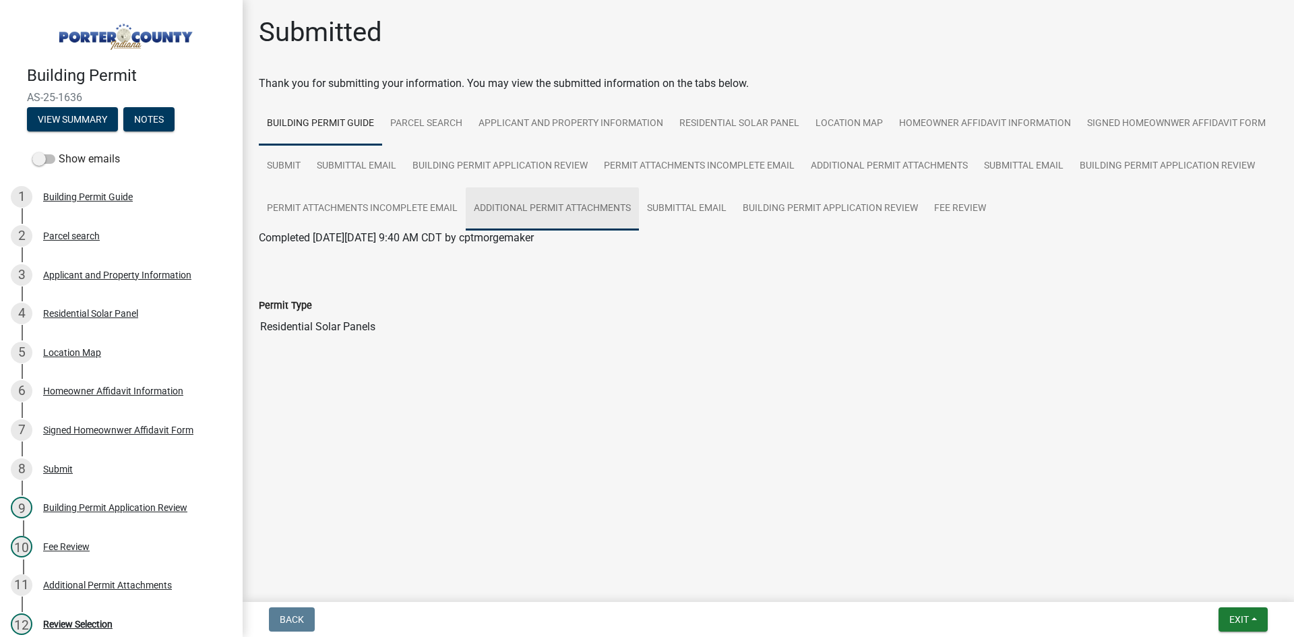
click at [561, 207] on link "Additional Permit Attachments" at bounding box center [552, 208] width 173 height 43
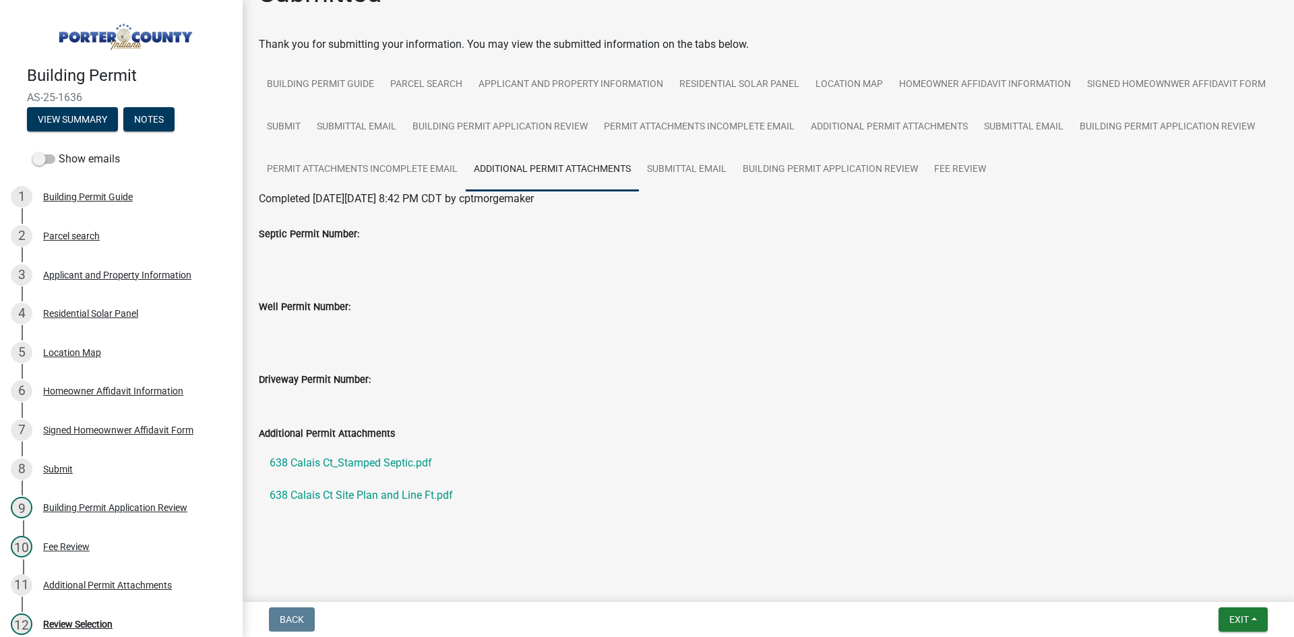
scroll to position [82, 0]
click at [338, 493] on link "638 Calais Ct Site Plan and Line Ft.pdf" at bounding box center [768, 495] width 1019 height 32
click at [344, 462] on link "638 Calais Ct_Stamped Septic.pdf" at bounding box center [768, 463] width 1019 height 32
click at [94, 193] on div "Building Permit Guide" at bounding box center [88, 196] width 90 height 9
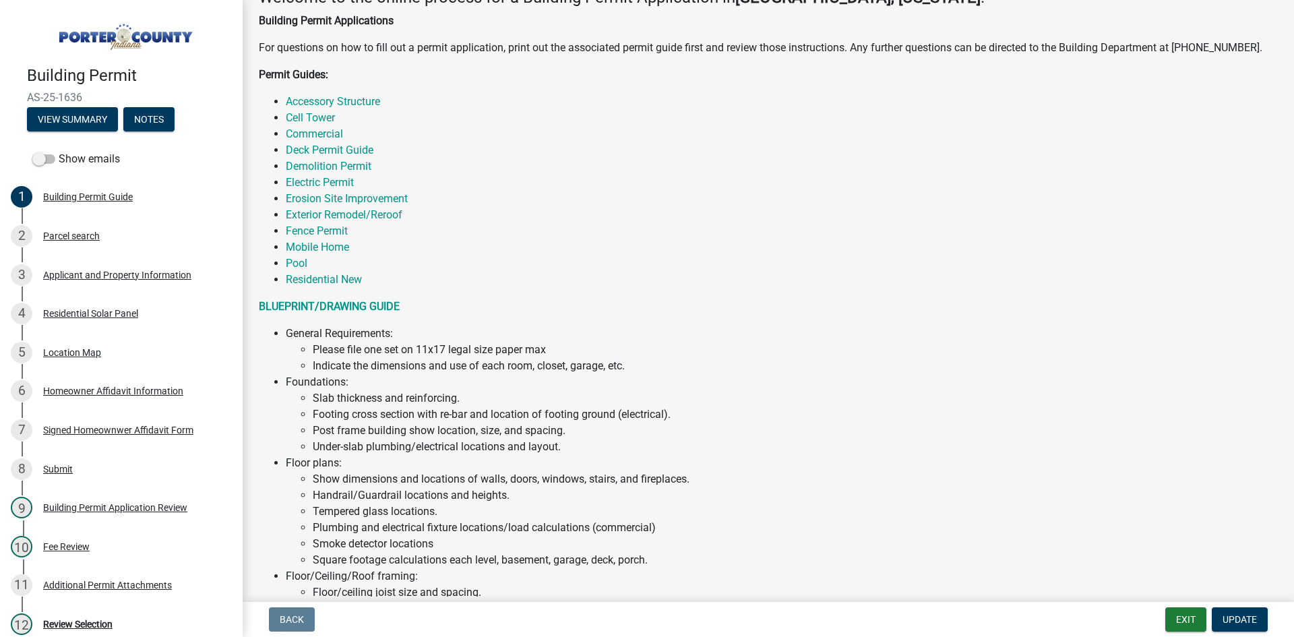
scroll to position [0, 0]
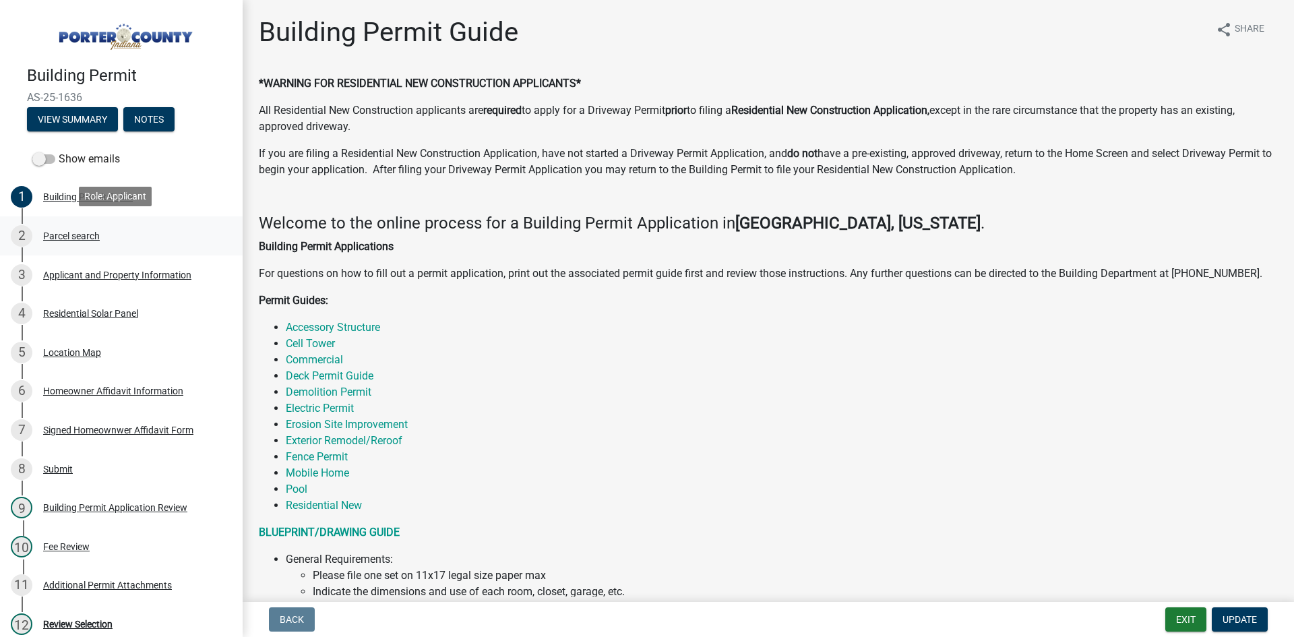
click at [71, 232] on div "Parcel search" at bounding box center [71, 235] width 57 height 9
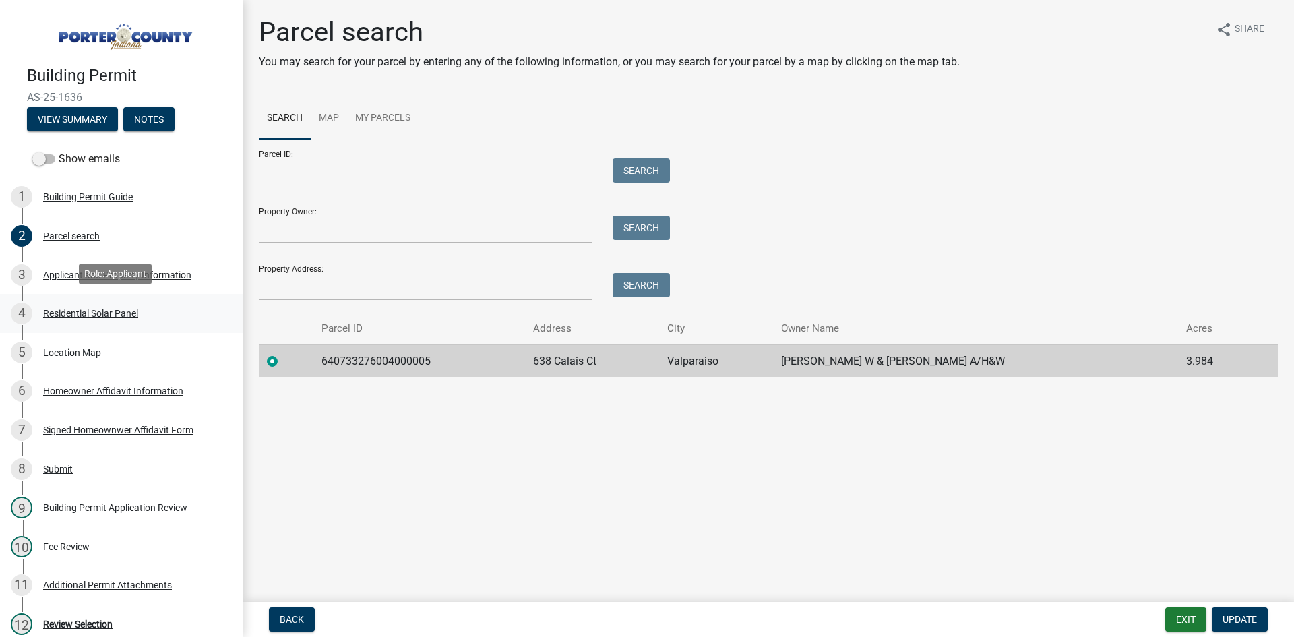
click at [81, 314] on div "Residential Solar Panel" at bounding box center [90, 313] width 95 height 9
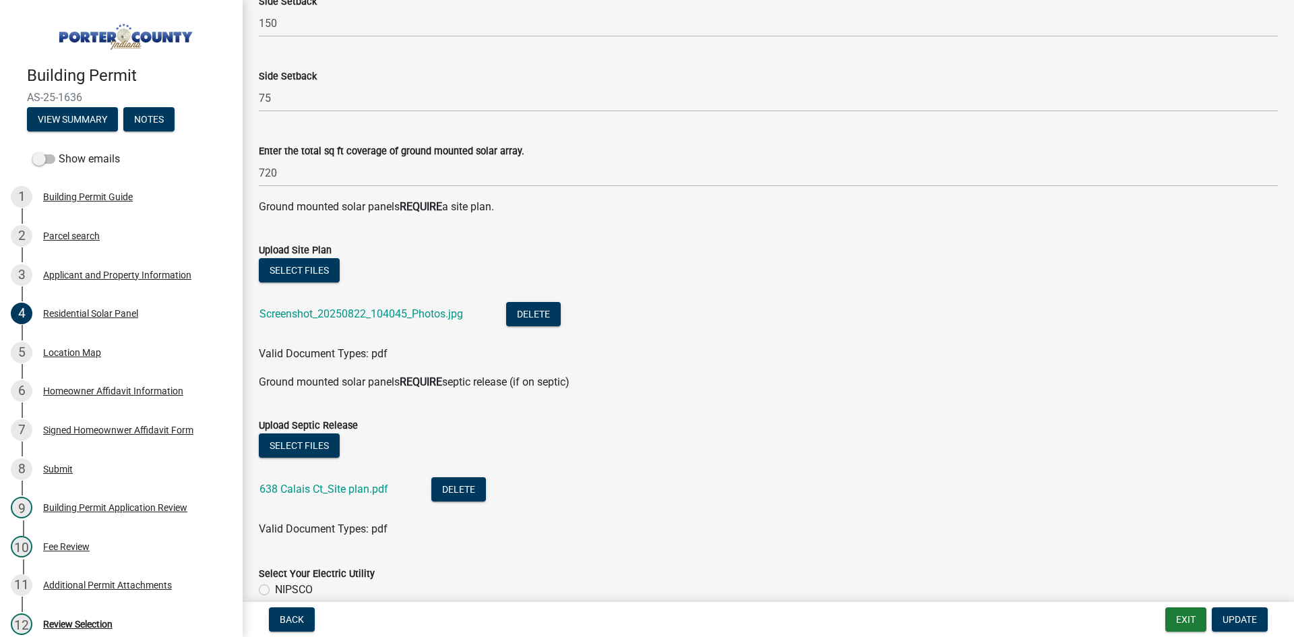
scroll to position [404, 0]
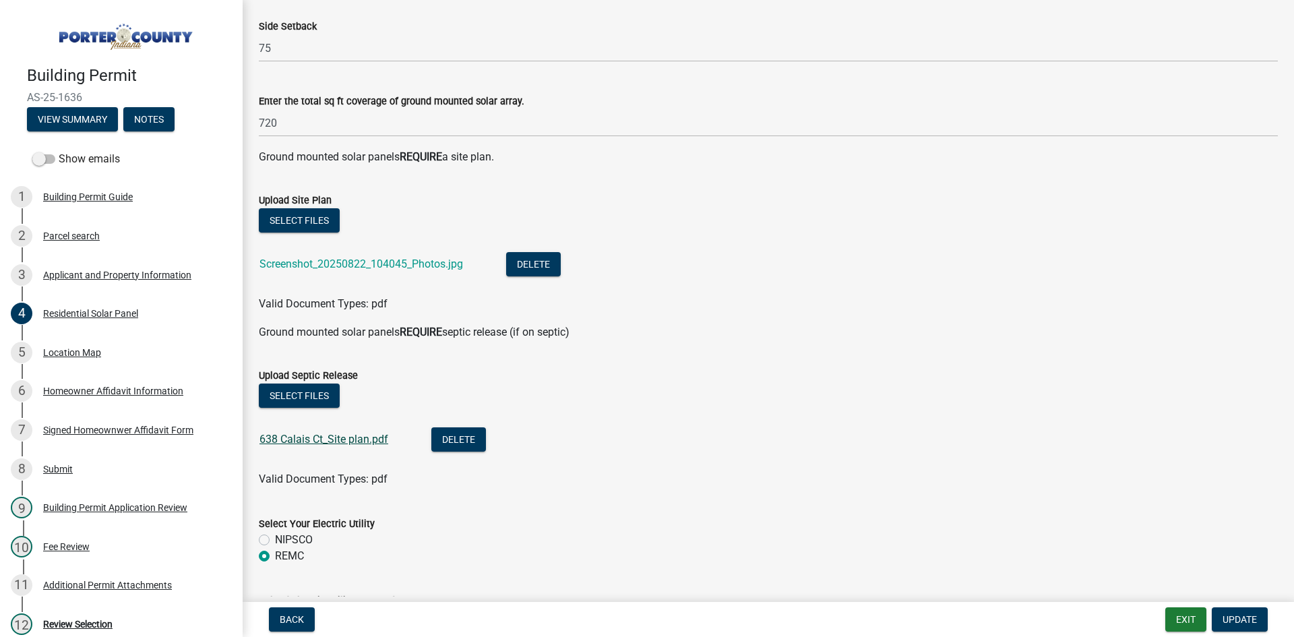
click at [300, 439] on link "638 Calais Ct_Site plan.pdf" at bounding box center [323, 439] width 129 height 13
click at [335, 263] on link "Screenshot_20250822_104045_Photos.jpg" at bounding box center [361, 263] width 204 height 13
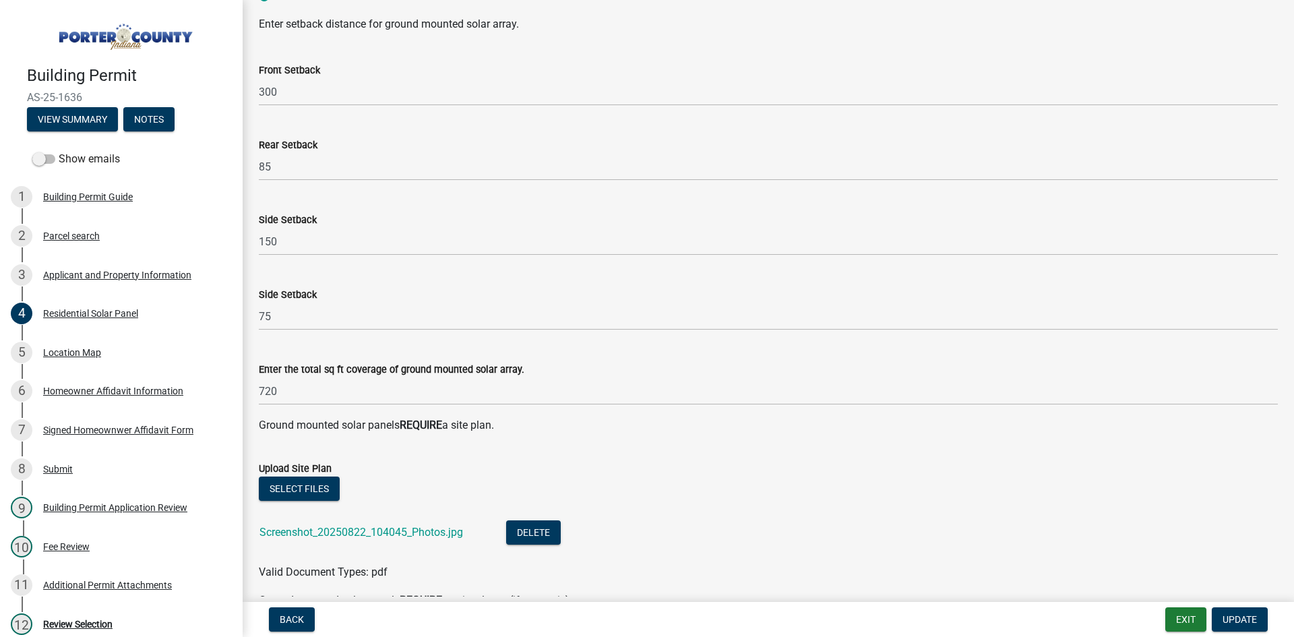
scroll to position [127, 0]
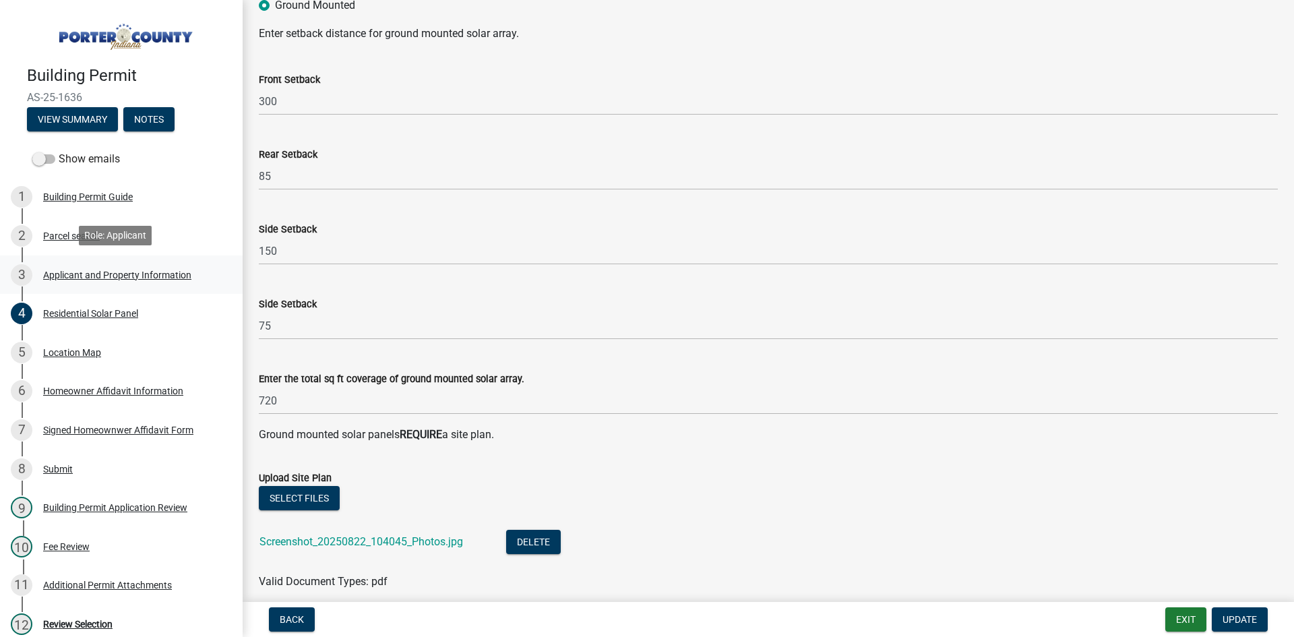
click at [91, 272] on div "Applicant and Property Information" at bounding box center [117, 274] width 148 height 9
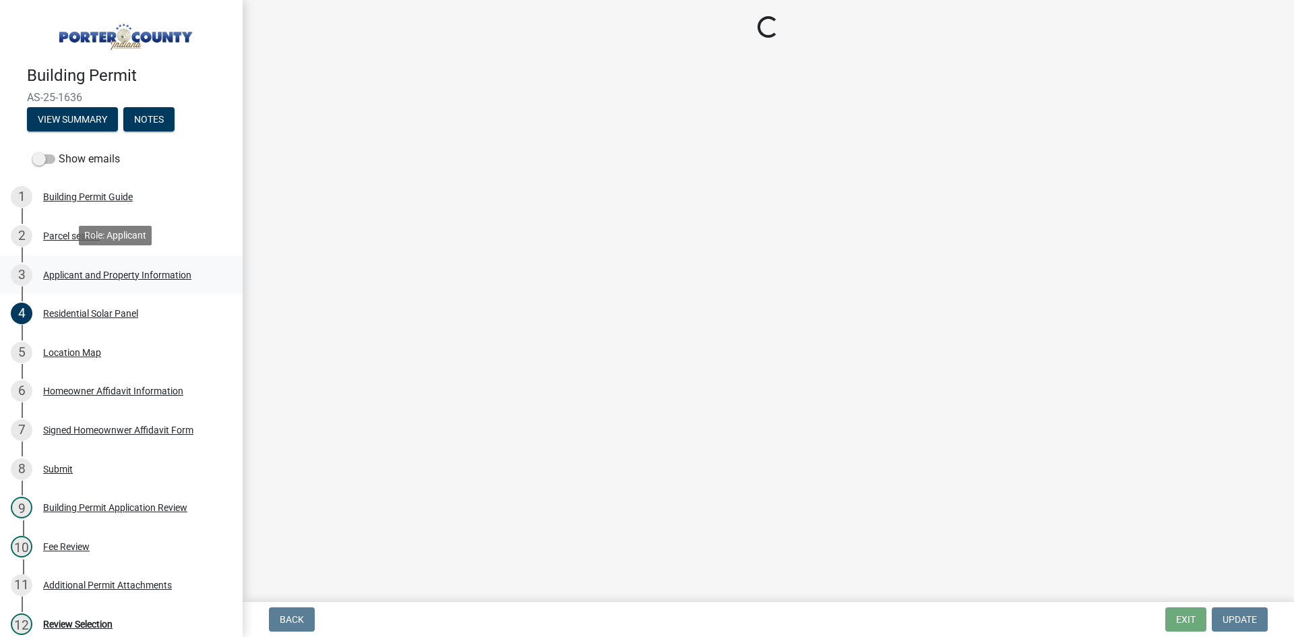
scroll to position [0, 0]
select select "dab8d744-4e32-40c1-942b-b7c1ea7347cb"
select select "b0f6f87b-588c-48c3-b728-322303c6bafe"
select select "ea6751d4-6bf7-4a16-89ee-f7801ab82aa1"
select select "92efe679-05f4-414a-9426-51627fba5de6"
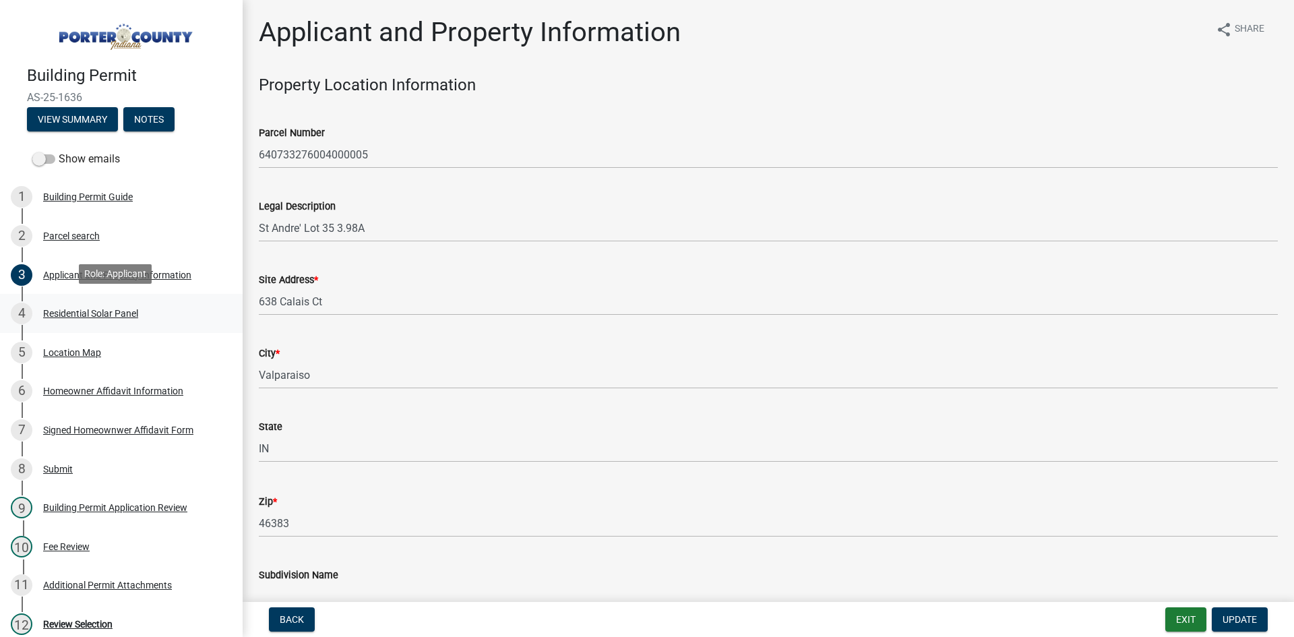
click at [96, 311] on div "Residential Solar Panel" at bounding box center [90, 313] width 95 height 9
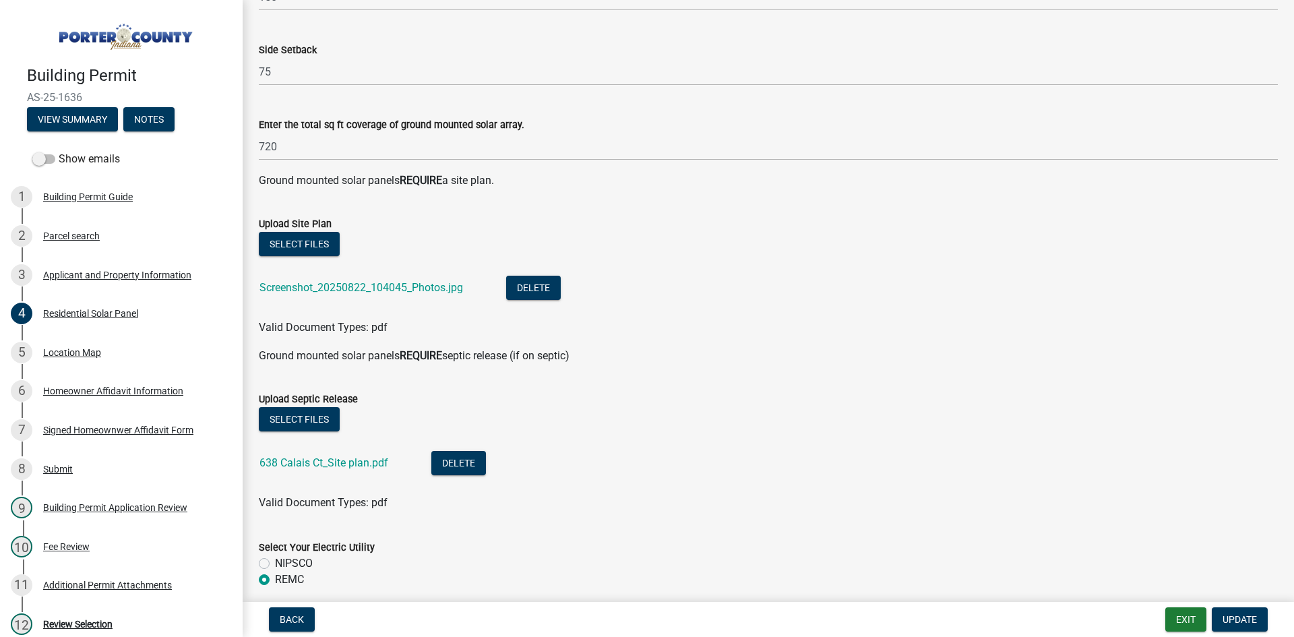
scroll to position [404, 0]
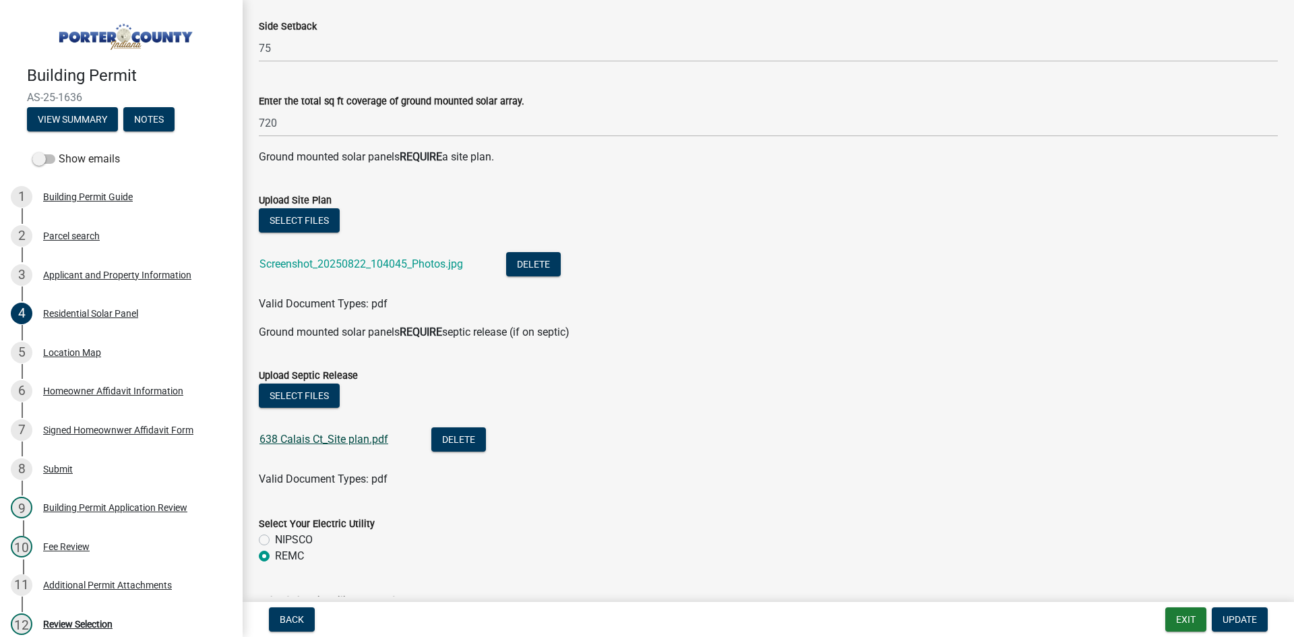
click at [309, 439] on link "638 Calais Ct_Site plan.pdf" at bounding box center [323, 439] width 129 height 13
click at [372, 263] on link "Screenshot_20250822_104045_Photos.jpg" at bounding box center [361, 263] width 204 height 13
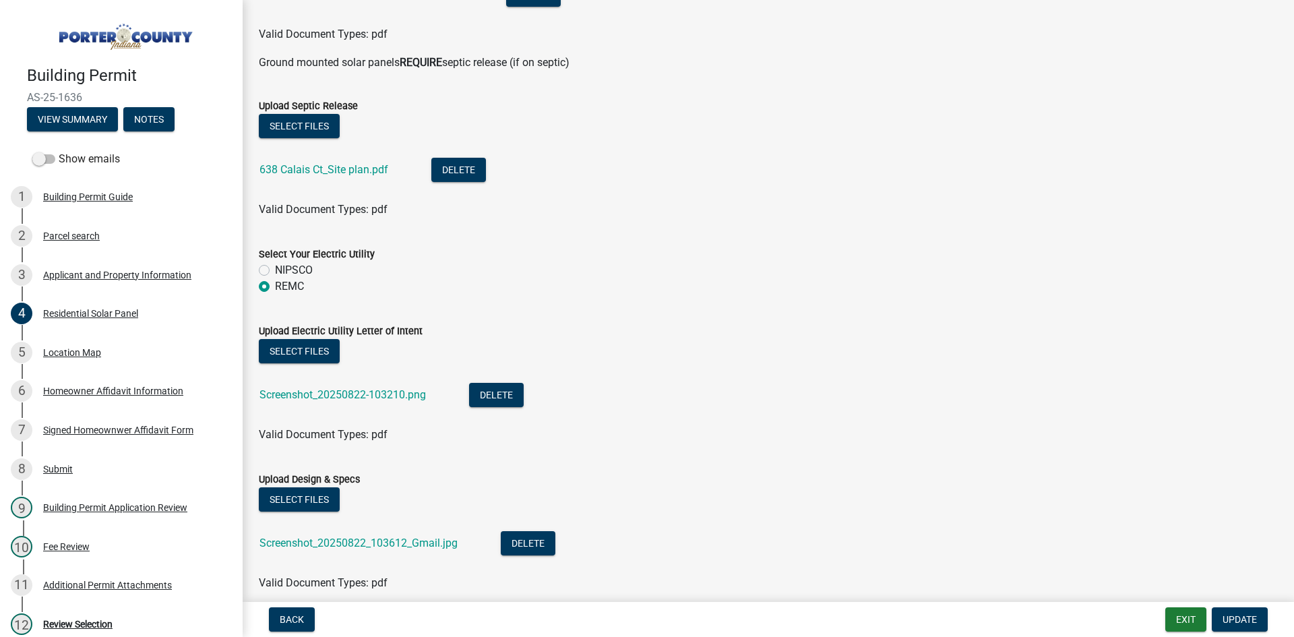
scroll to position [733, 0]
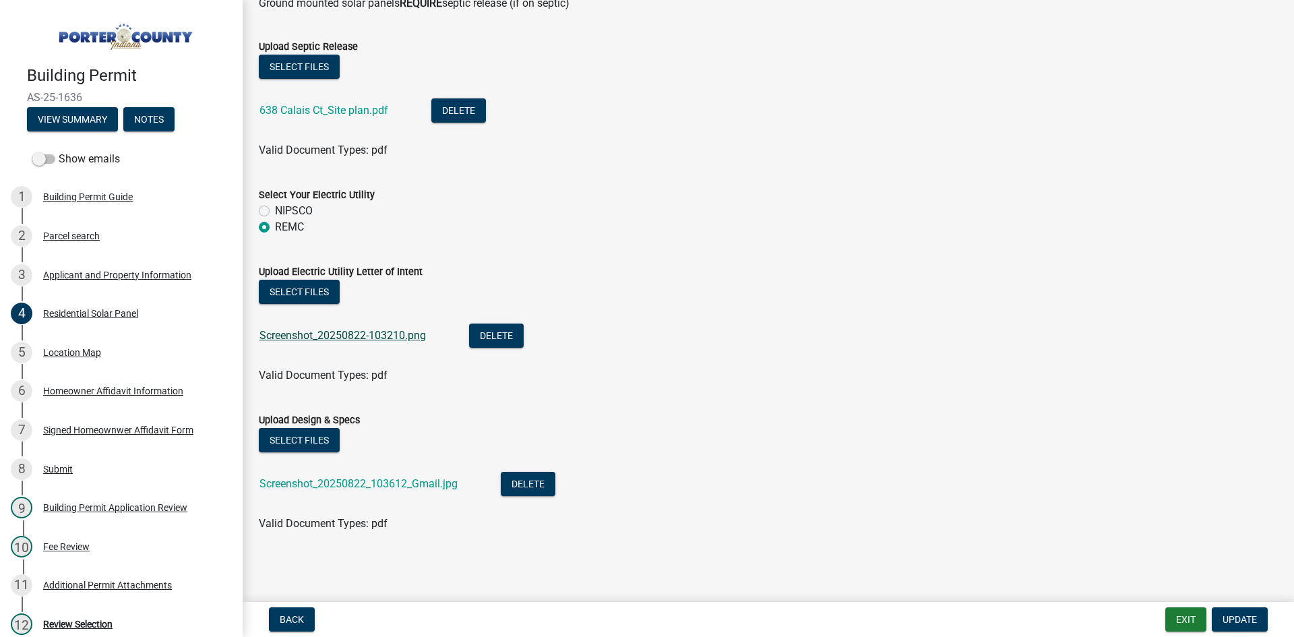
click at [360, 334] on link "Screenshot_20250822-103210.png" at bounding box center [342, 335] width 166 height 13
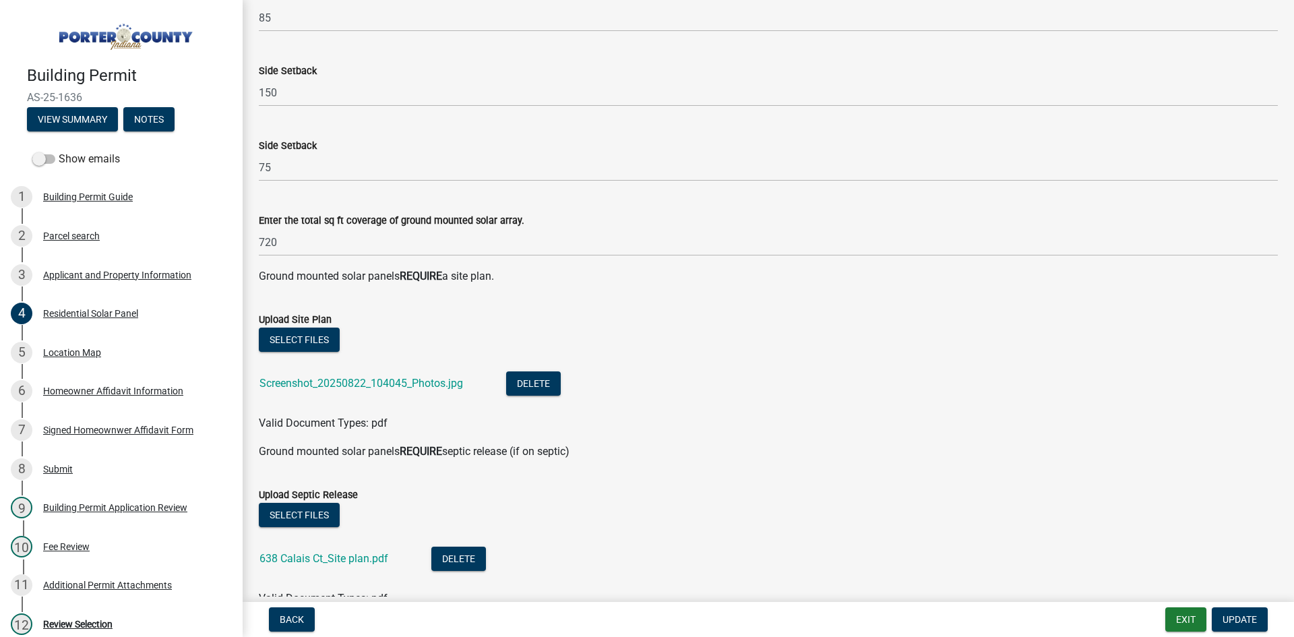
scroll to position [261, 0]
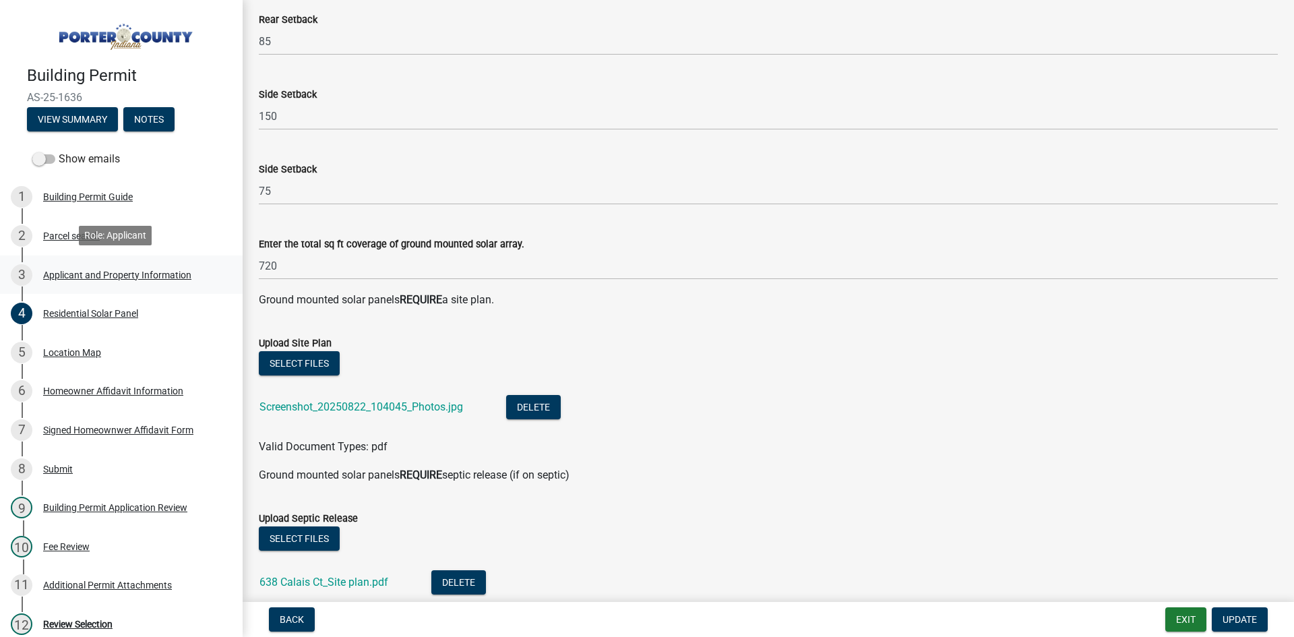
click at [102, 270] on div "Applicant and Property Information" at bounding box center [117, 274] width 148 height 9
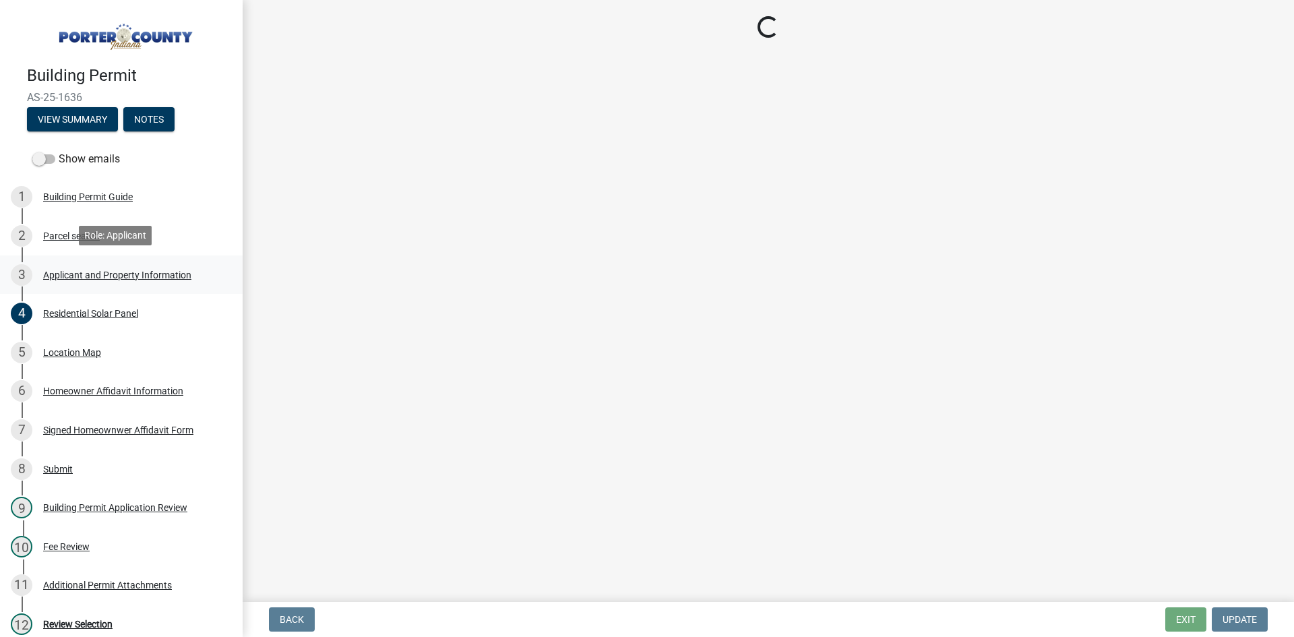
select select "dab8d744-4e32-40c1-942b-b7c1ea7347cb"
select select "b0f6f87b-588c-48c3-b728-322303c6bafe"
select select "ea6751d4-6bf7-4a16-89ee-f7801ab82aa1"
select select "92efe679-05f4-414a-9426-51627fba5de6"
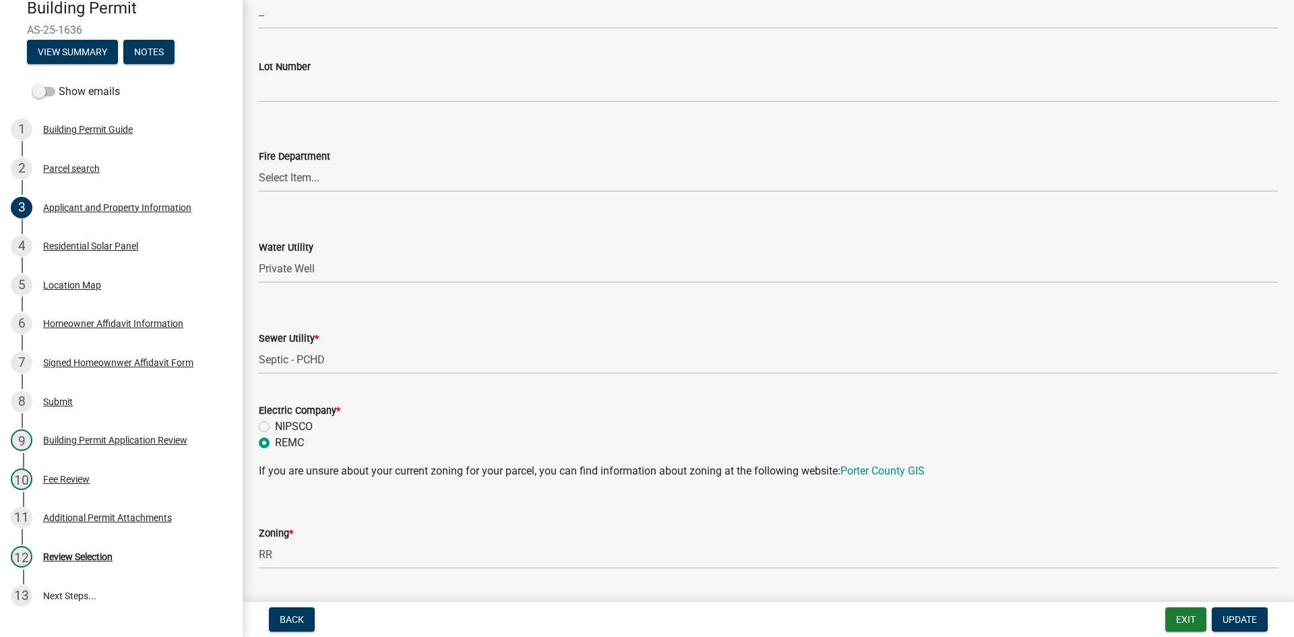
scroll to position [606, 0]
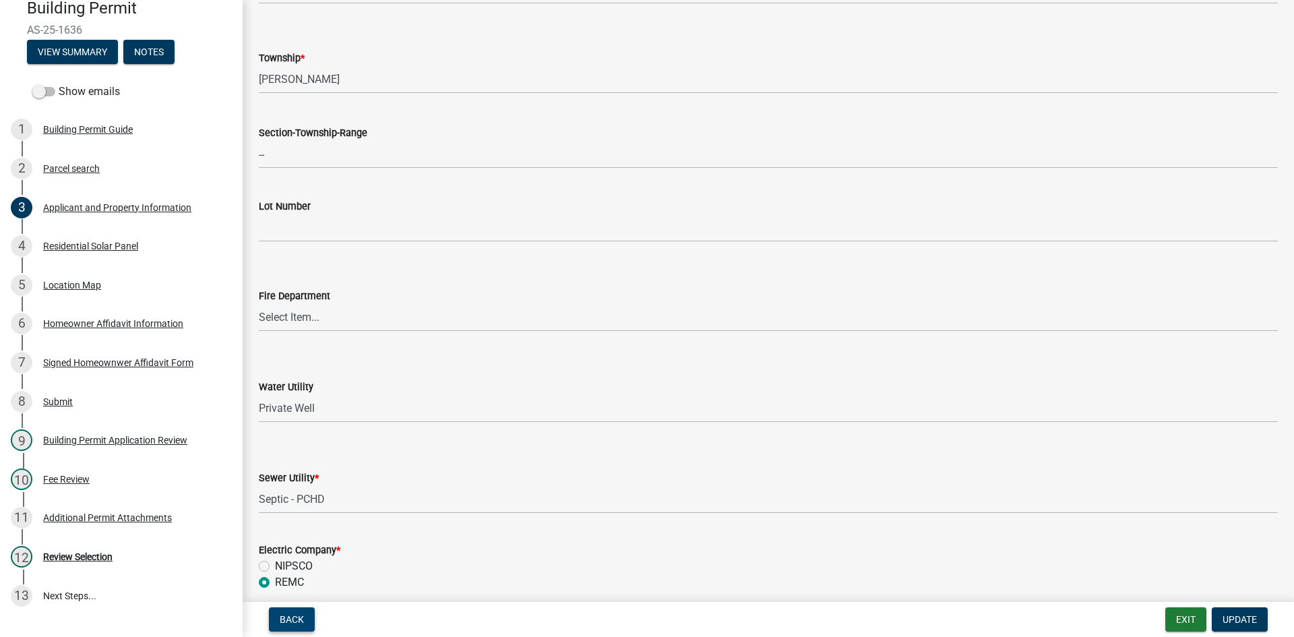
click at [294, 623] on span "Back" at bounding box center [292, 619] width 24 height 11
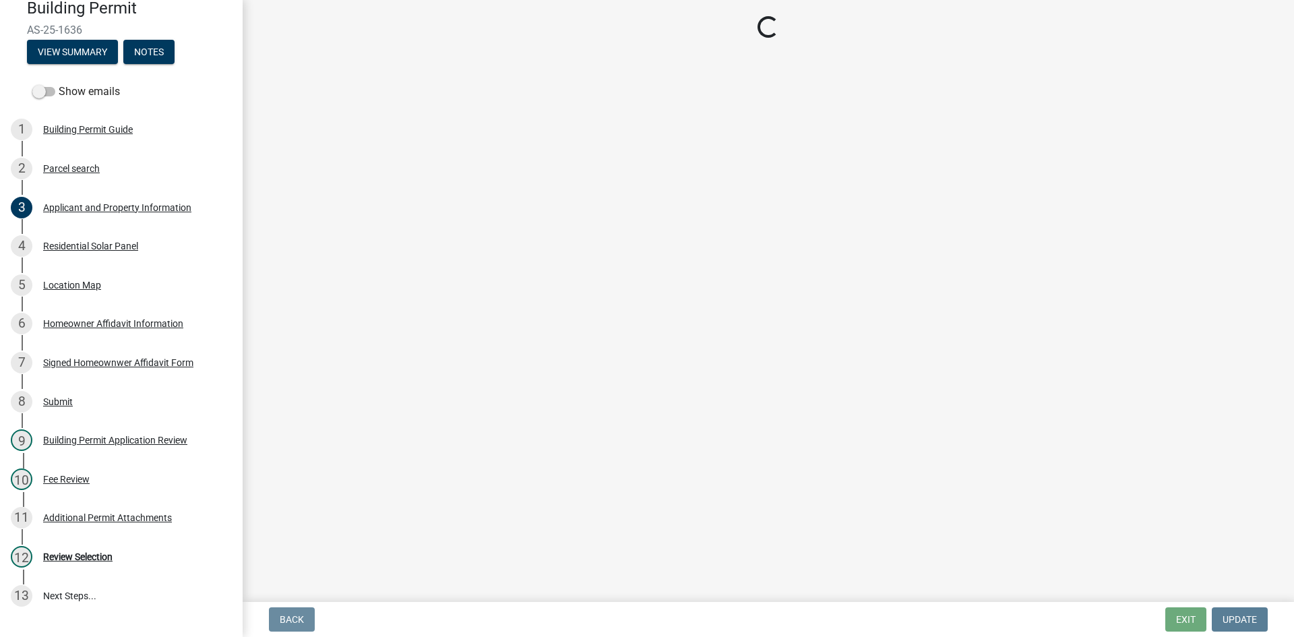
scroll to position [0, 0]
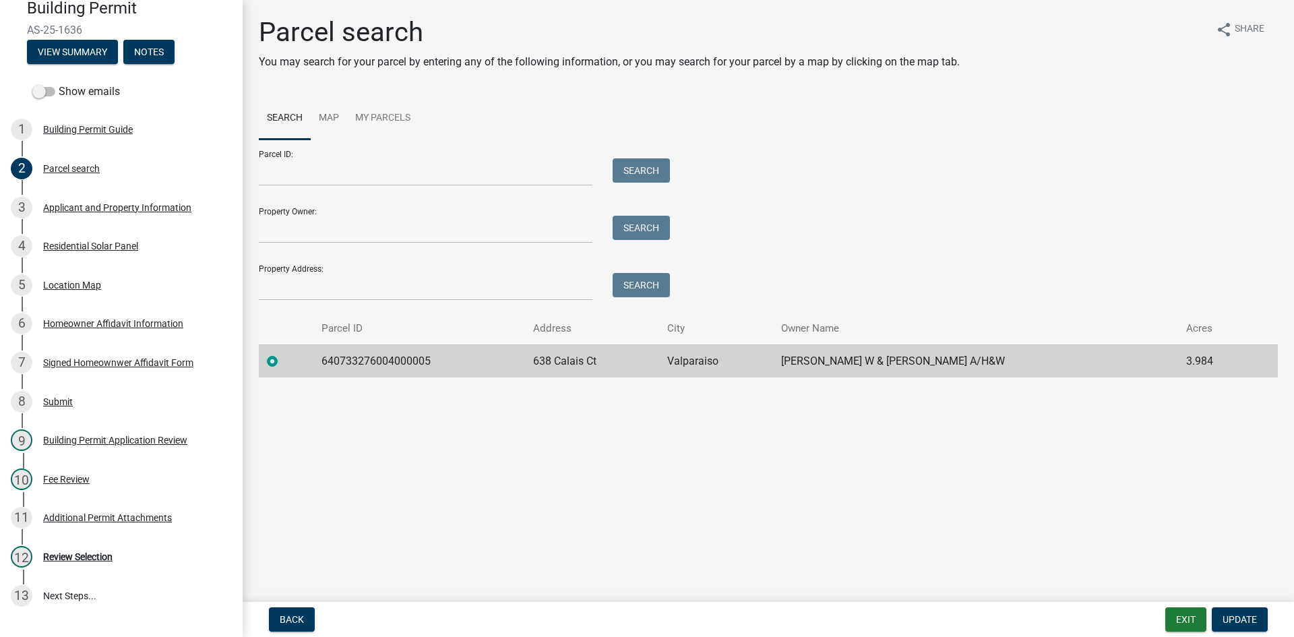
click at [283, 353] on label at bounding box center [283, 353] width 0 height 0
click at [283, 361] on input "radio" at bounding box center [287, 357] width 9 height 9
click at [66, 49] on button "View Summary" at bounding box center [72, 52] width 91 height 24
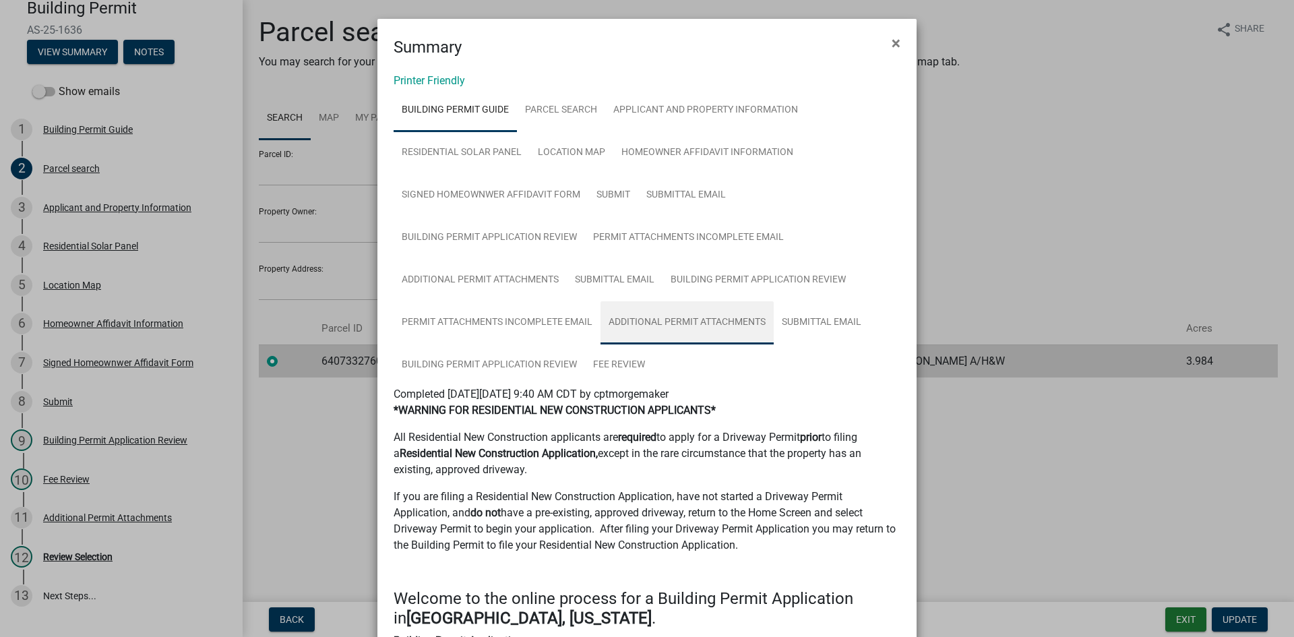
click at [677, 320] on link "Additional Permit Attachments" at bounding box center [686, 322] width 173 height 43
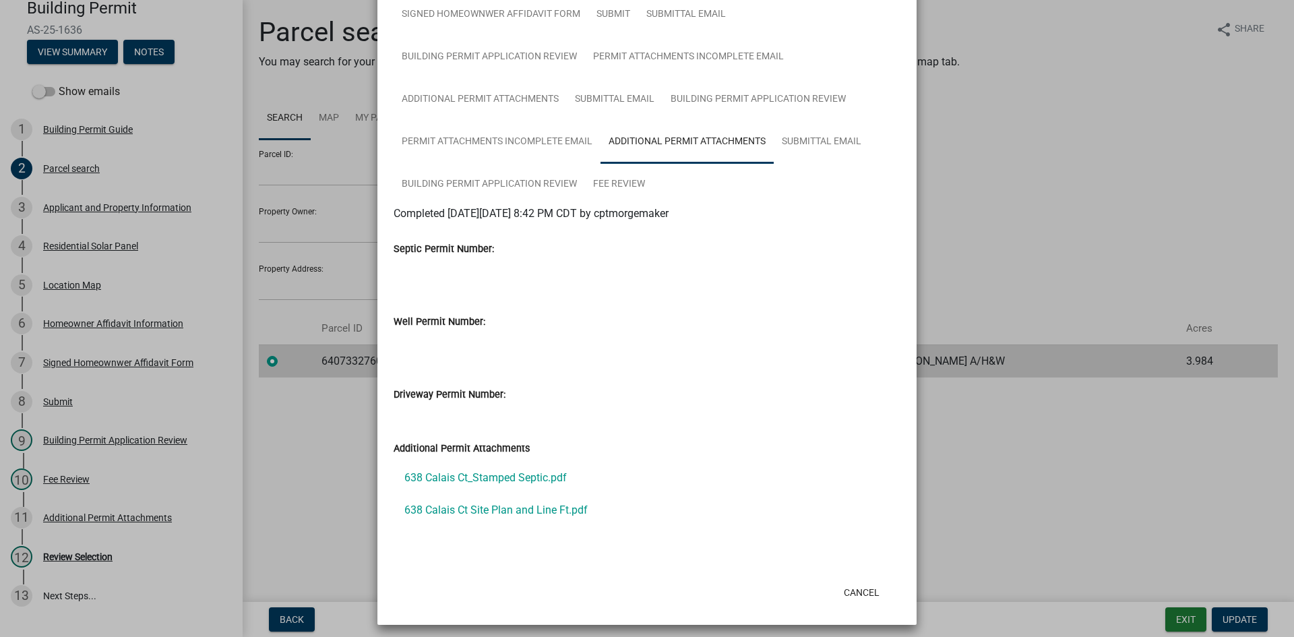
scroll to position [187, 0]
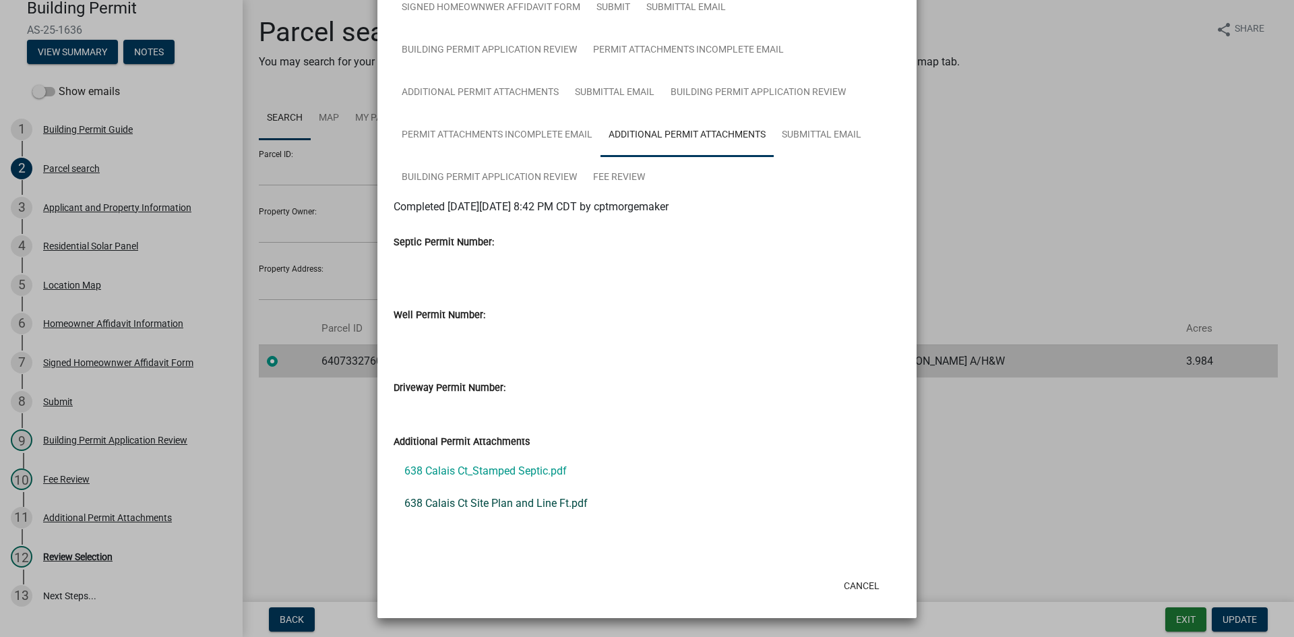
click at [493, 503] on link "638 Calais Ct Site Plan and Line Ft.pdf" at bounding box center [647, 503] width 507 height 32
